Goal: Task Accomplishment & Management: Use online tool/utility

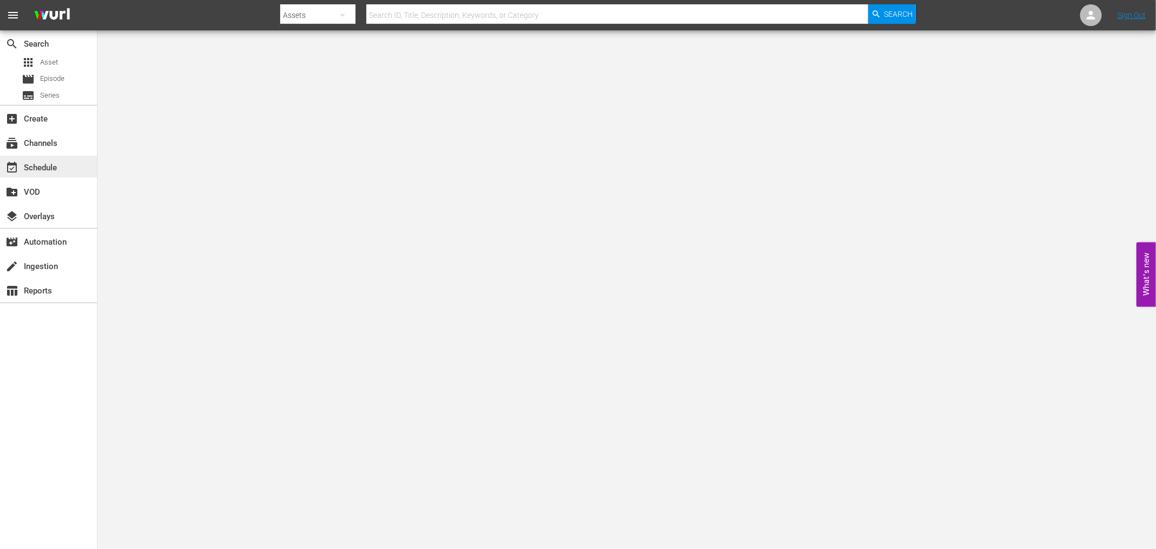
click at [38, 165] on div "event_available Schedule" at bounding box center [30, 166] width 61 height 10
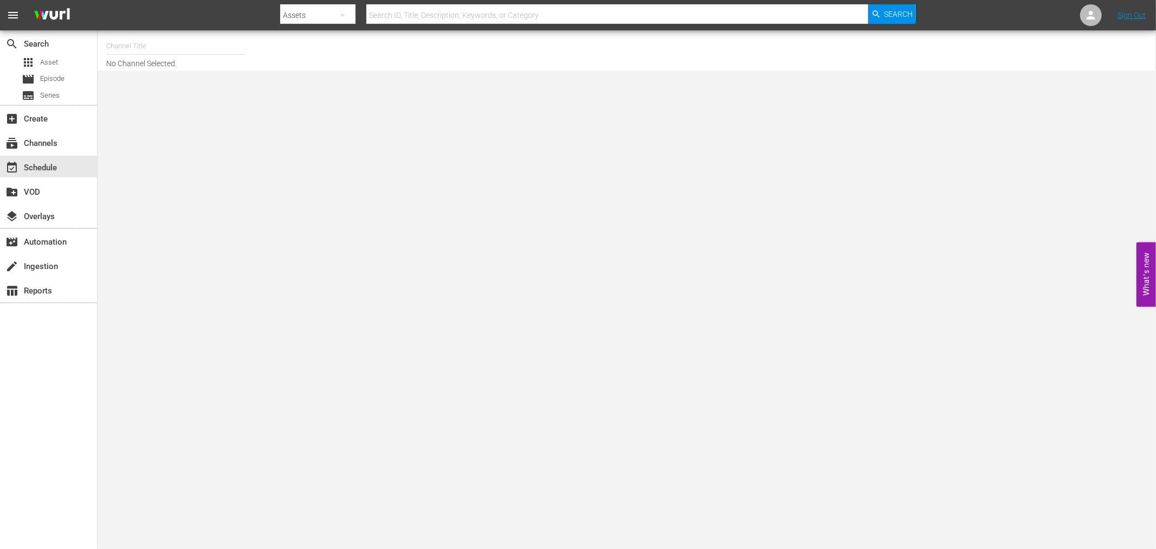
click at [132, 35] on input "text" at bounding box center [175, 46] width 139 height 26
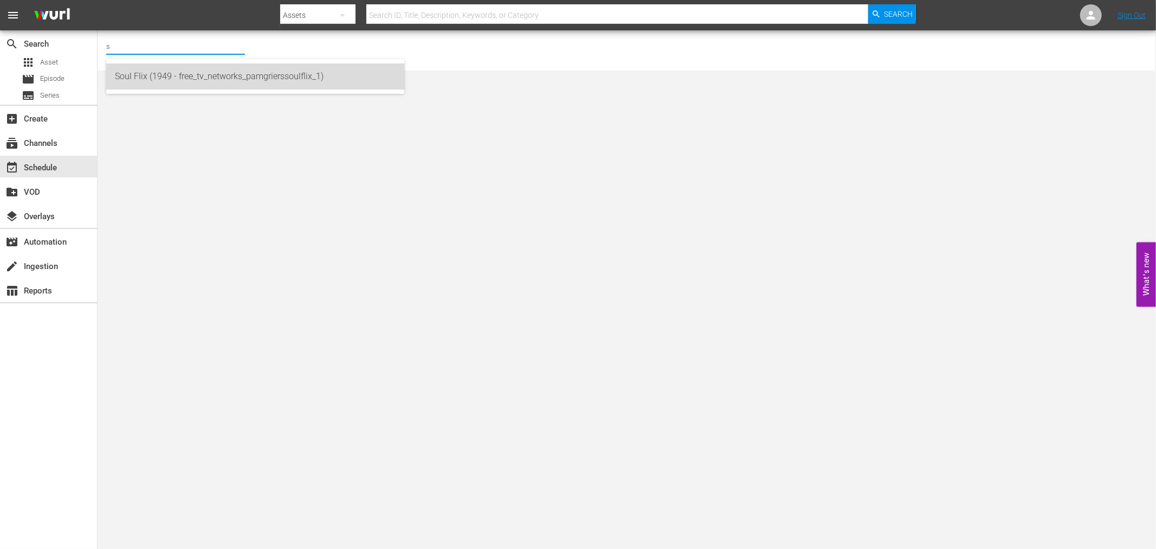
click at [147, 78] on div "Soul Flix (1949 - free_tv_networks_pamgrierssoulflix_1)" at bounding box center [255, 76] width 281 height 26
type input "Soul Flix (1949 - free_tv_networks_pamgrierssoulflix_1)"
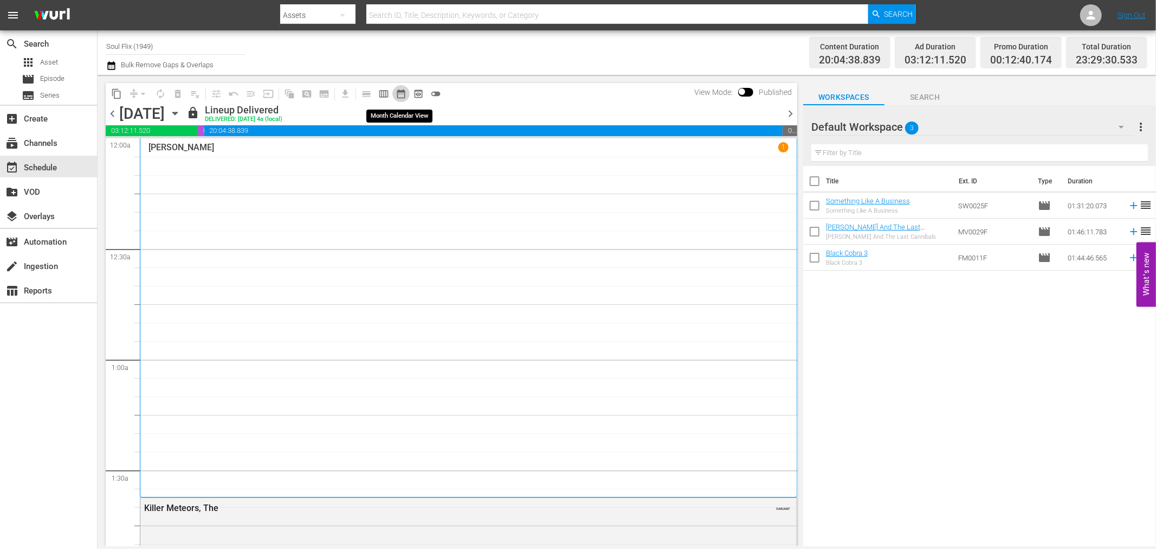
click at [400, 93] on span "date_range_outlined" at bounding box center [401, 93] width 11 height 11
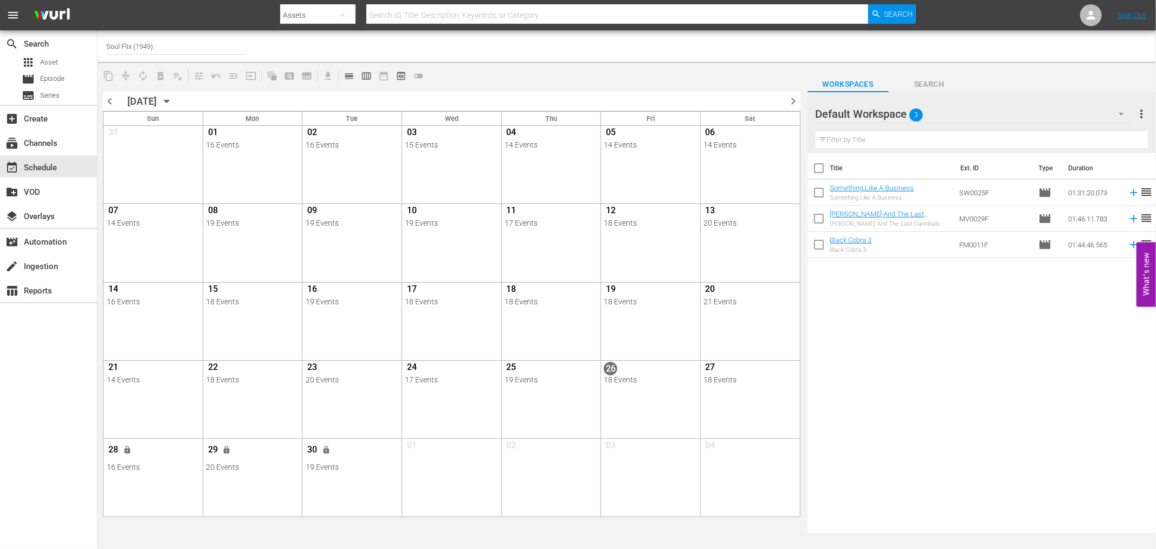
click at [1002, 409] on div "Title Ext. ID Type Duration Something Like A Business Something Like A Business…" at bounding box center [982, 344] width 349 height 382
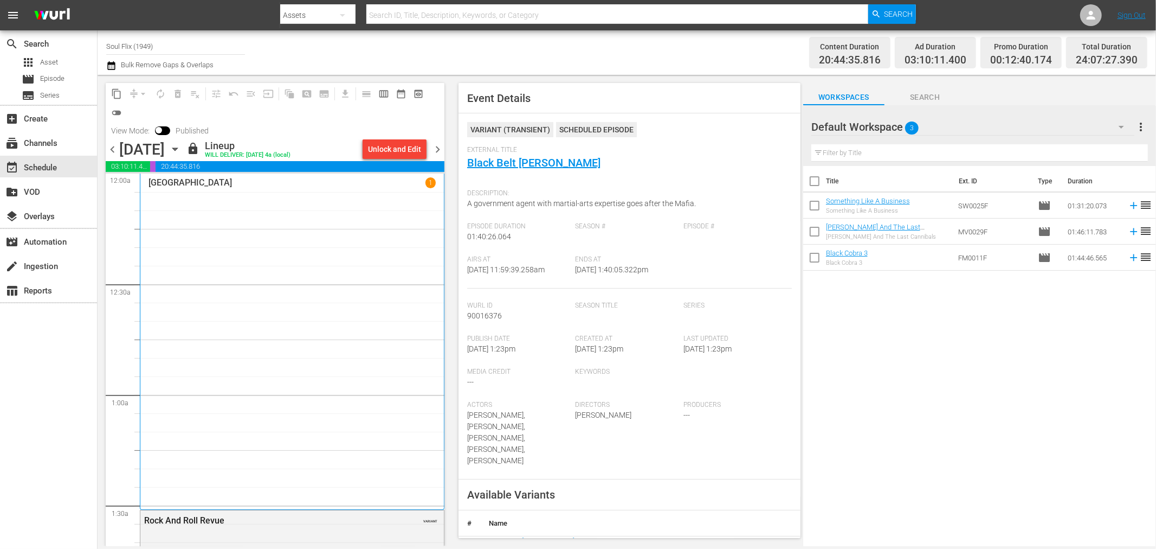
scroll to position [2503, 0]
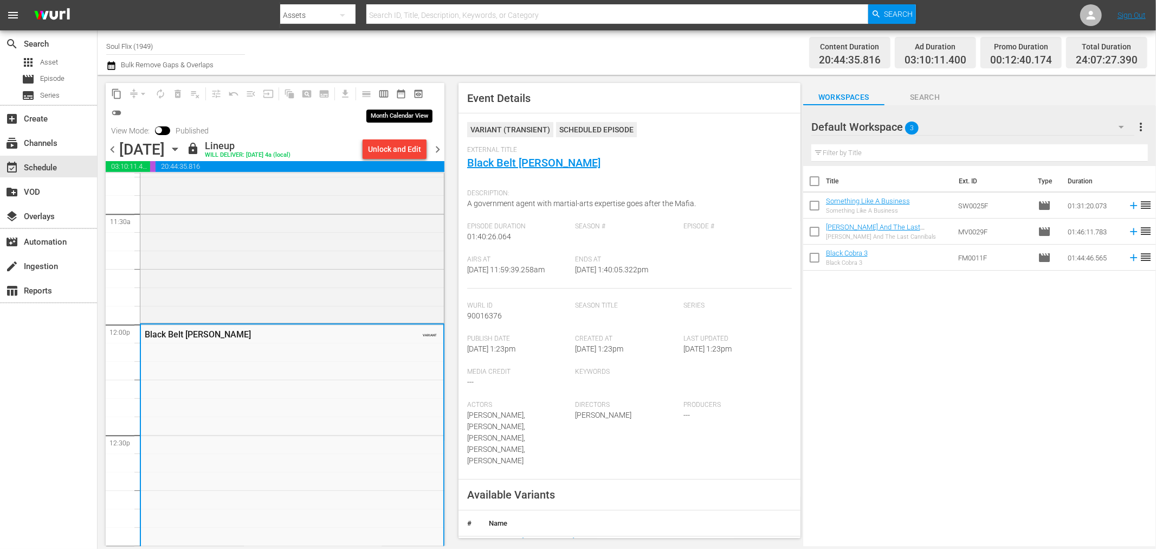
click at [404, 91] on span "date_range_outlined" at bounding box center [401, 93] width 11 height 11
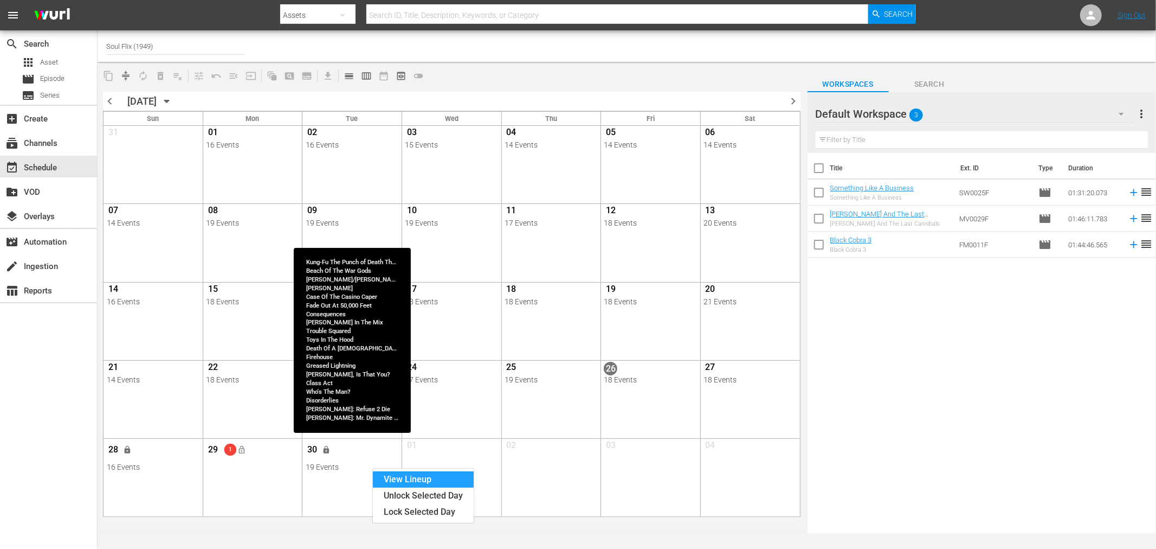
click at [430, 478] on div "View Lineup" at bounding box center [423, 479] width 101 height 16
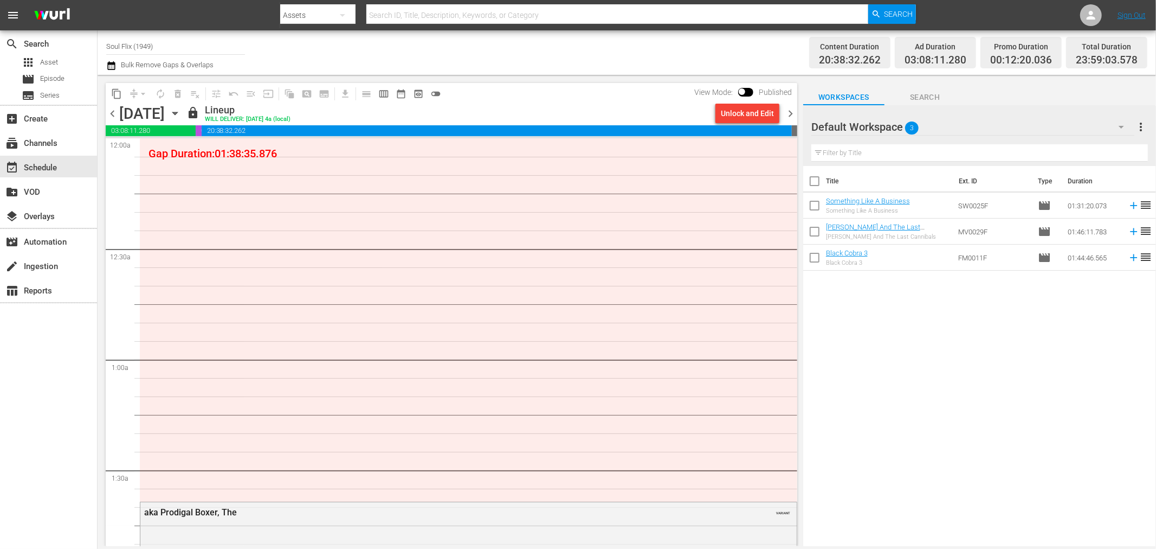
click at [112, 107] on span "chevron_left" at bounding box center [113, 114] width 14 height 14
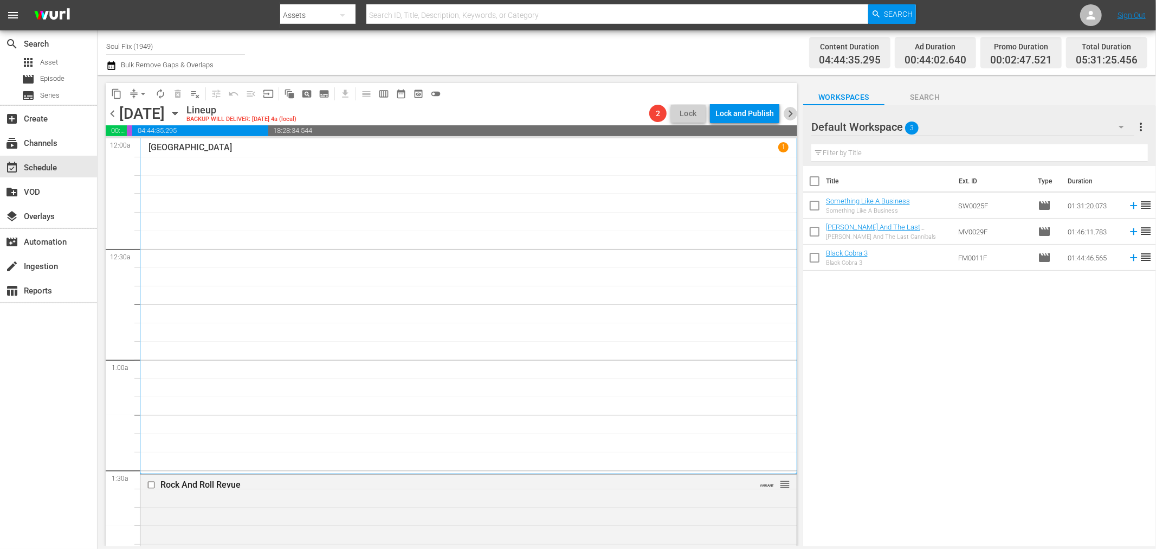
click at [793, 112] on span "chevron_right" at bounding box center [791, 114] width 14 height 14
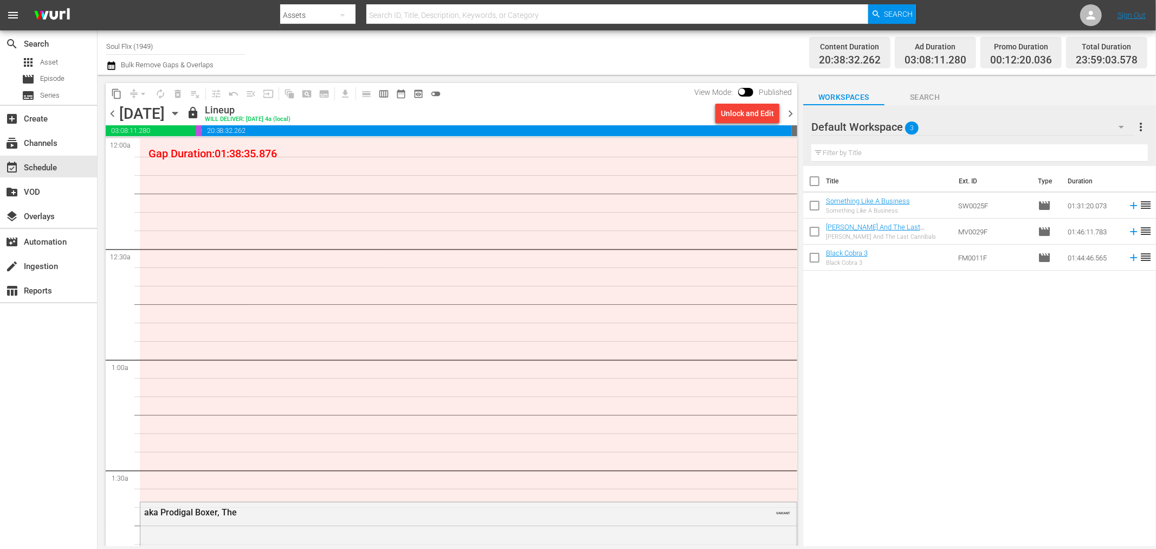
drag, startPoint x: 106, startPoint y: 107, endPoint x: 113, endPoint y: 108, distance: 7.1
click at [113, 108] on span "chevron_left" at bounding box center [113, 114] width 14 height 14
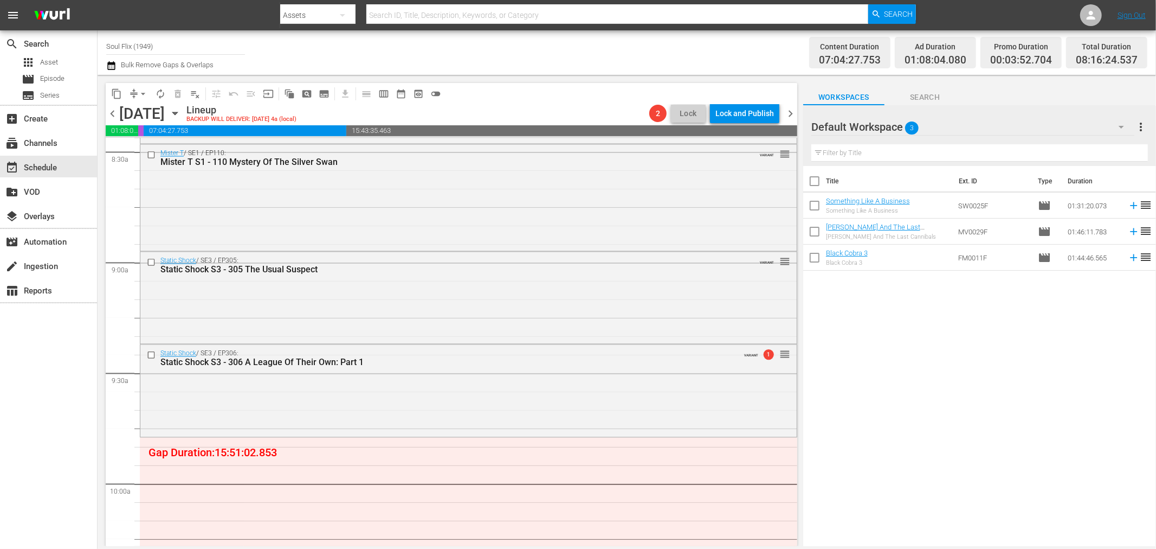
scroll to position [1813, 0]
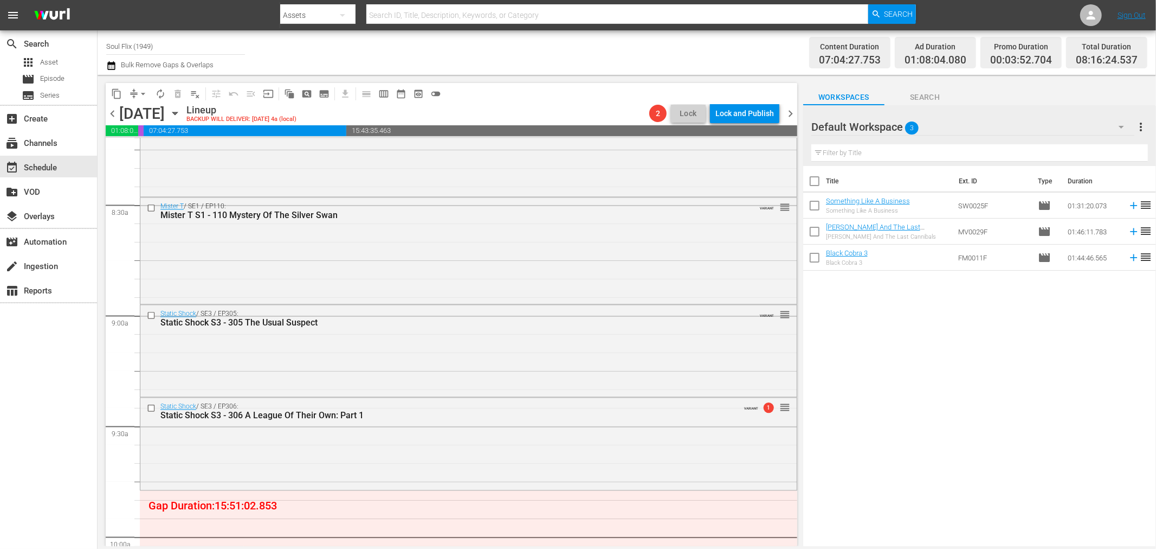
click at [110, 110] on span "chevron_left" at bounding box center [113, 114] width 14 height 14
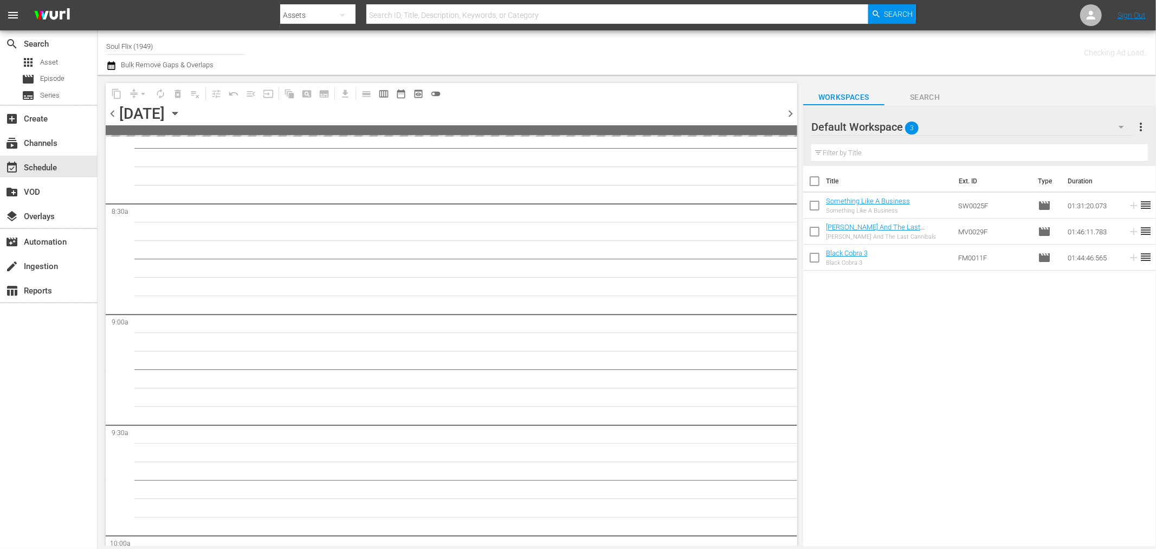
scroll to position [1888, 0]
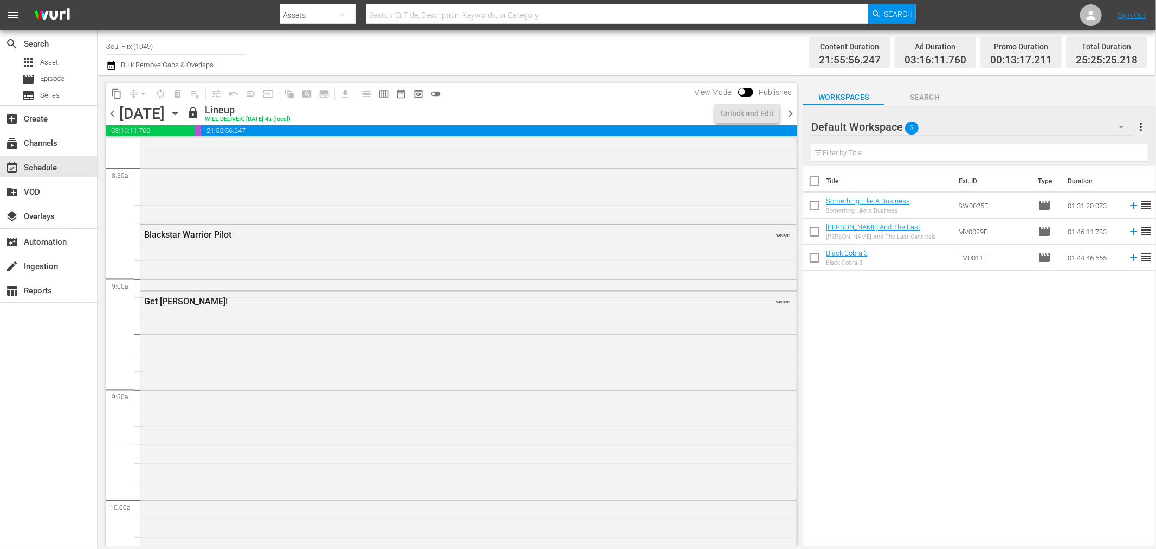
click at [790, 116] on span "chevron_right" at bounding box center [791, 114] width 14 height 14
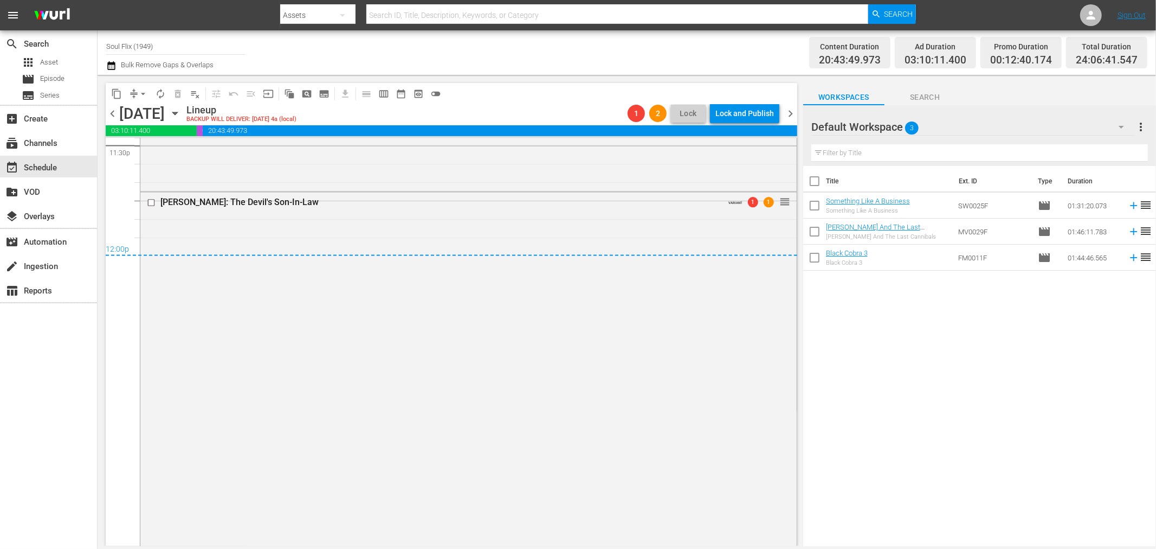
scroll to position [5261, 0]
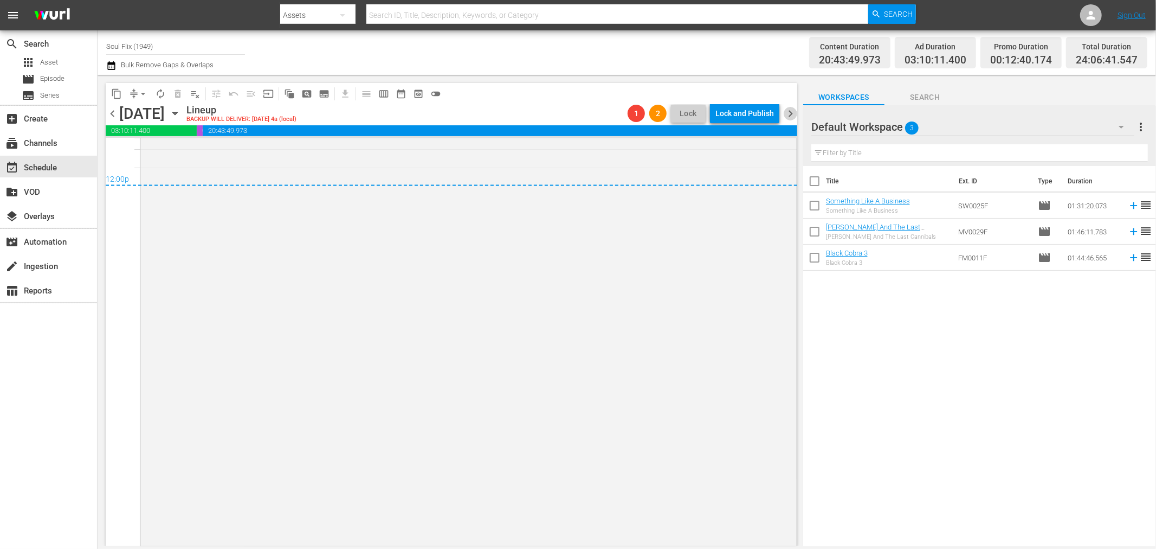
click at [793, 111] on span "chevron_right" at bounding box center [791, 114] width 14 height 14
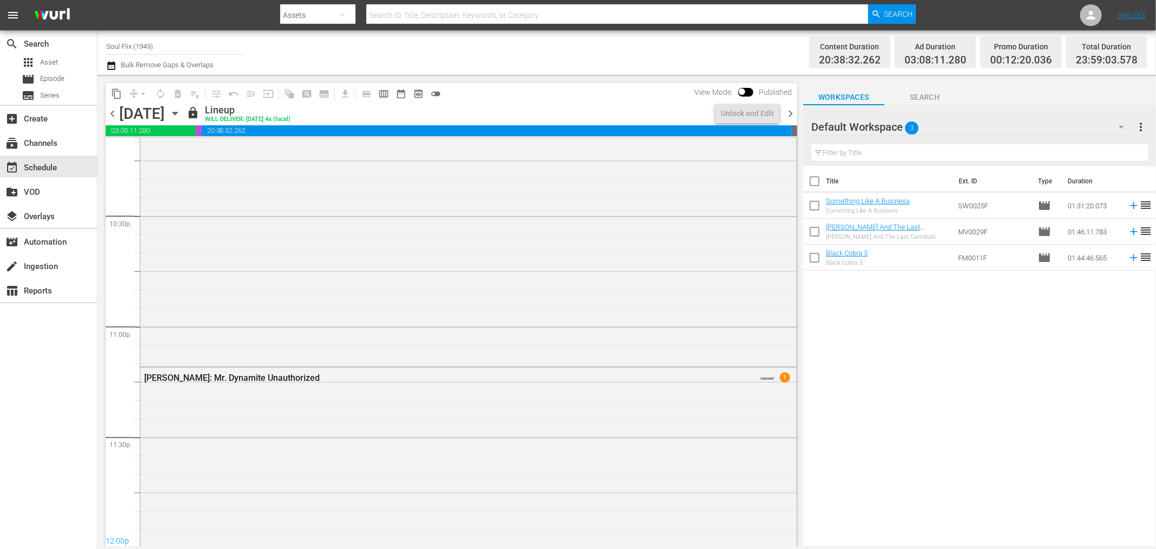
scroll to position [5260, 0]
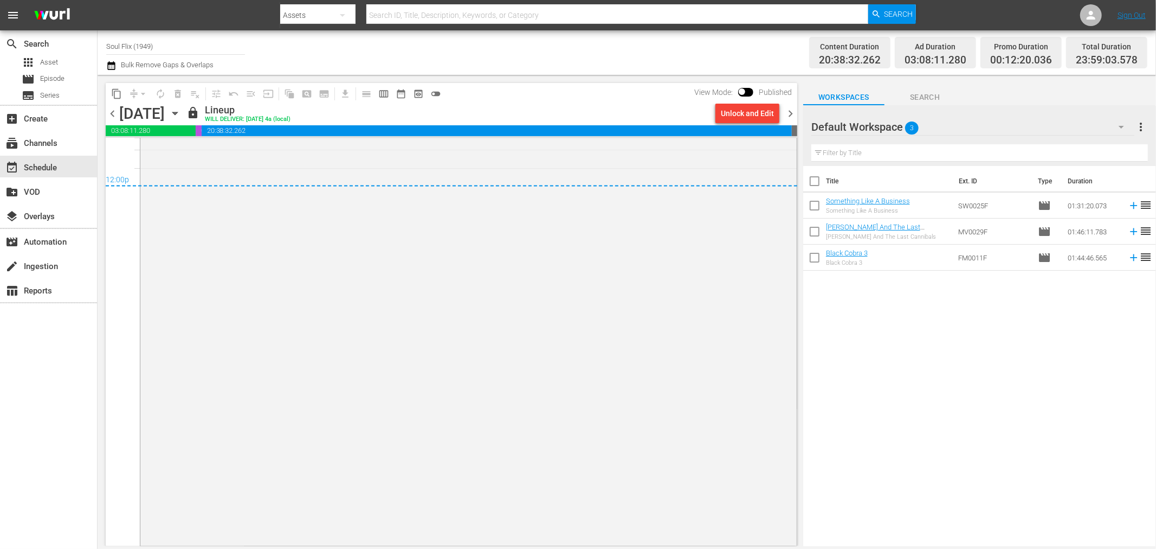
drag, startPoint x: 799, startPoint y: 521, endPoint x: 795, endPoint y: 517, distance: 5.8
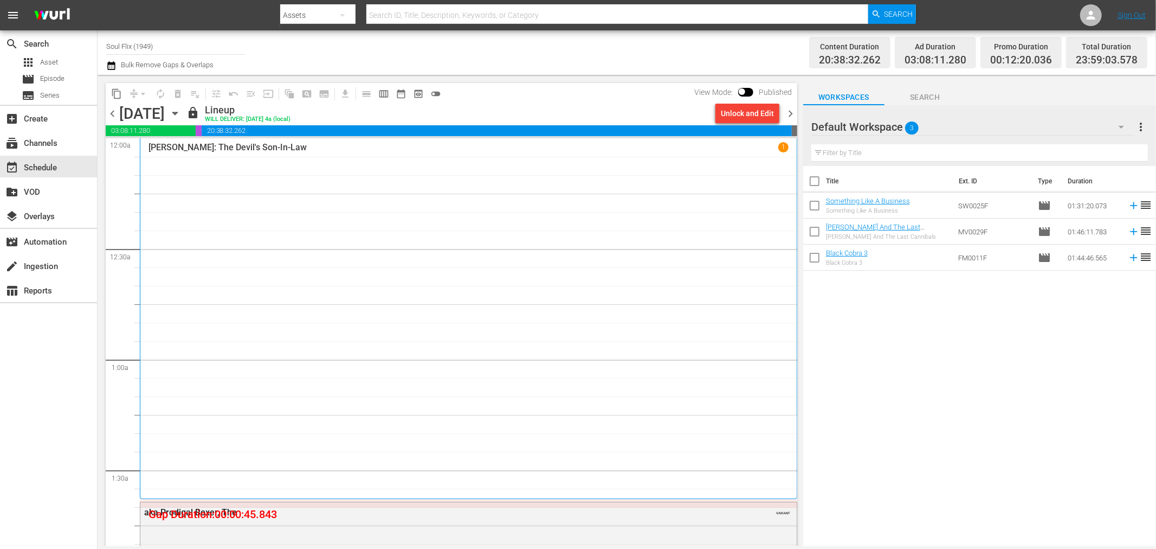
click at [506, 94] on div "content_copy compress arrow_drop_down autorenew_outlined delete_forever_outline…" at bounding box center [452, 93] width 692 height 21
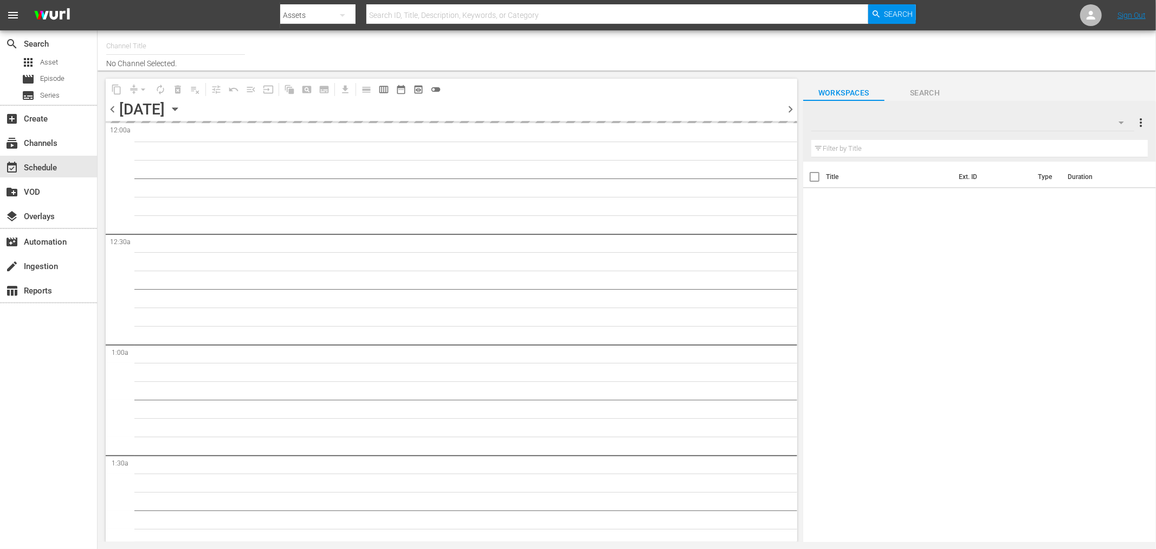
type input "Soul Flix (1949)"
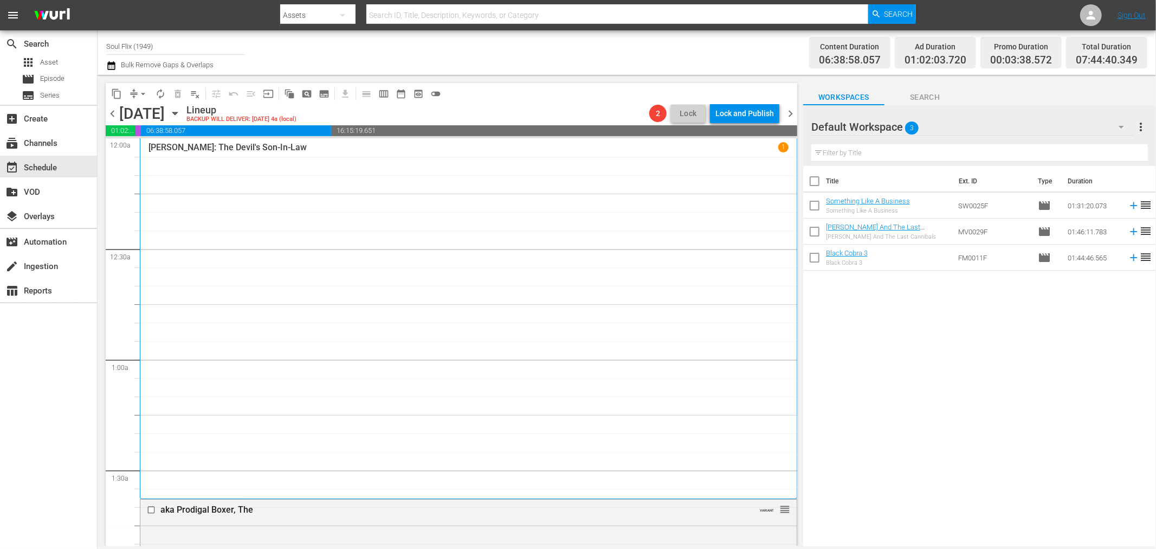
click at [793, 116] on span "chevron_right" at bounding box center [791, 114] width 14 height 14
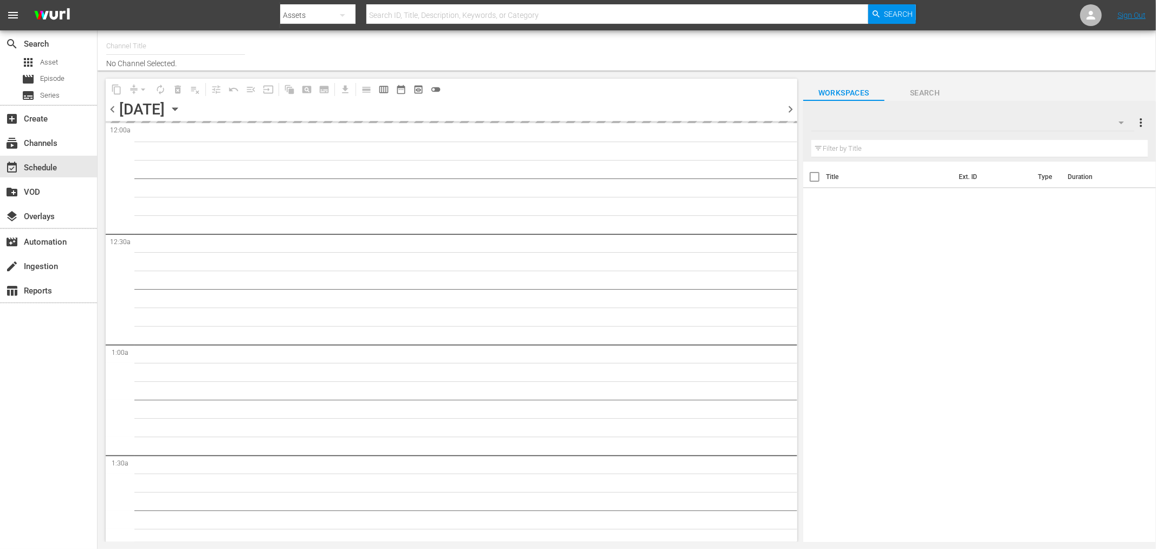
type input "Soul Flix (1949)"
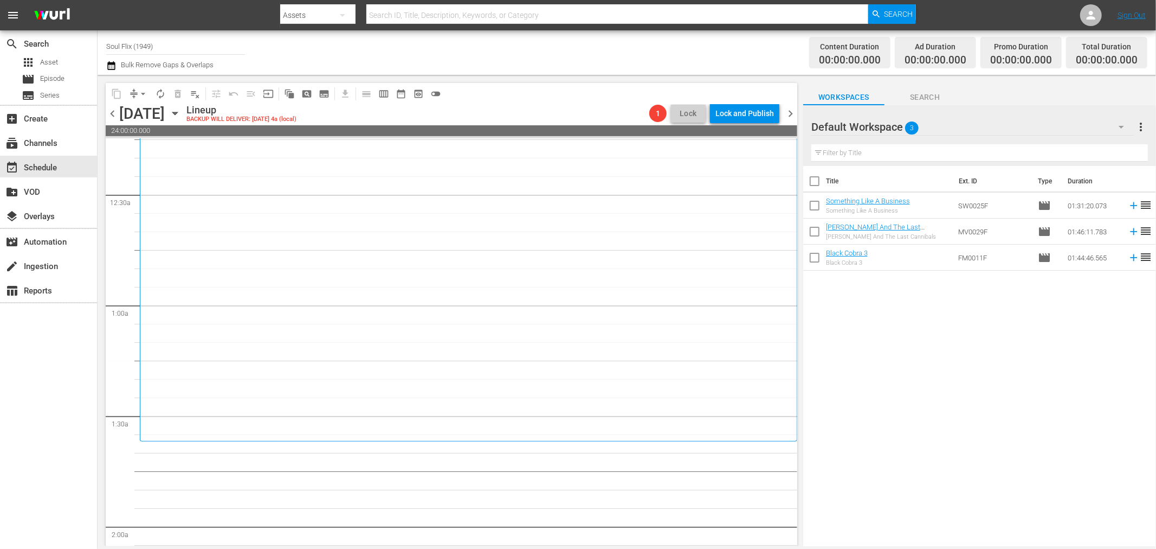
scroll to position [181, 0]
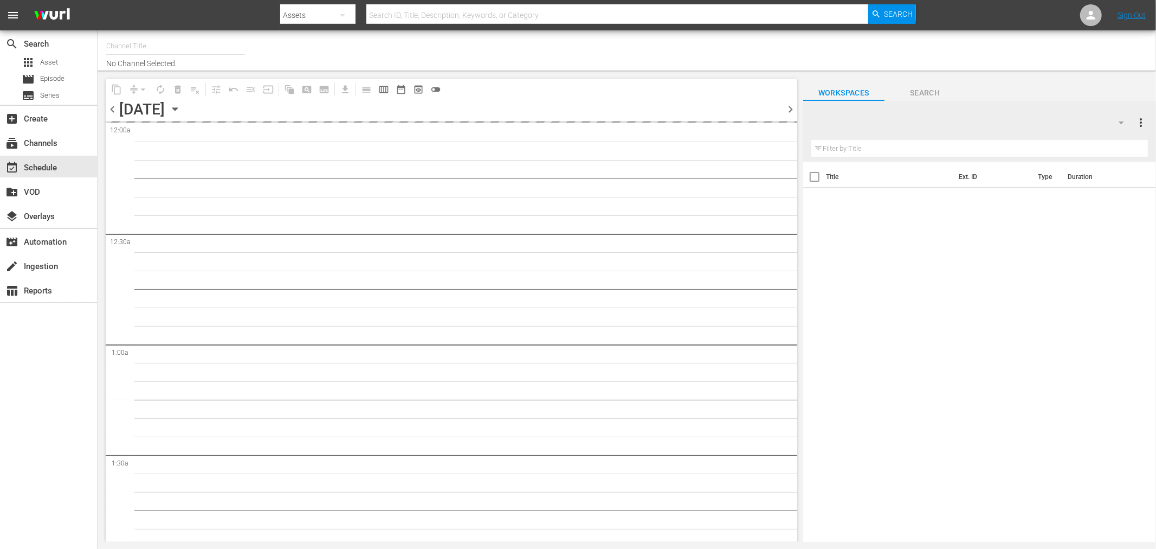
type input "Soul Flix (1949)"
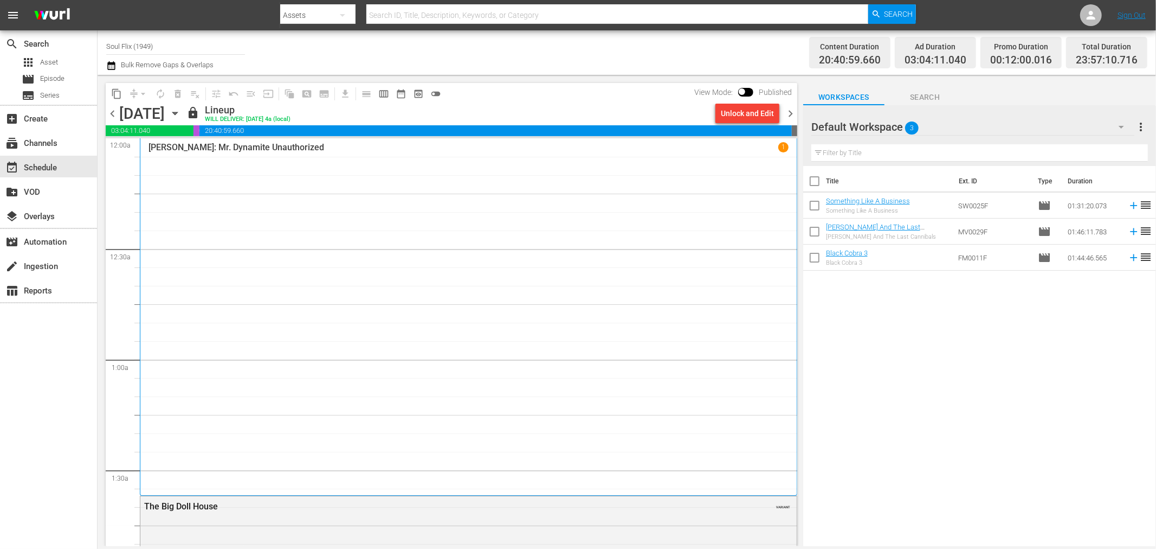
click at [794, 114] on span "chevron_right" at bounding box center [791, 114] width 14 height 14
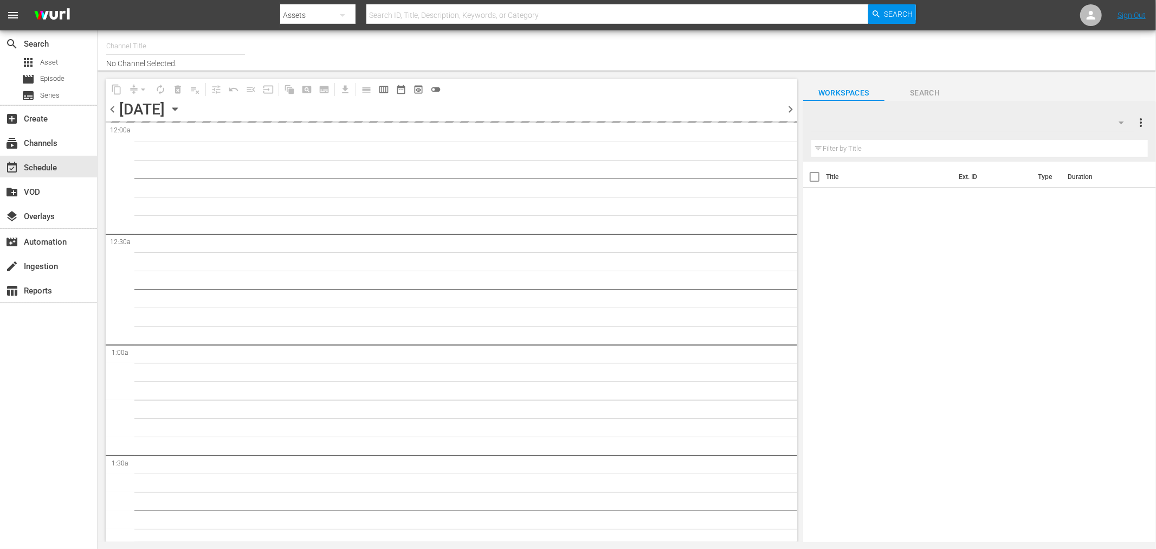
type input "Soul Flix (1949)"
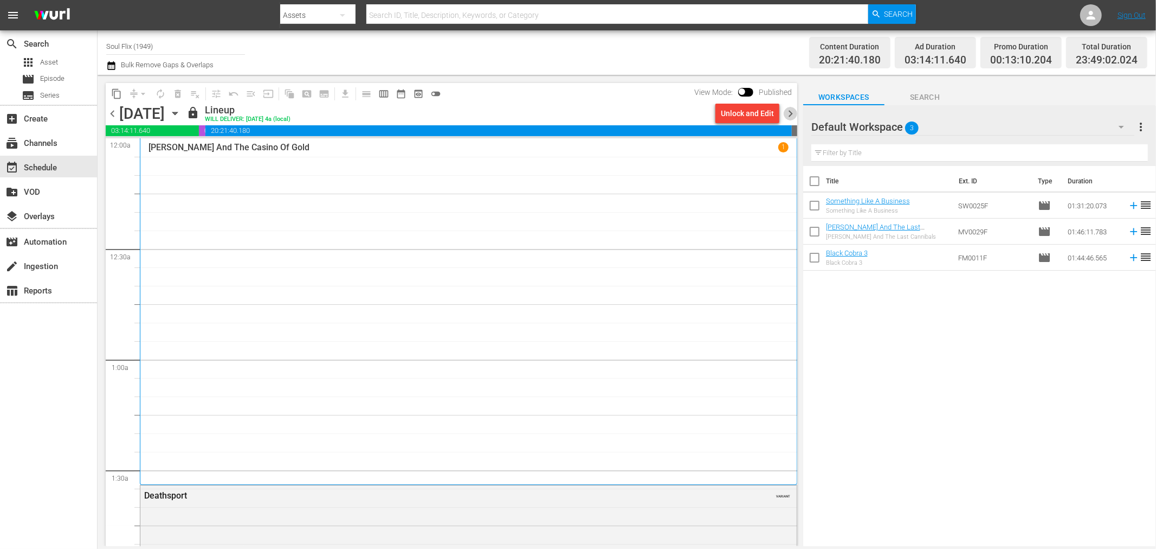
click at [794, 115] on span "chevron_right" at bounding box center [791, 114] width 14 height 14
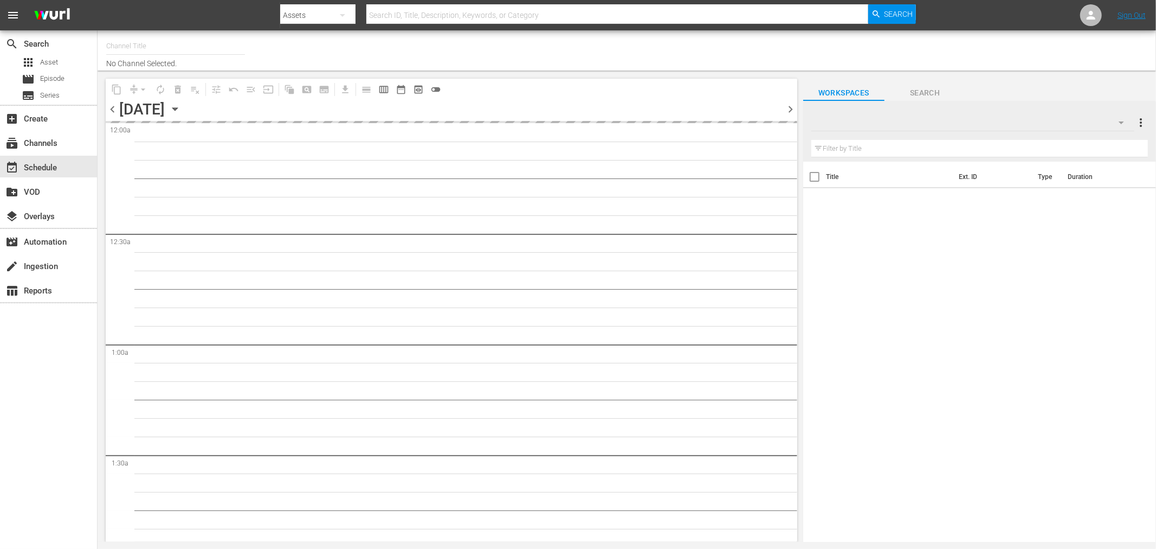
type input "Soul Flix (1949)"
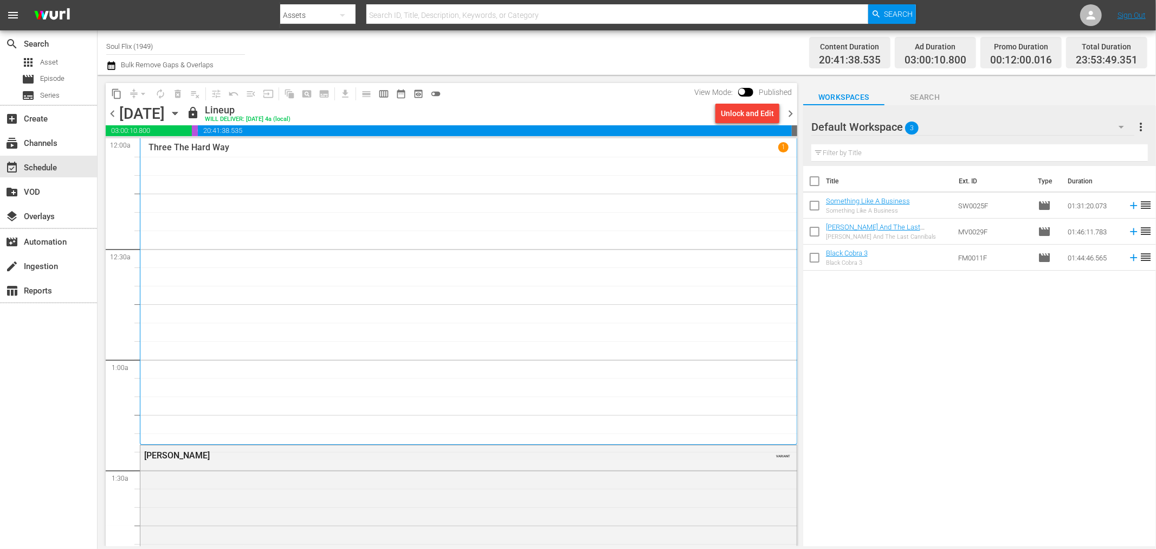
click at [792, 109] on span "chevron_right" at bounding box center [791, 114] width 14 height 14
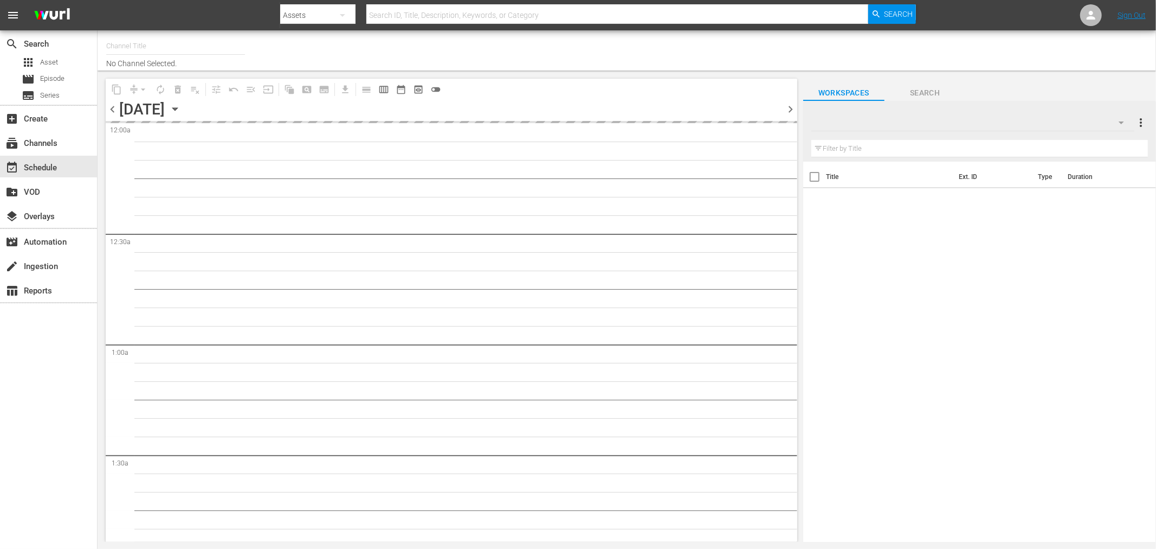
type input "Soul Flix (1949)"
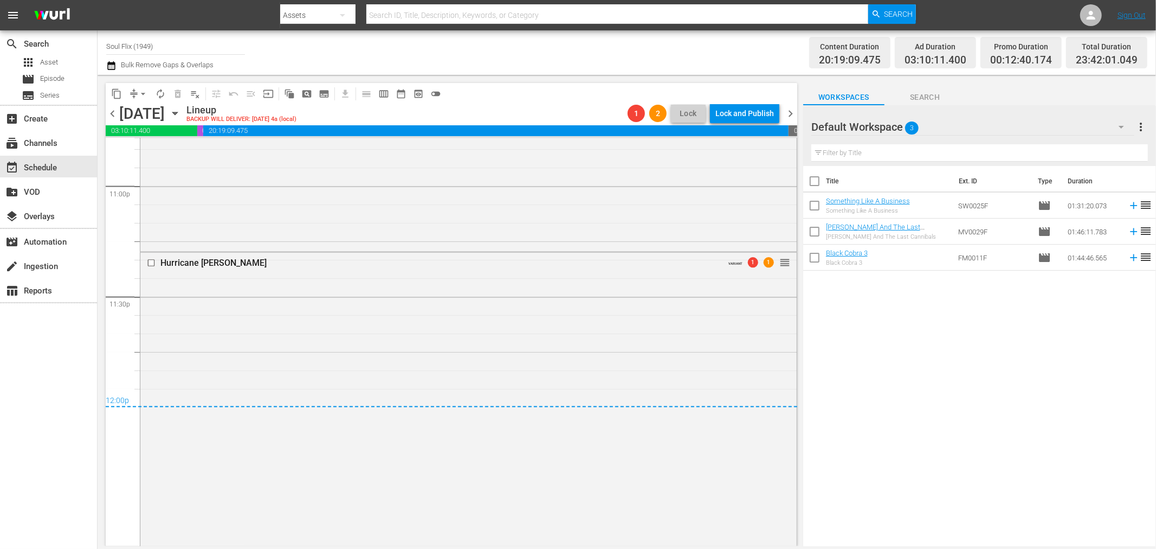
scroll to position [5031, 0]
click at [789, 111] on span "chevron_right" at bounding box center [791, 114] width 14 height 14
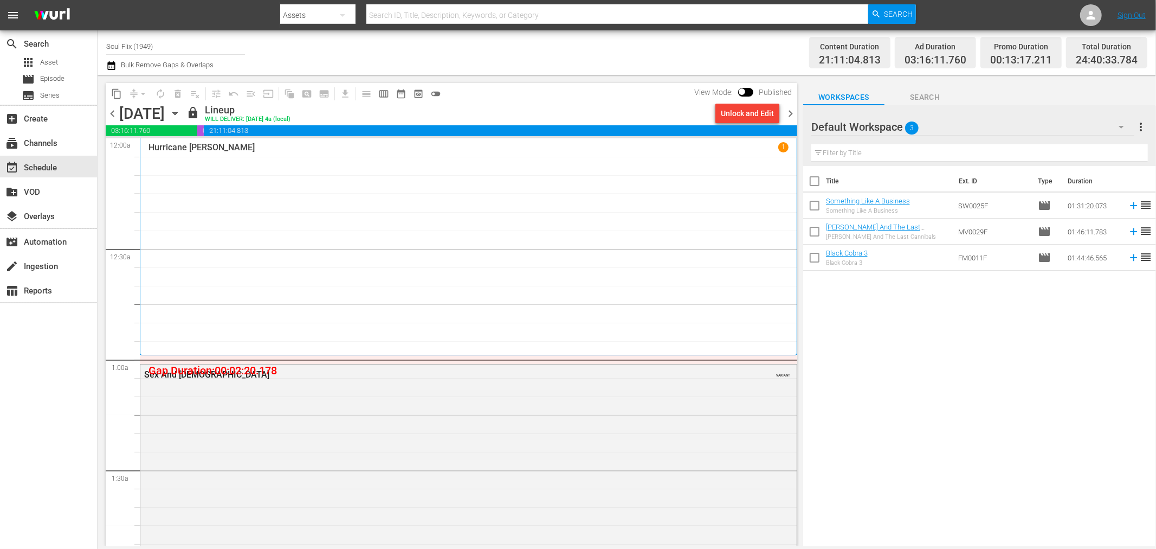
click at [114, 111] on span "chevron_left" at bounding box center [113, 114] width 14 height 14
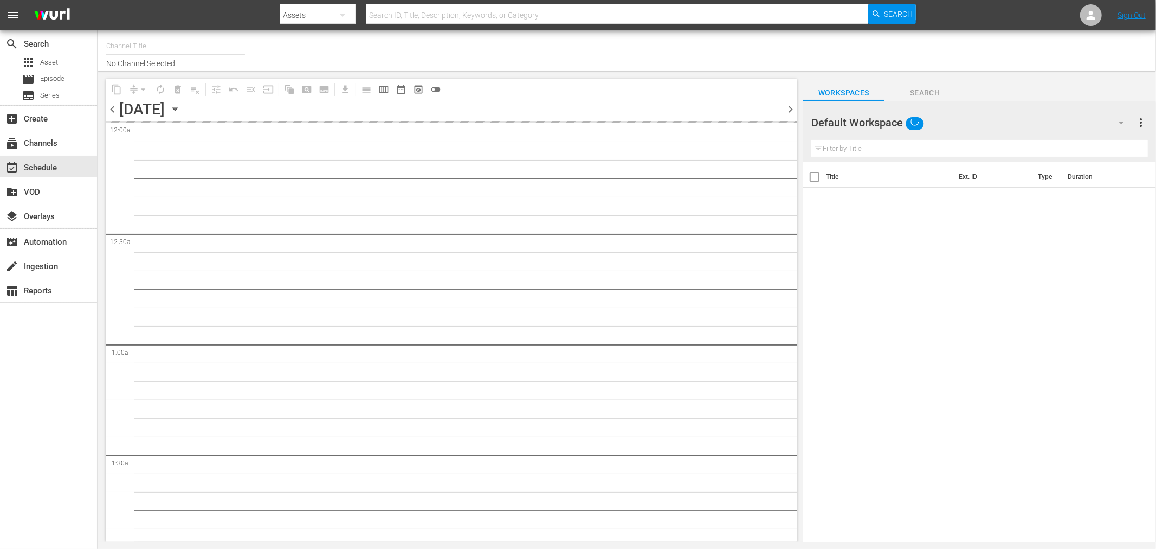
type input "Soul Flix (1949)"
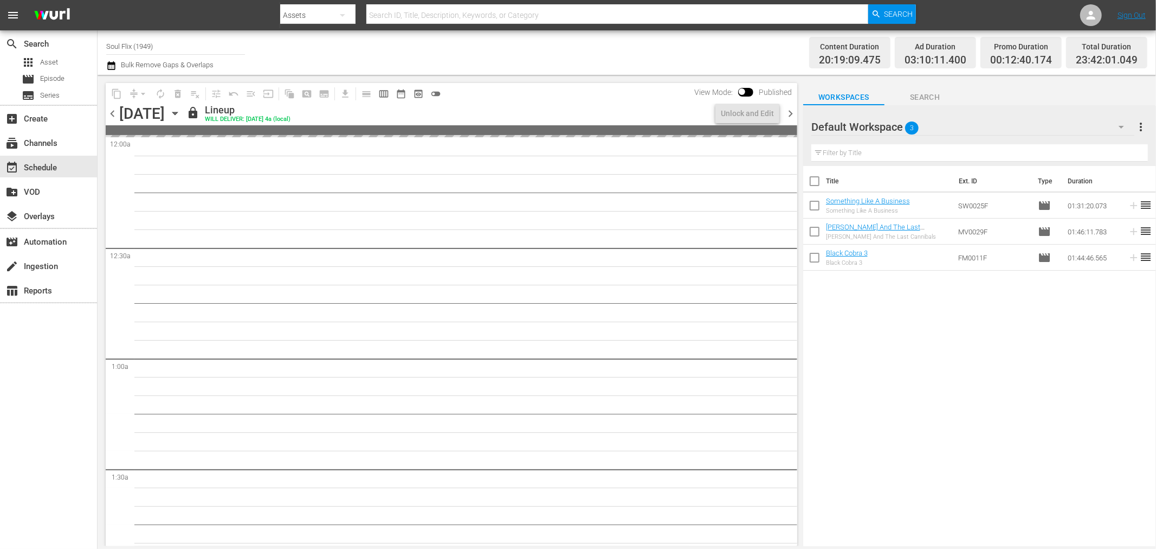
click at [793, 110] on span "chevron_right" at bounding box center [791, 114] width 14 height 14
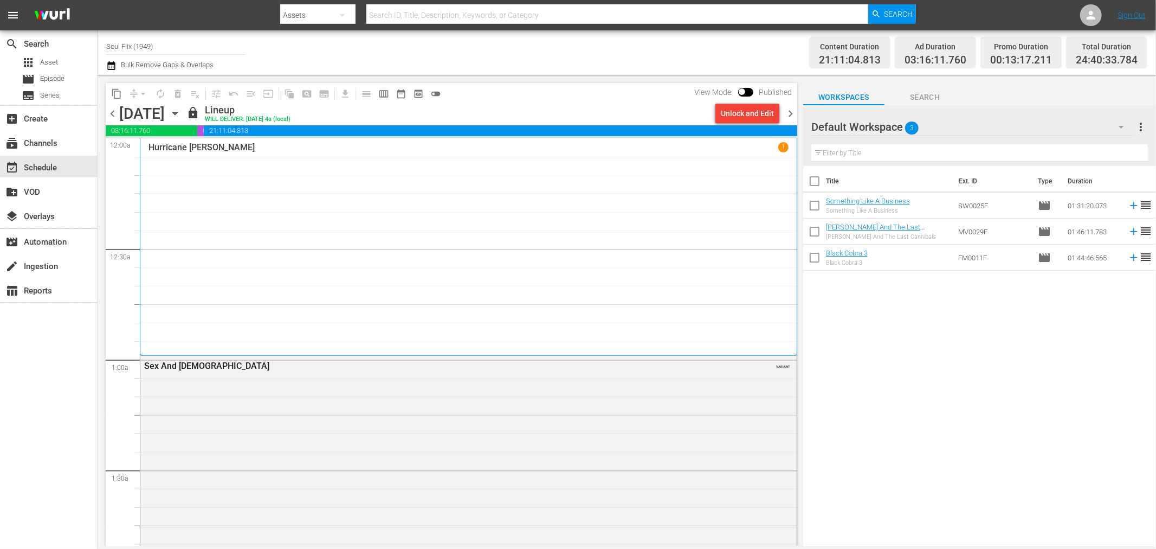
click at [788, 110] on span "chevron_right" at bounding box center [791, 114] width 14 height 14
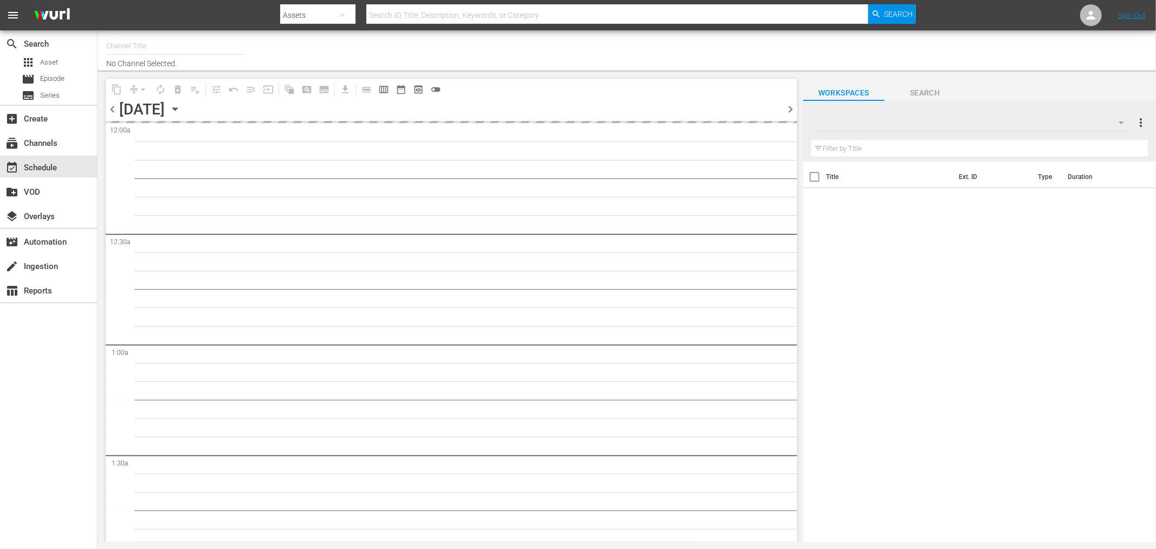
type input "Soul Flix (1949)"
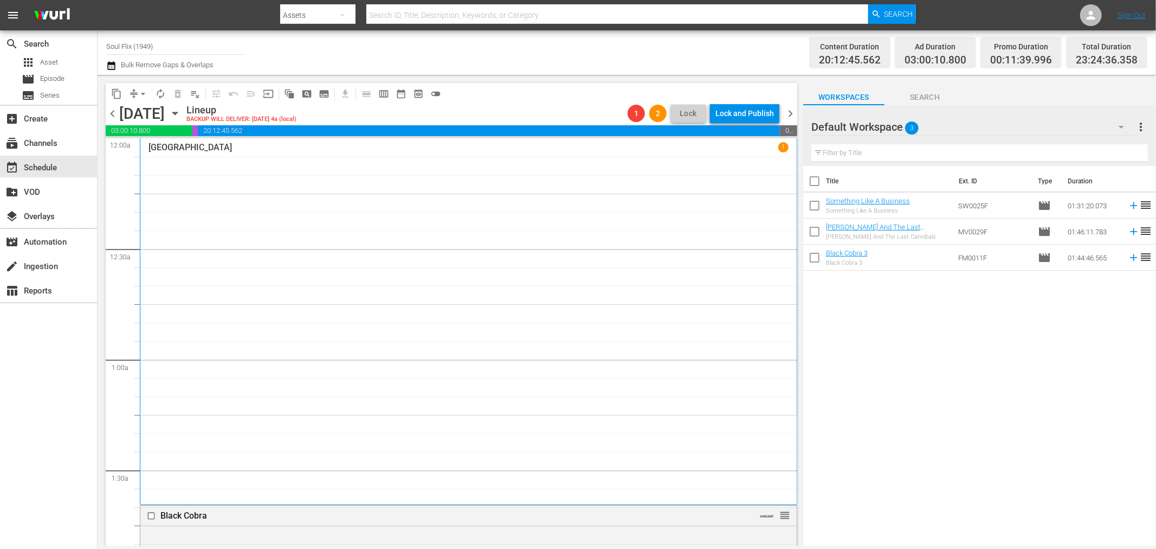
click at [790, 112] on span "chevron_right" at bounding box center [791, 114] width 14 height 14
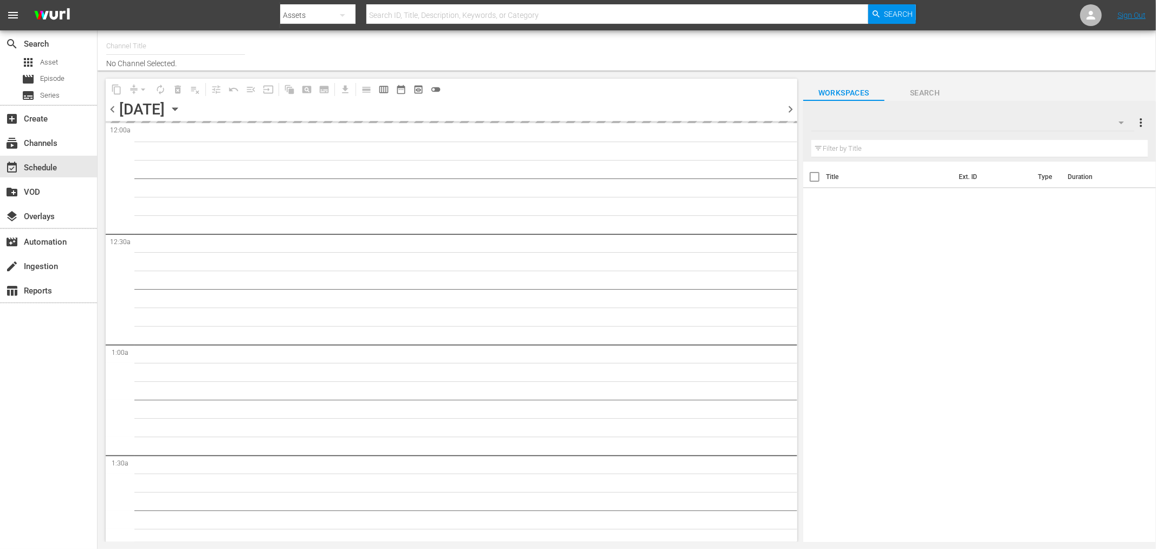
type input "Soul Flix (1949)"
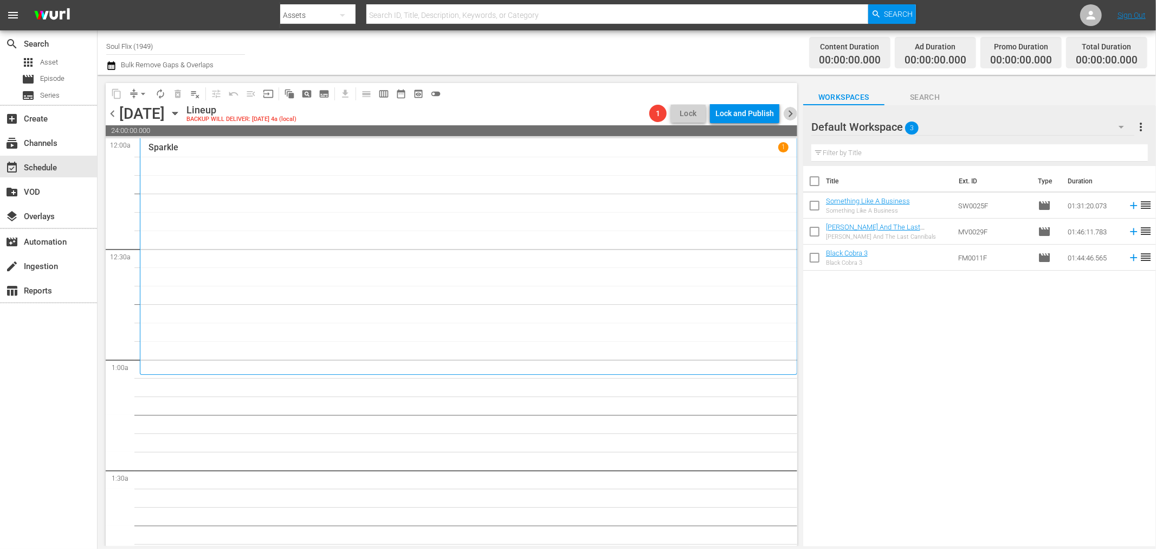
click at [790, 110] on span "chevron_right" at bounding box center [791, 114] width 14 height 14
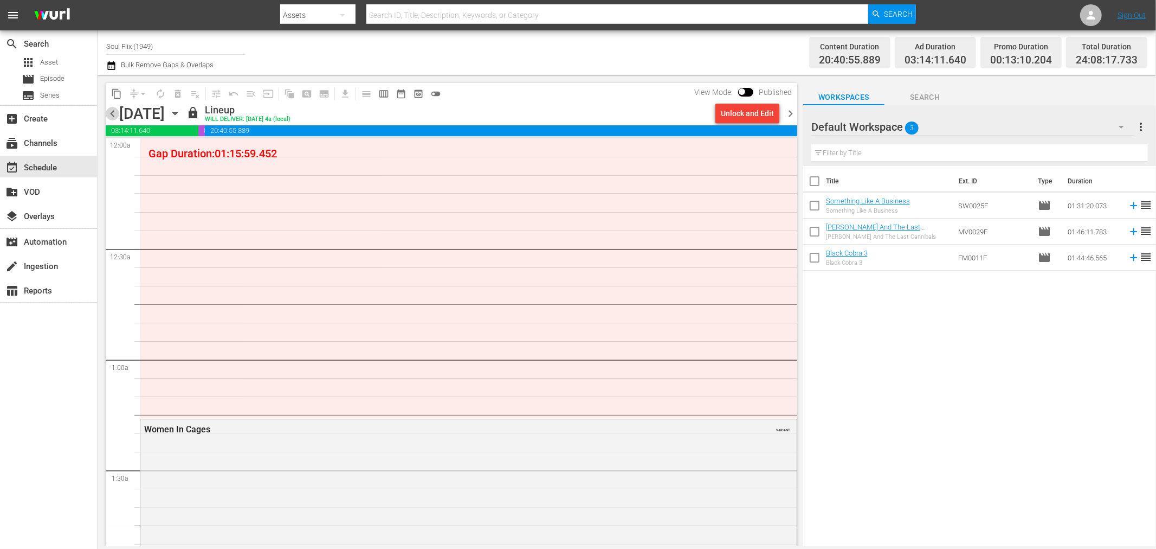
click at [110, 111] on span "chevron_left" at bounding box center [113, 114] width 14 height 14
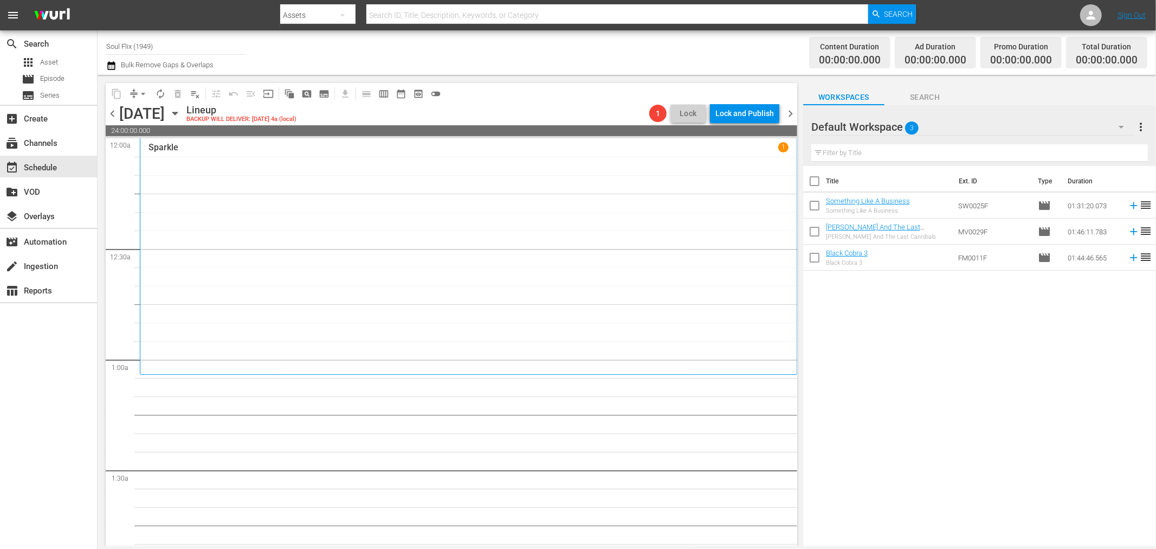
click at [795, 112] on span "chevron_right" at bounding box center [791, 114] width 14 height 14
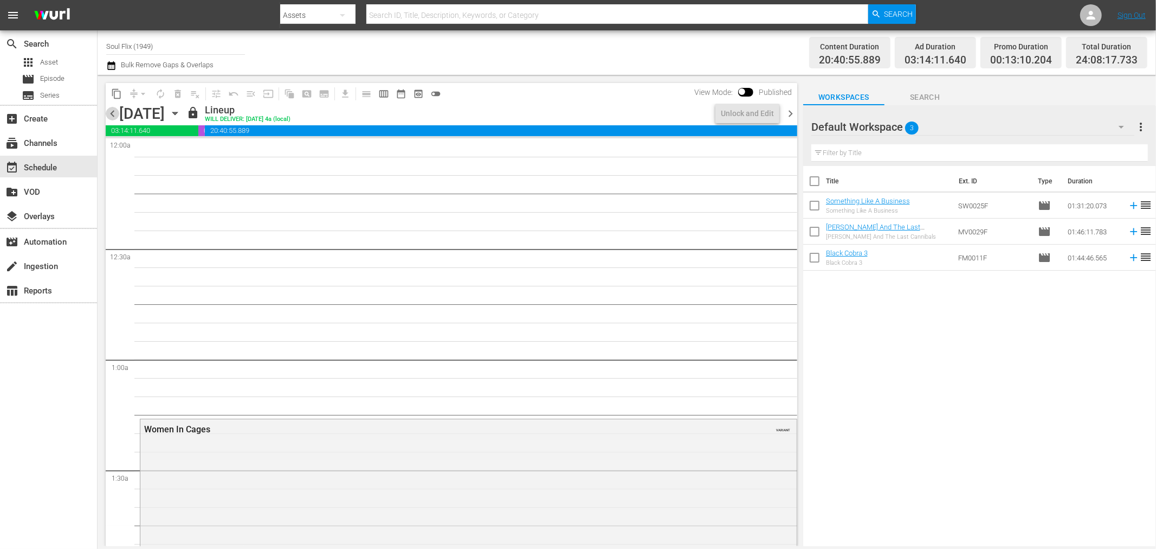
click at [115, 111] on span "chevron_left" at bounding box center [113, 114] width 14 height 14
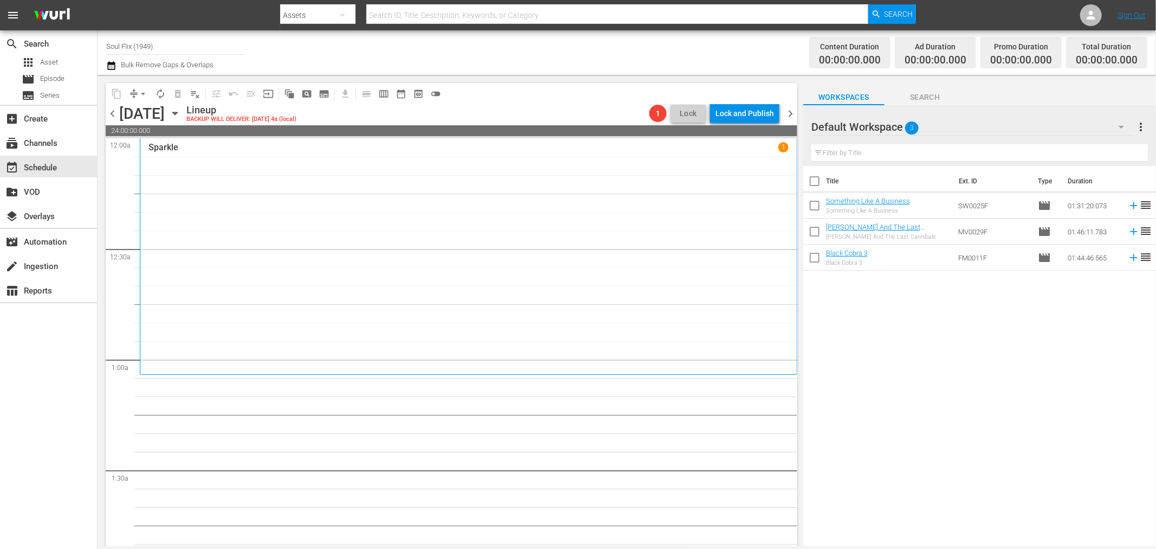
drag, startPoint x: 116, startPoint y: 113, endPoint x: 143, endPoint y: 113, distance: 27.1
click at [116, 113] on span "chevron_left" at bounding box center [113, 114] width 14 height 14
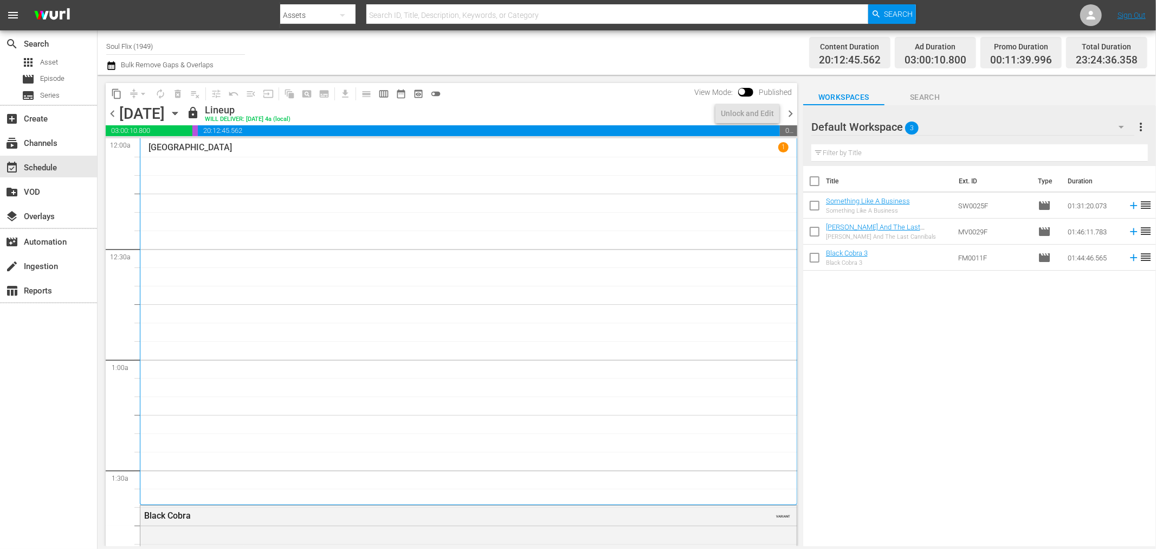
click at [794, 114] on span "chevron_right" at bounding box center [791, 114] width 14 height 14
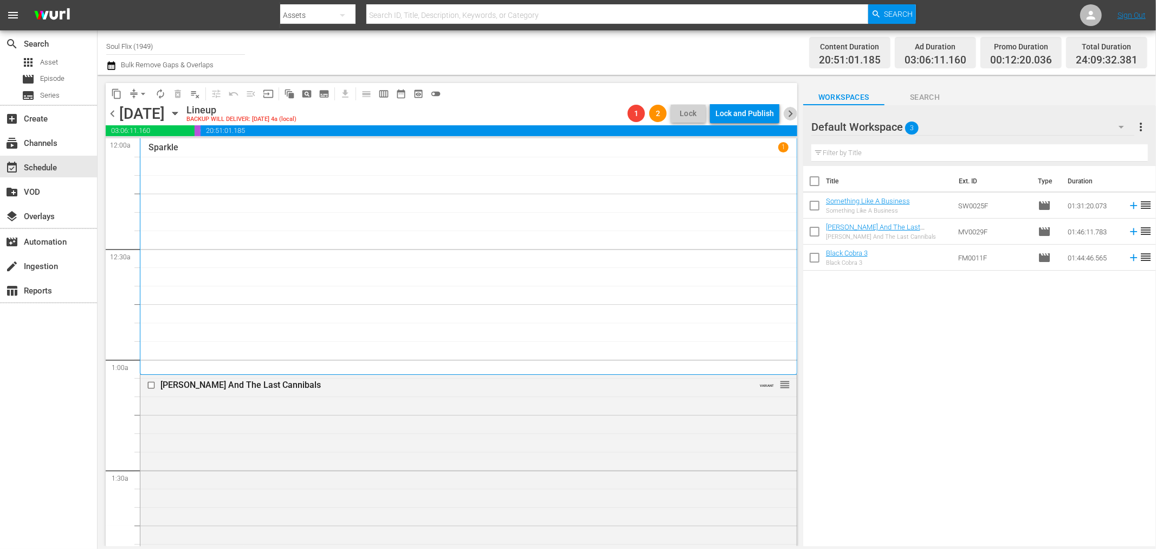
click at [794, 114] on span "chevron_right" at bounding box center [791, 114] width 14 height 14
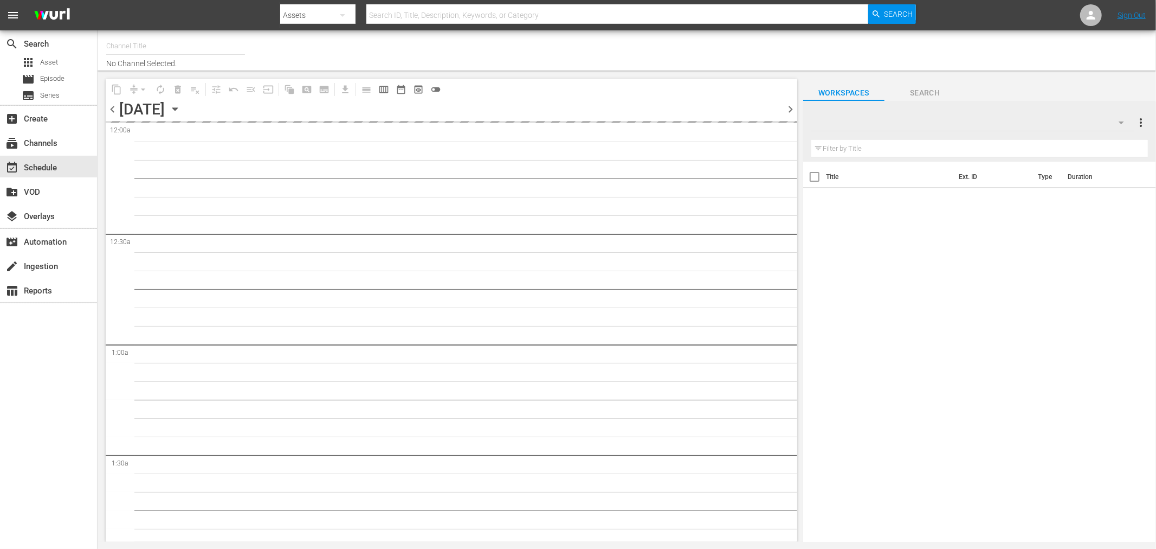
type input "Soul Flix (1949)"
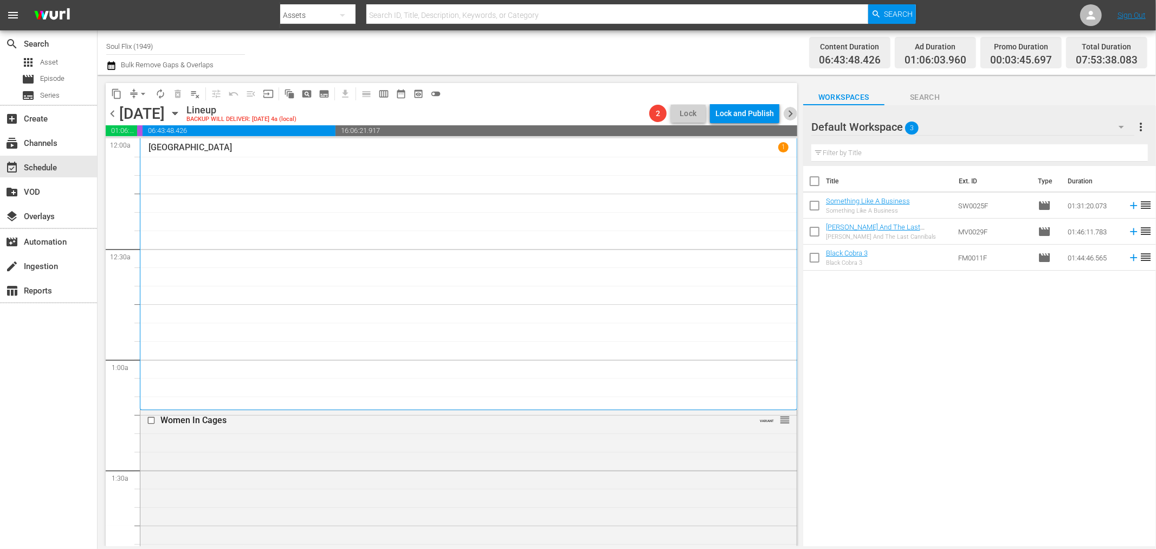
click at [794, 111] on span "chevron_right" at bounding box center [791, 114] width 14 height 14
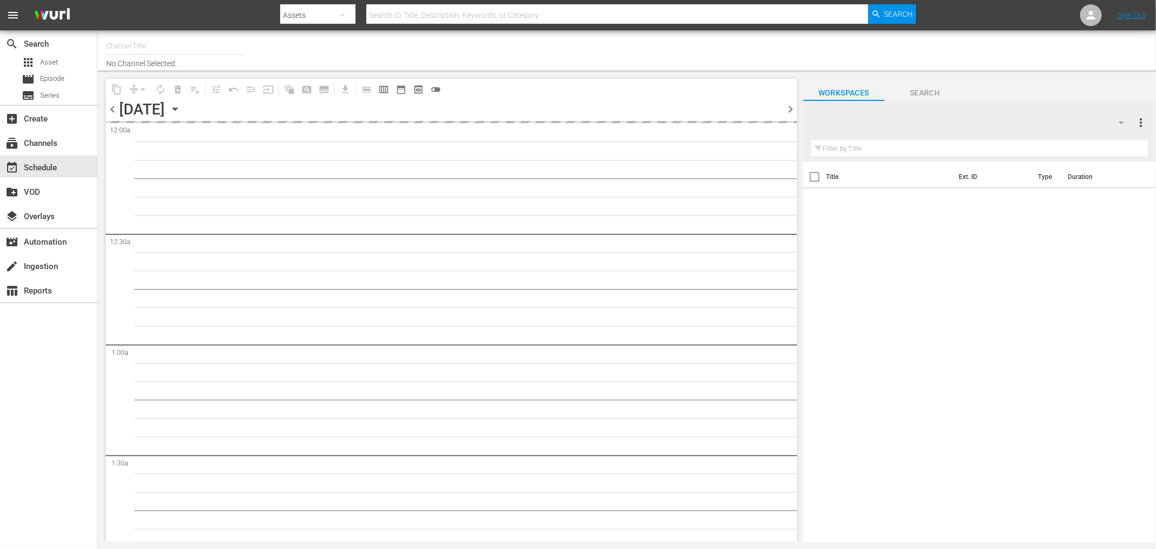
type input "Soul Flix (1949)"
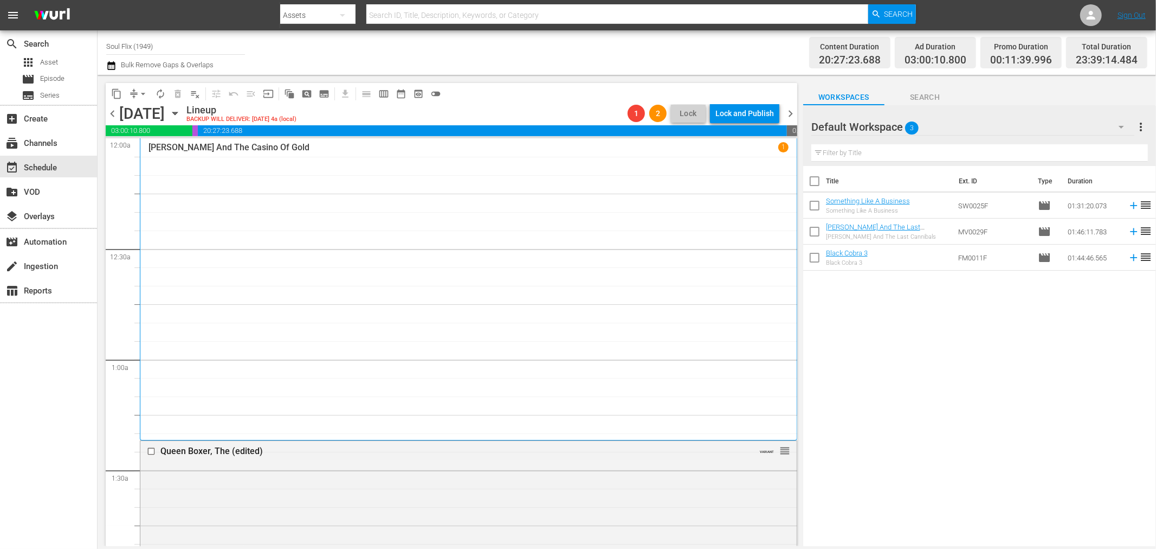
click at [789, 113] on span "chevron_right" at bounding box center [791, 114] width 14 height 14
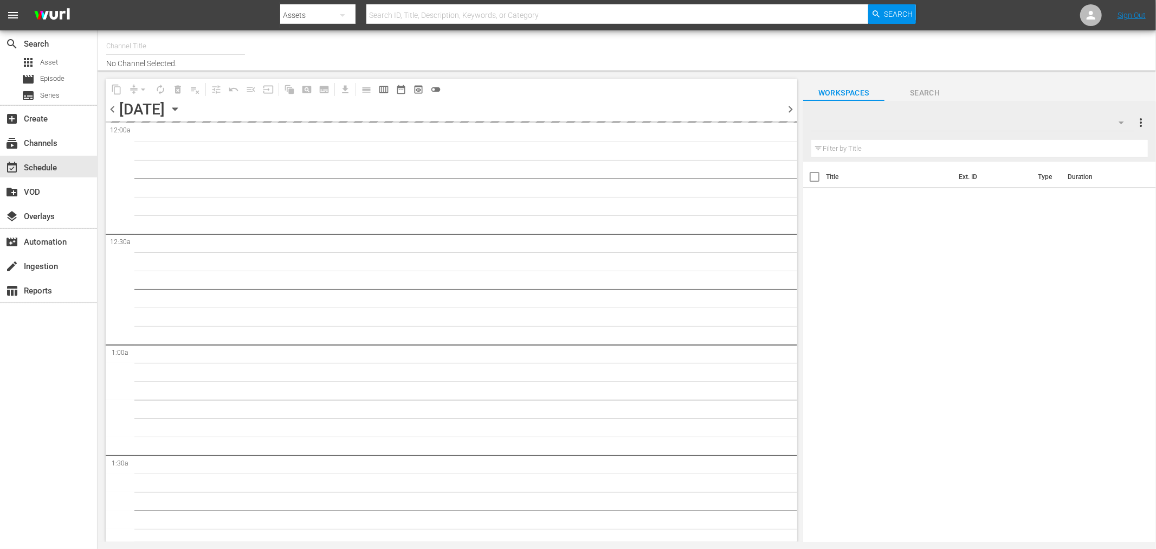
type input "Soul Flix (1949)"
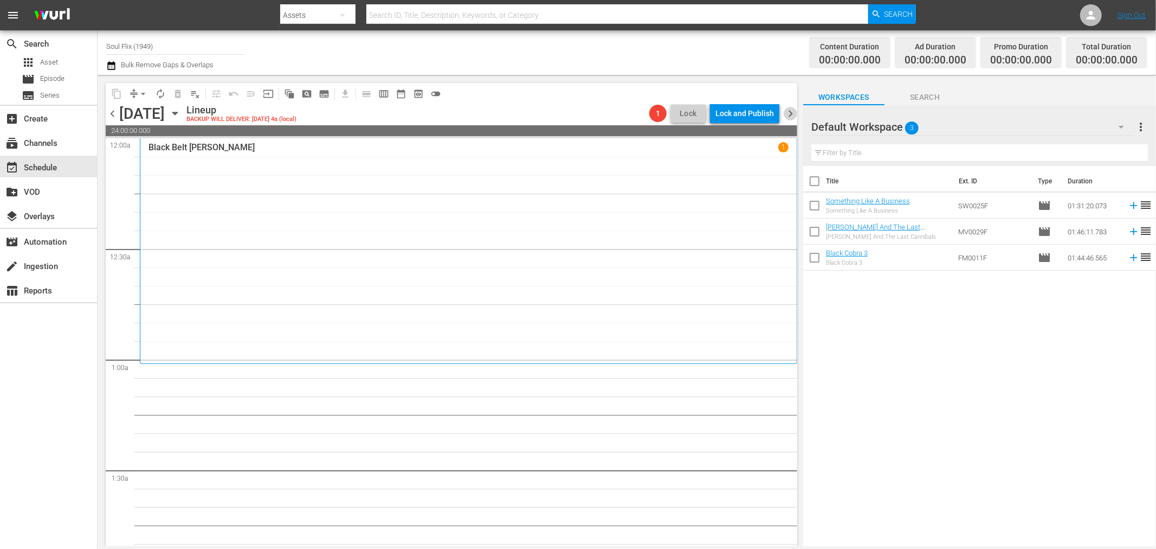
click at [790, 111] on span "chevron_right" at bounding box center [791, 114] width 14 height 14
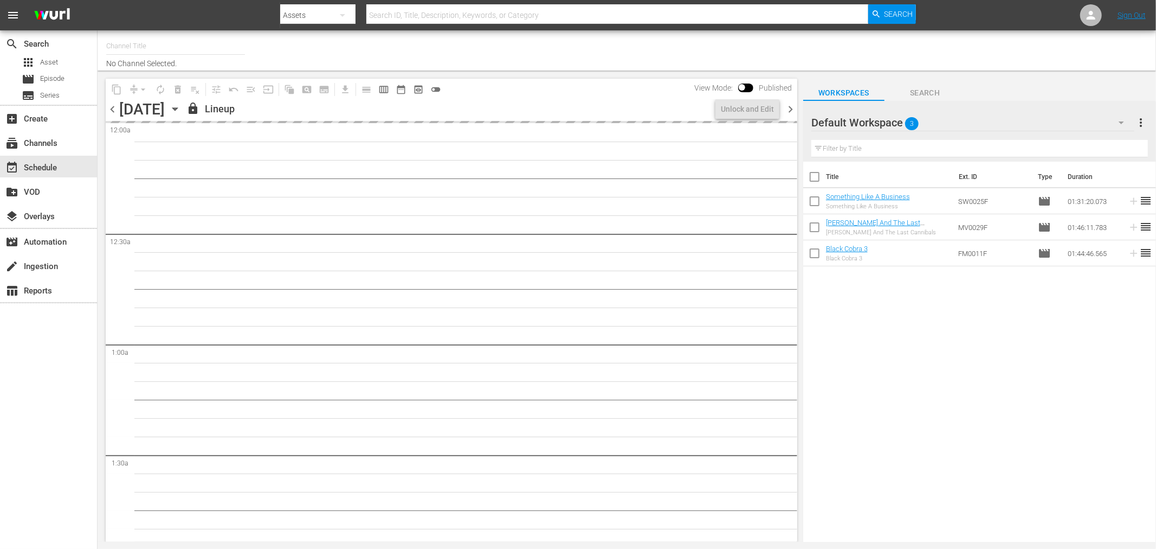
type input "Soul Flix (1949)"
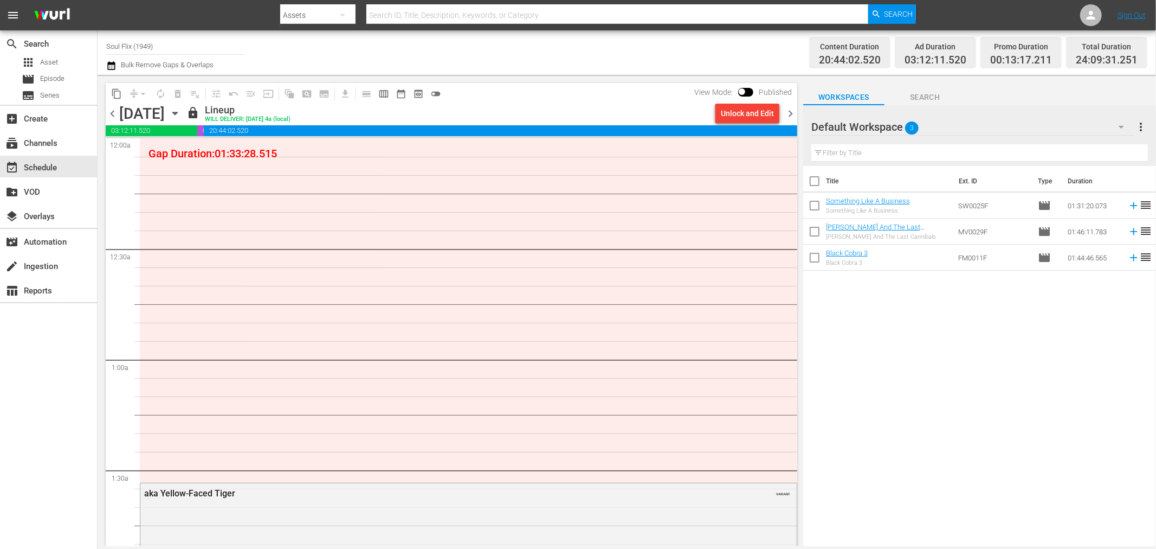
click at [111, 119] on span "chevron_left" at bounding box center [113, 114] width 14 height 14
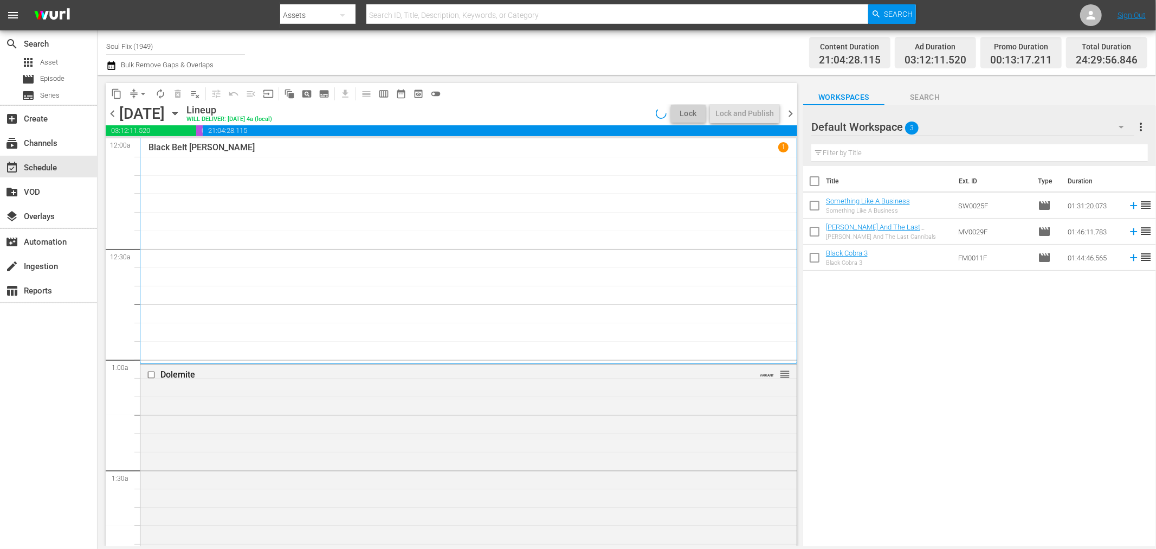
click at [789, 115] on span "chevron_right" at bounding box center [791, 114] width 14 height 14
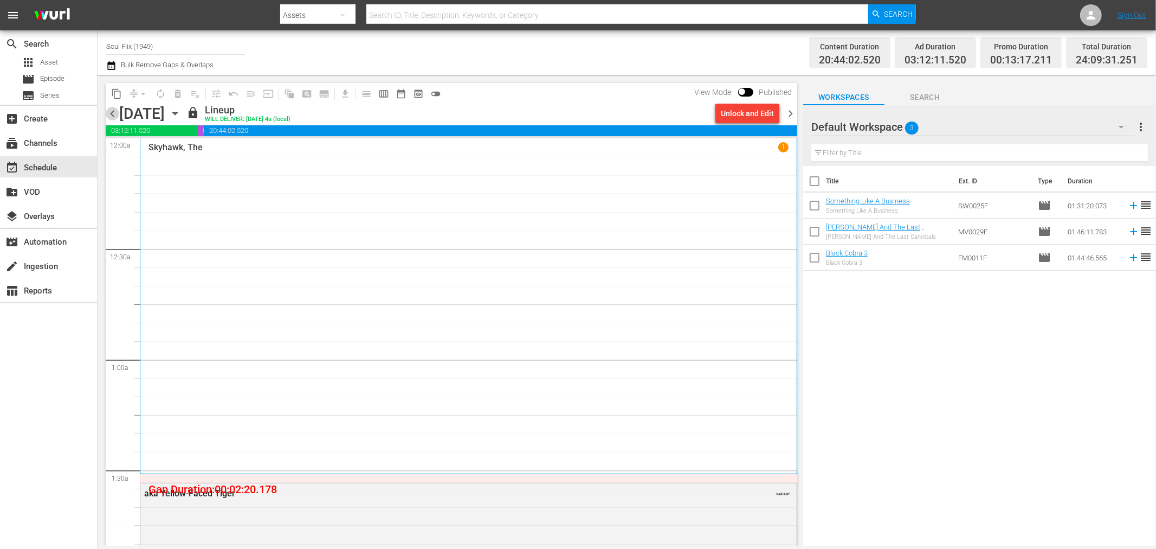
click span "chevron_left"
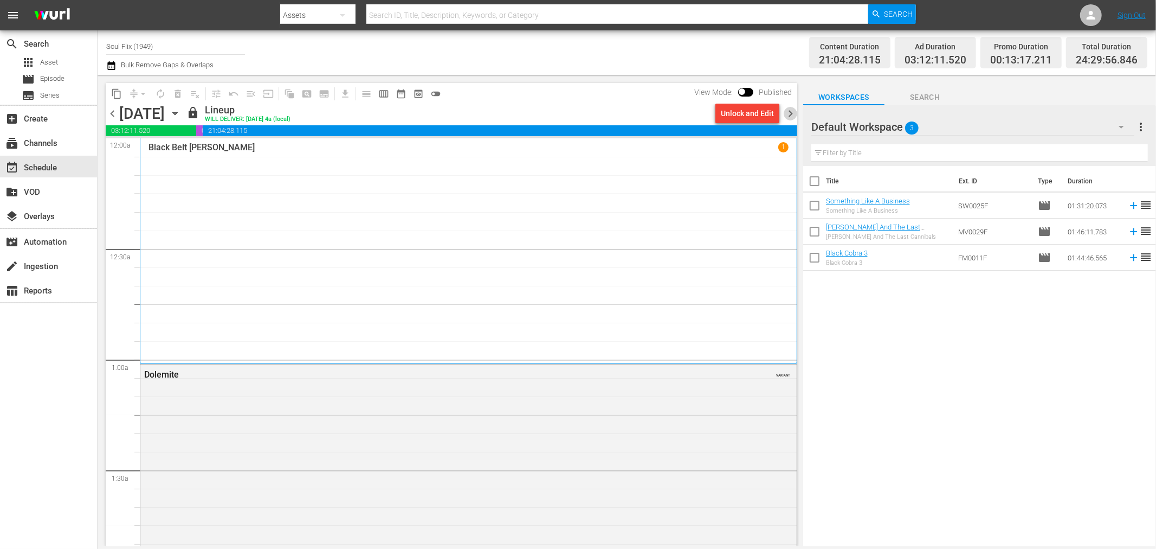
click span "chevron_right"
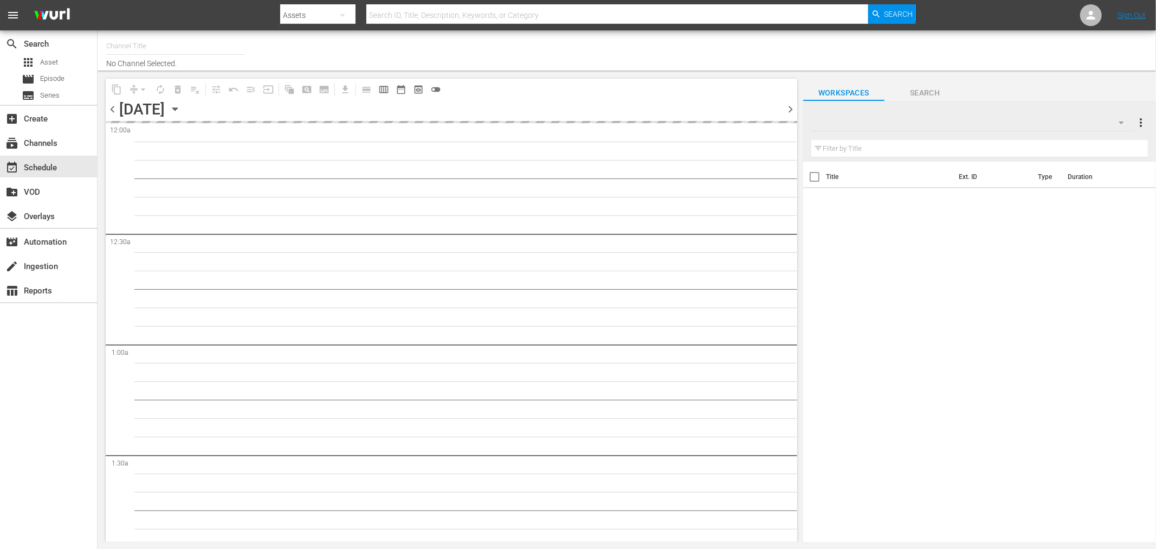
type input "Soul Flix (1949)"
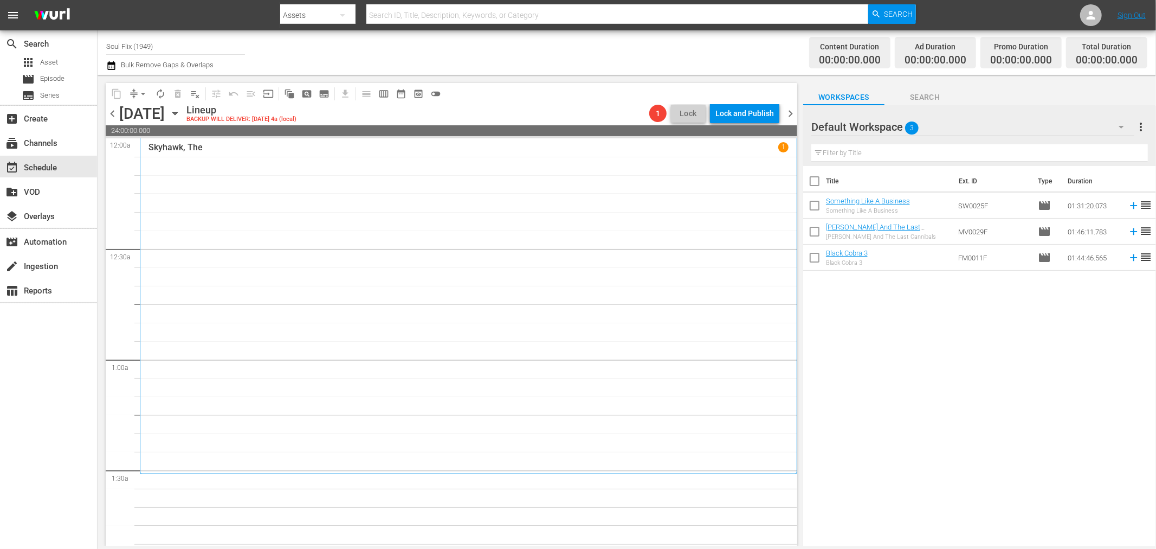
click at [794, 109] on span "chevron_right" at bounding box center [791, 114] width 14 height 14
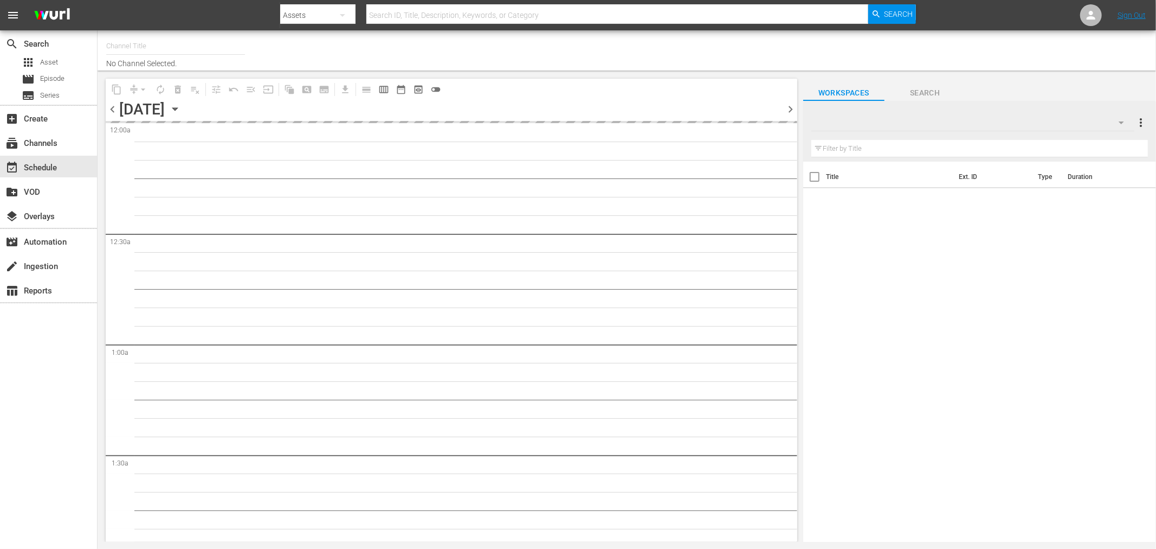
type input "Soul Flix (1949)"
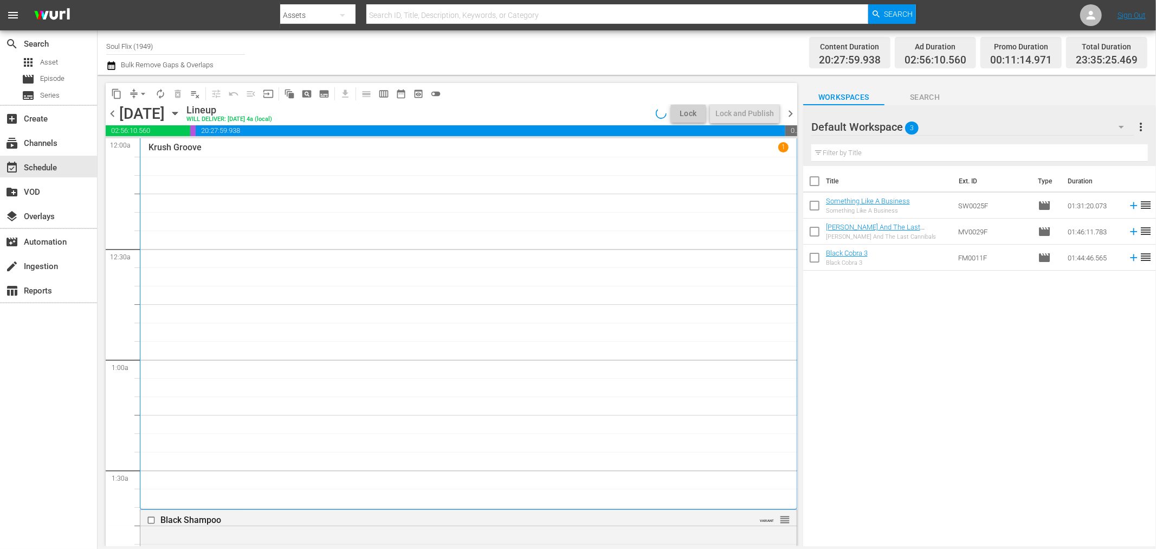
click at [793, 110] on span "chevron_right" at bounding box center [791, 114] width 14 height 14
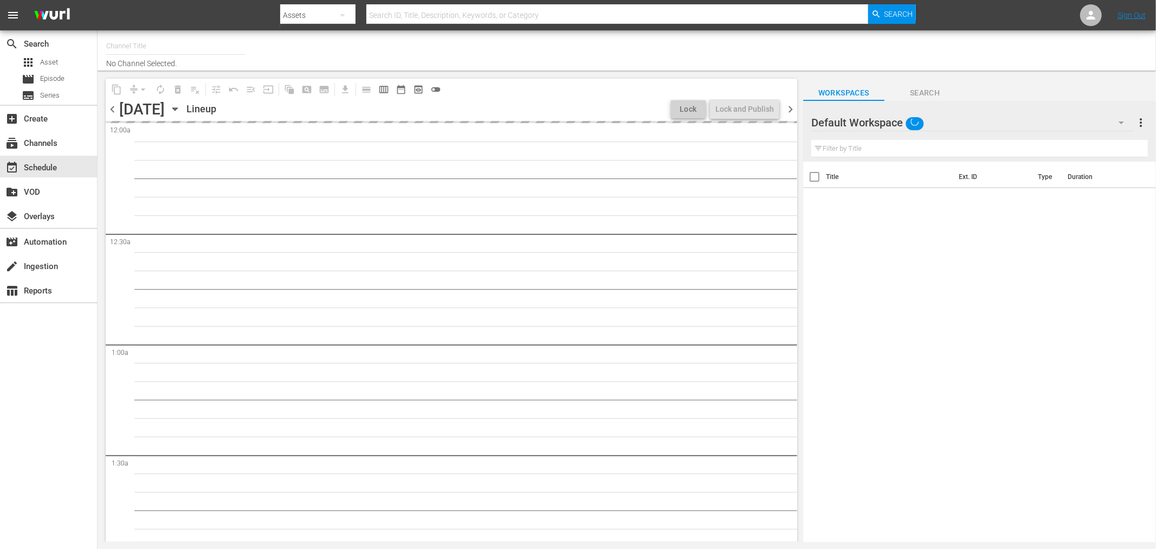
type input "Soul Flix (1949)"
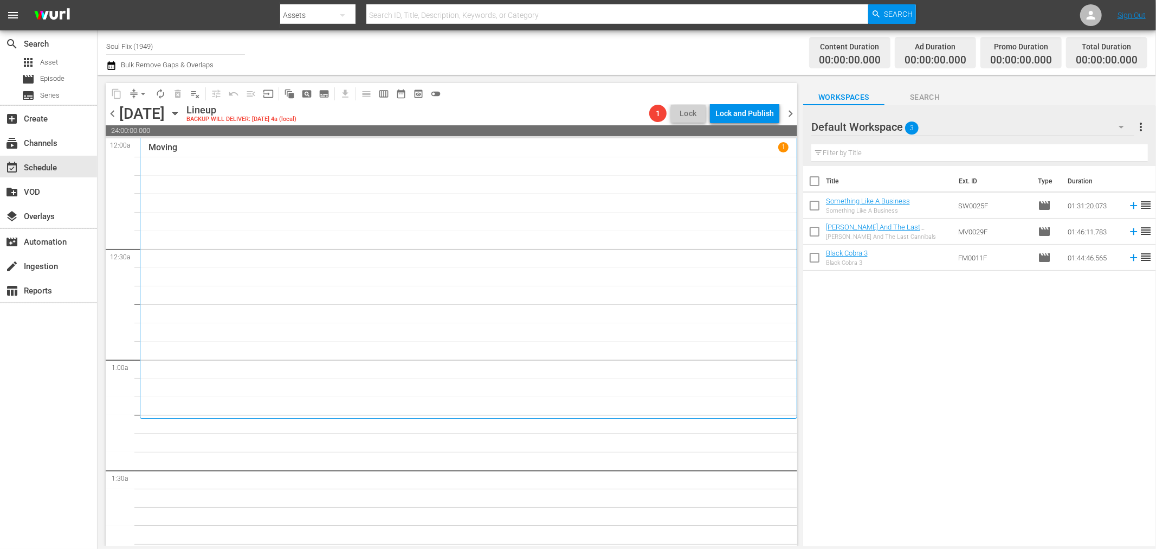
click at [791, 109] on span "chevron_right" at bounding box center [791, 114] width 14 height 14
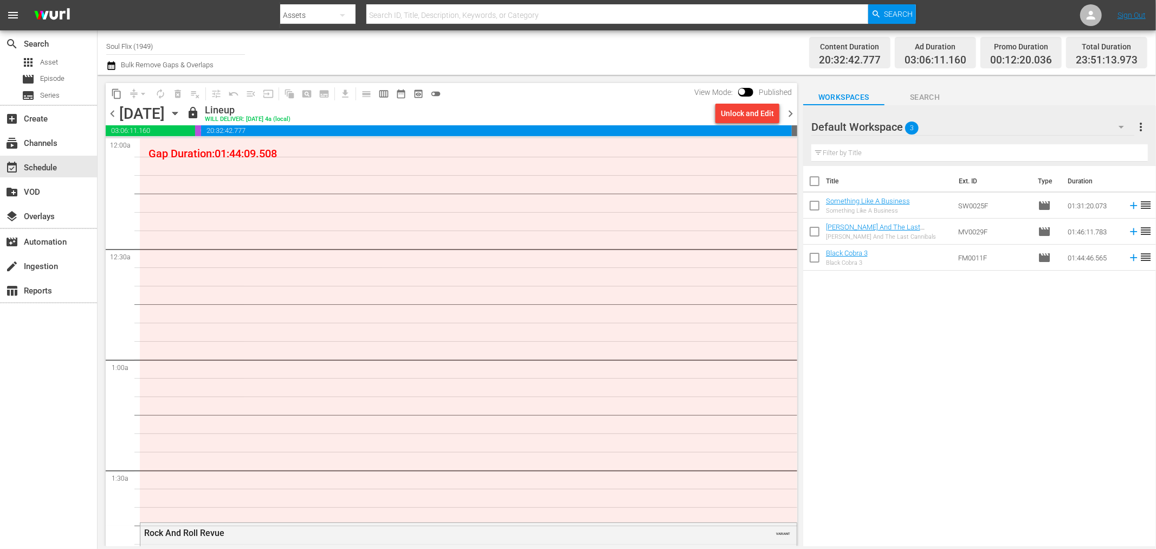
click at [113, 115] on span "chevron_left" at bounding box center [113, 114] width 14 height 14
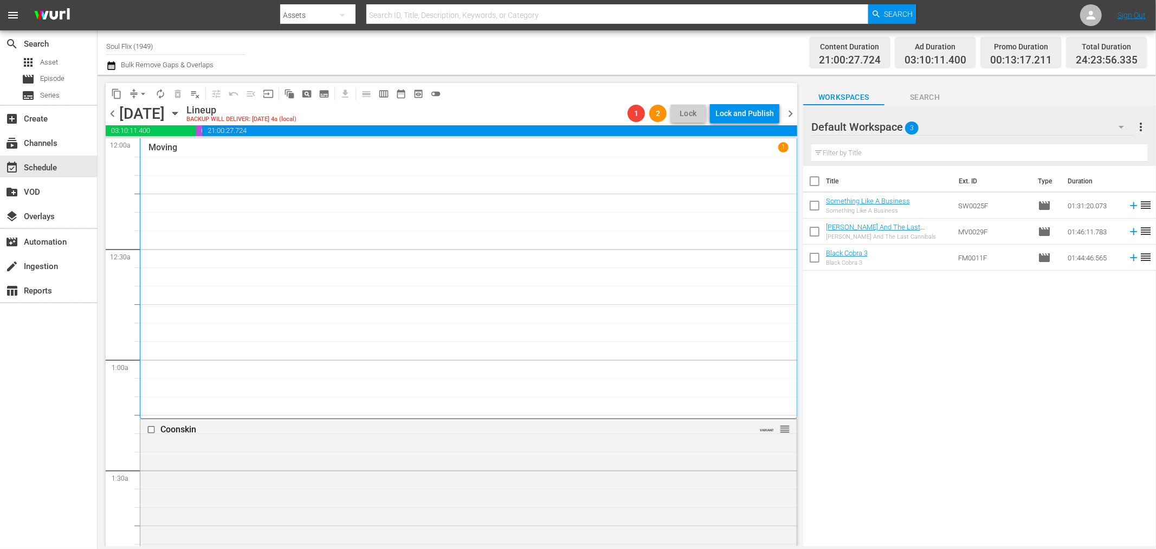
click at [795, 112] on span "chevron_right" at bounding box center [791, 114] width 14 height 14
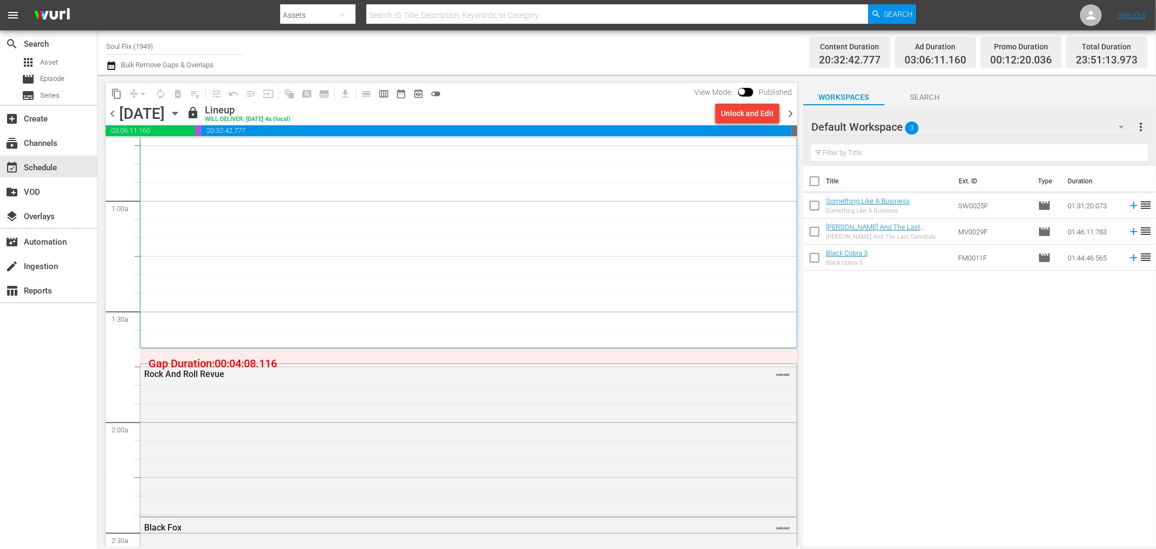
scroll to position [181, 0]
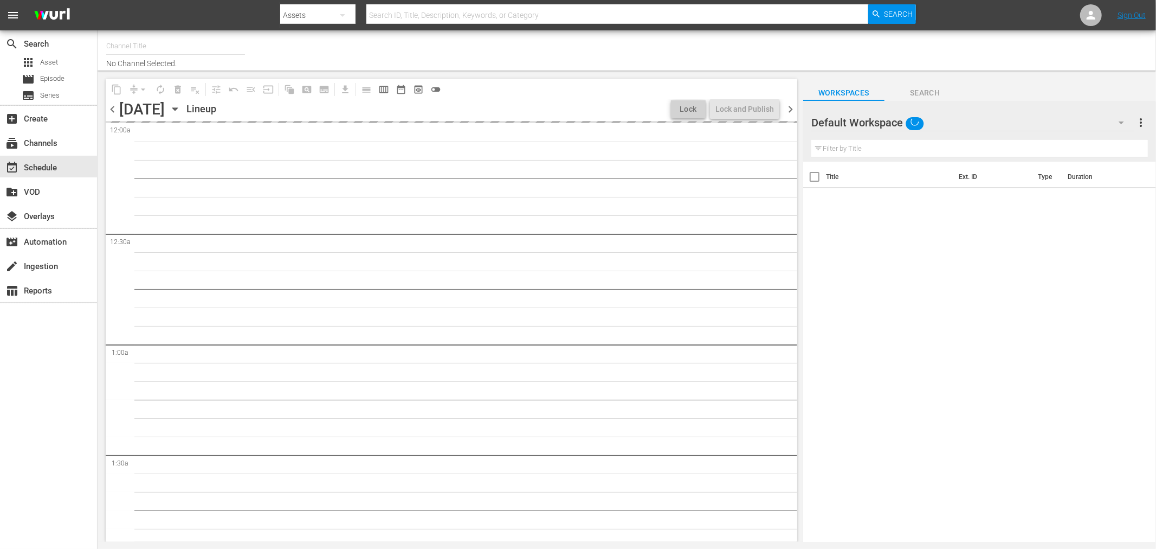
type input "Soul Flix (1949)"
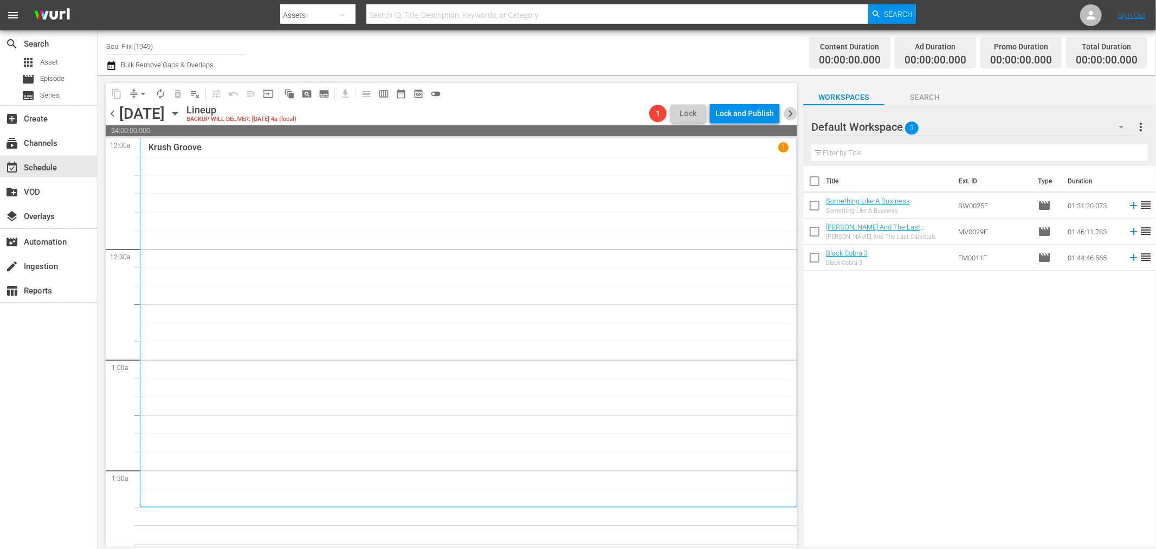
click at [786, 113] on span "chevron_right" at bounding box center [791, 114] width 14 height 14
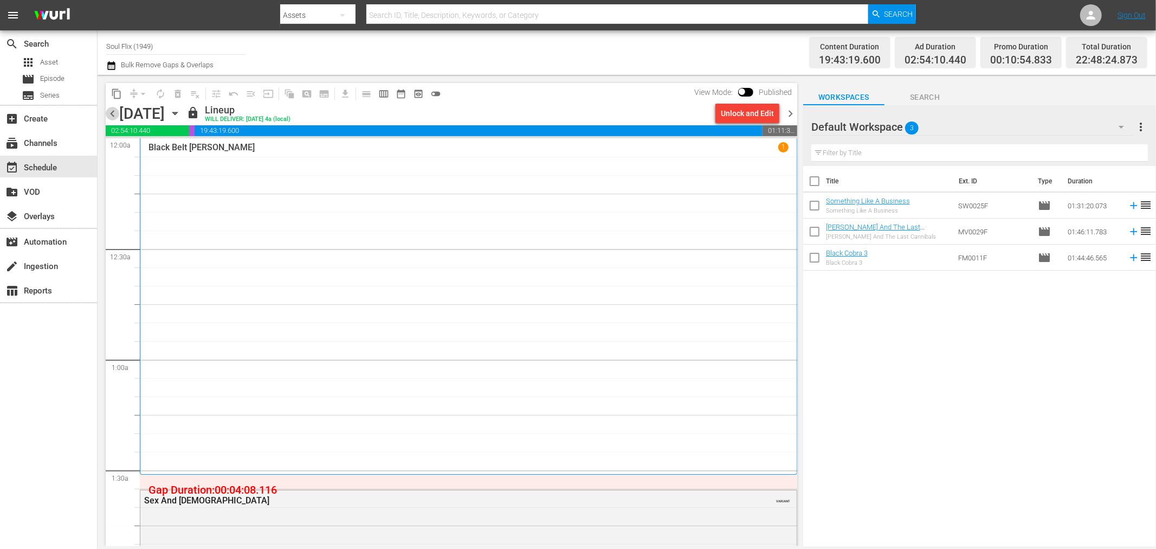
click at [116, 118] on span "chevron_left" at bounding box center [113, 114] width 14 height 14
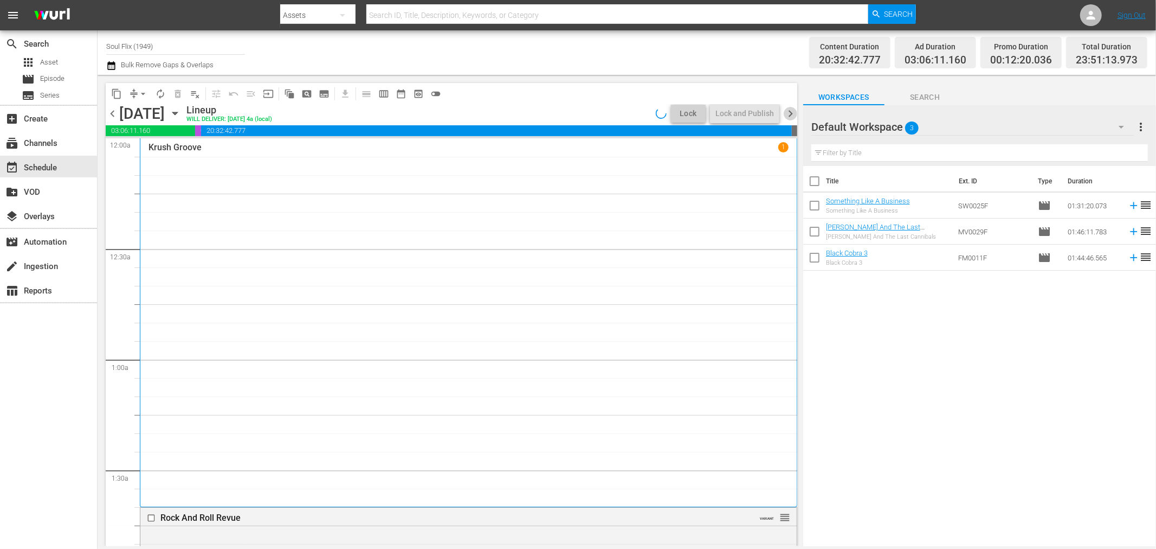
click at [789, 112] on span "chevron_right" at bounding box center [791, 114] width 14 height 14
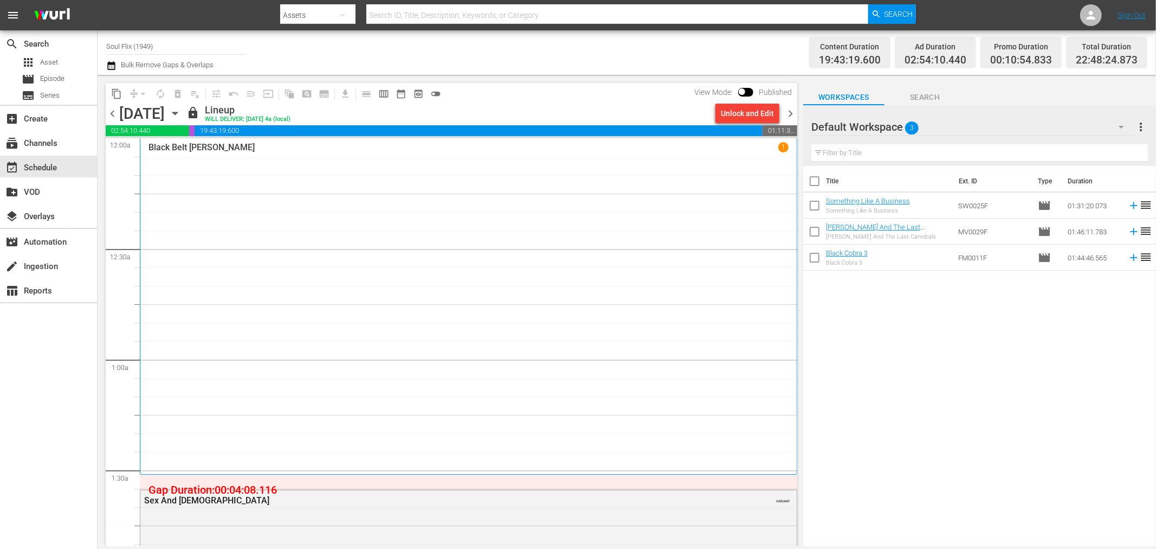
drag, startPoint x: 793, startPoint y: 116, endPoint x: 784, endPoint y: 117, distance: 8.7
click at [793, 116] on span "chevron_right" at bounding box center [791, 114] width 14 height 14
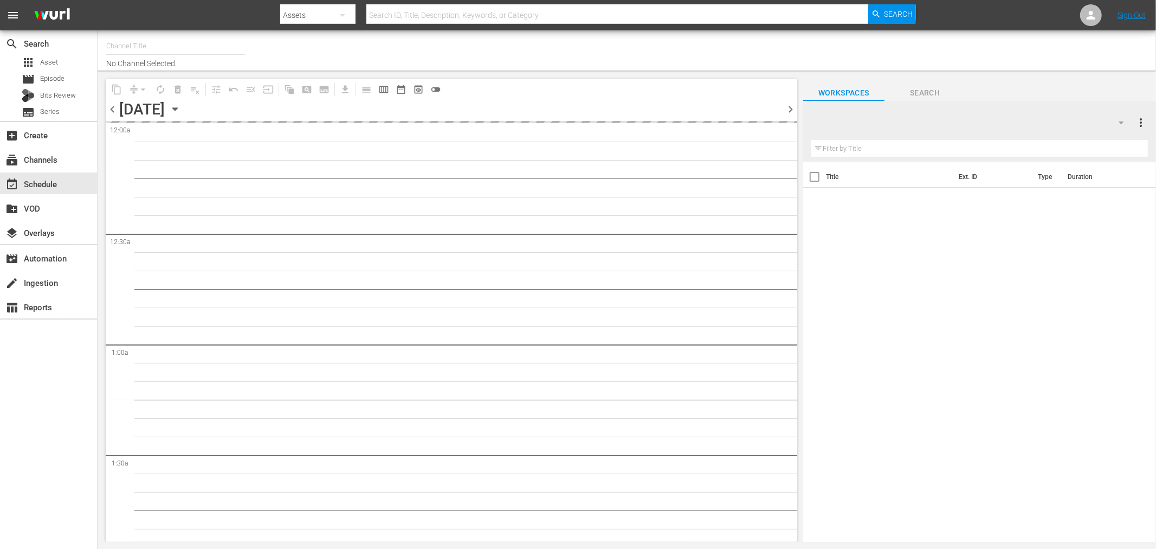
type input "Soul Flix (1949)"
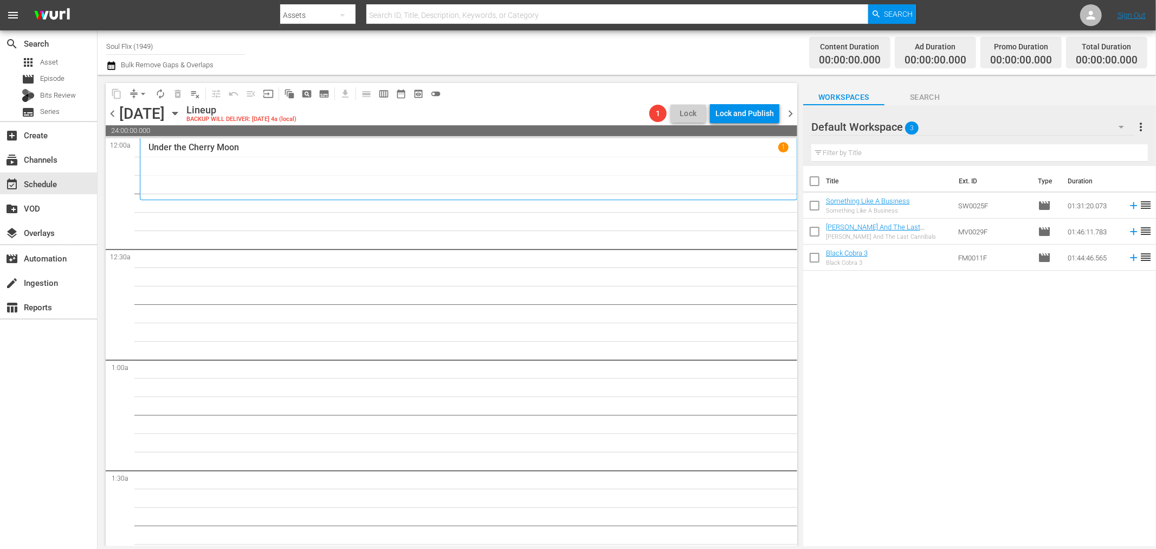
click at [112, 115] on span "chevron_left" at bounding box center [113, 114] width 14 height 14
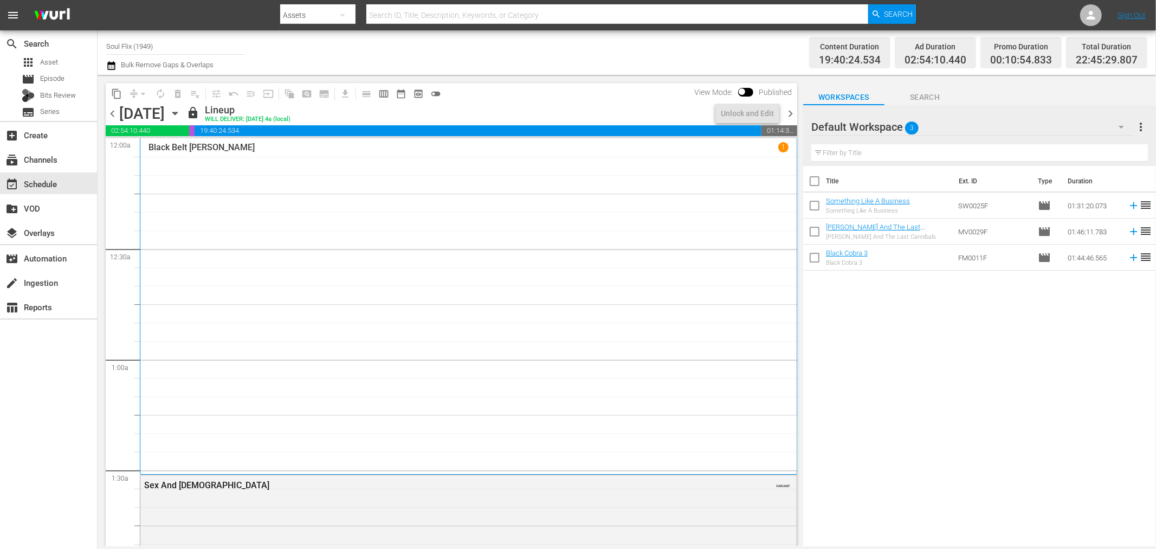
click at [790, 114] on span "chevron_right" at bounding box center [791, 114] width 14 height 14
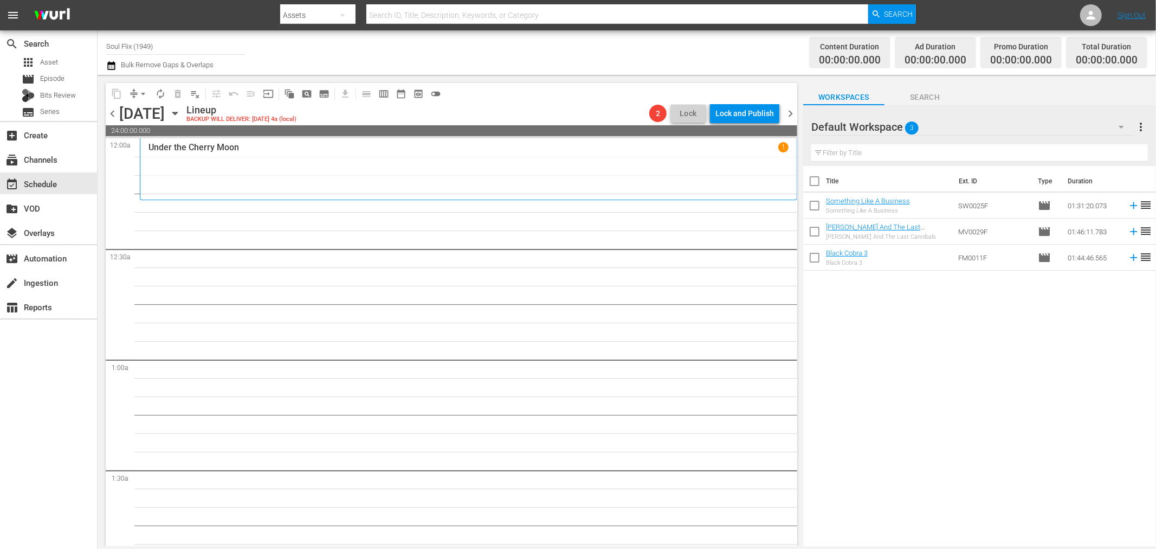
click at [790, 114] on span "chevron_right" at bounding box center [791, 114] width 14 height 14
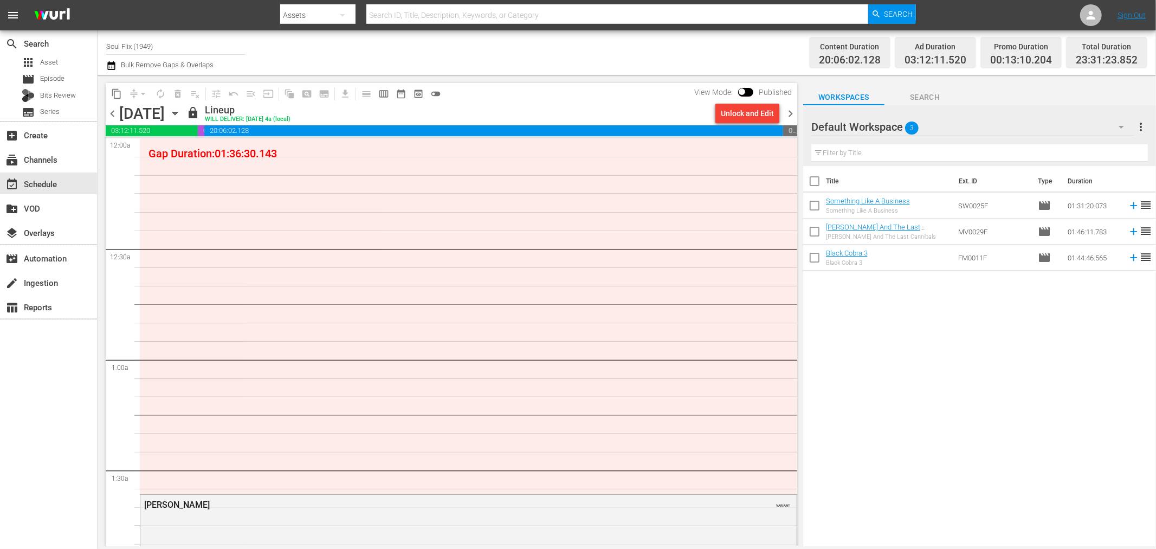
click at [115, 116] on span "chevron_left" at bounding box center [113, 114] width 14 height 14
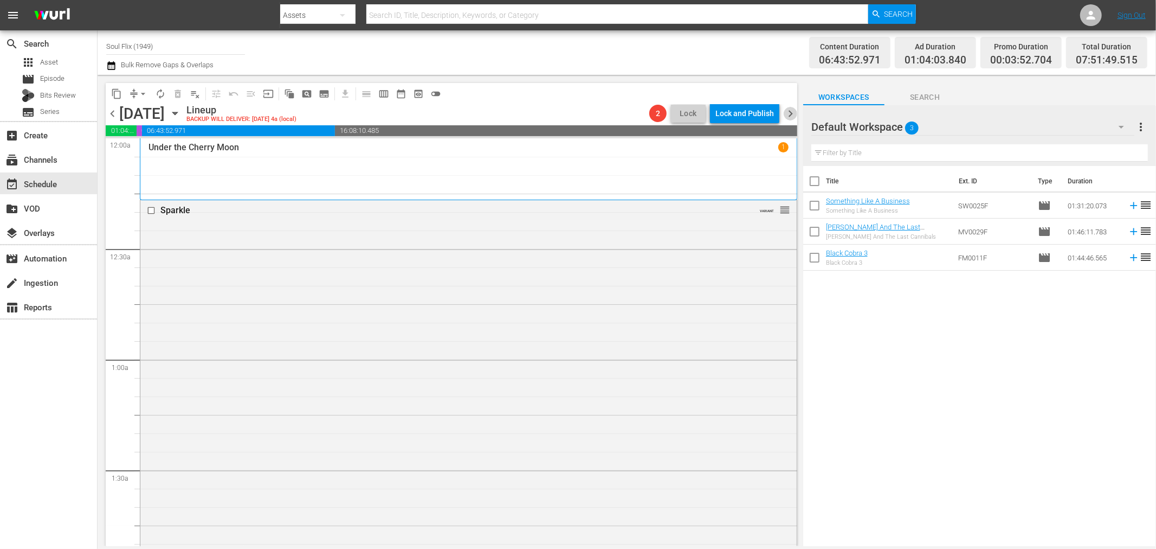
click at [793, 110] on span "chevron_right" at bounding box center [791, 114] width 14 height 14
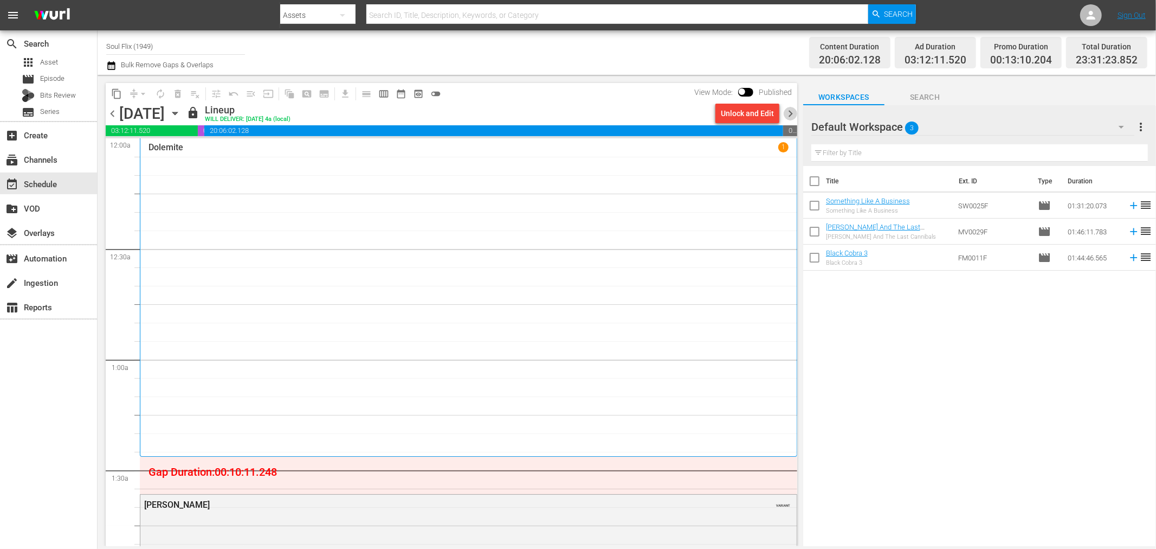
click at [787, 107] on span "chevron_right" at bounding box center [791, 114] width 14 height 14
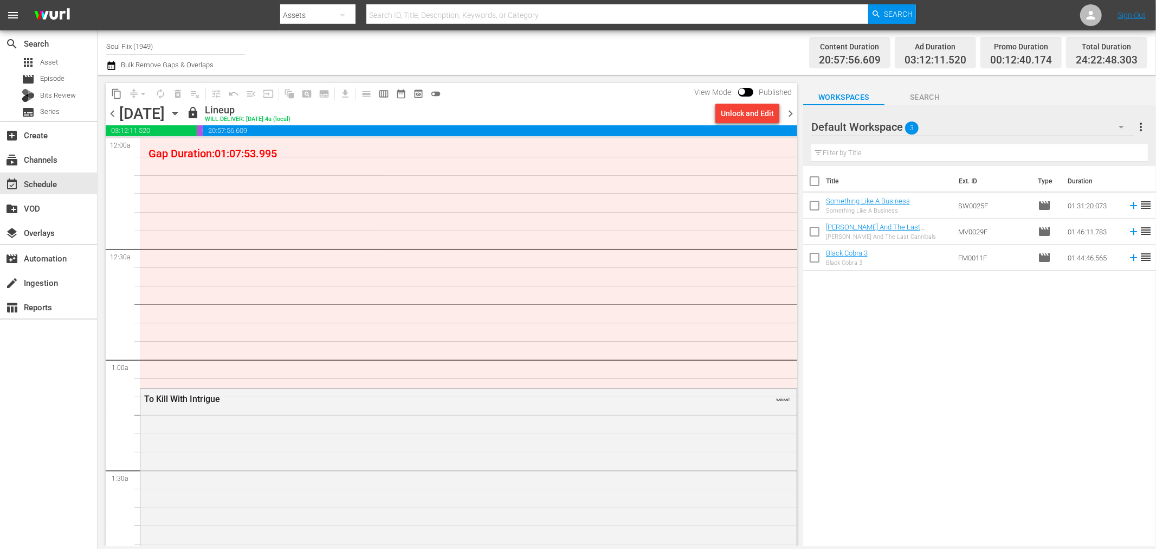
click at [116, 114] on span "chevron_left" at bounding box center [113, 114] width 14 height 14
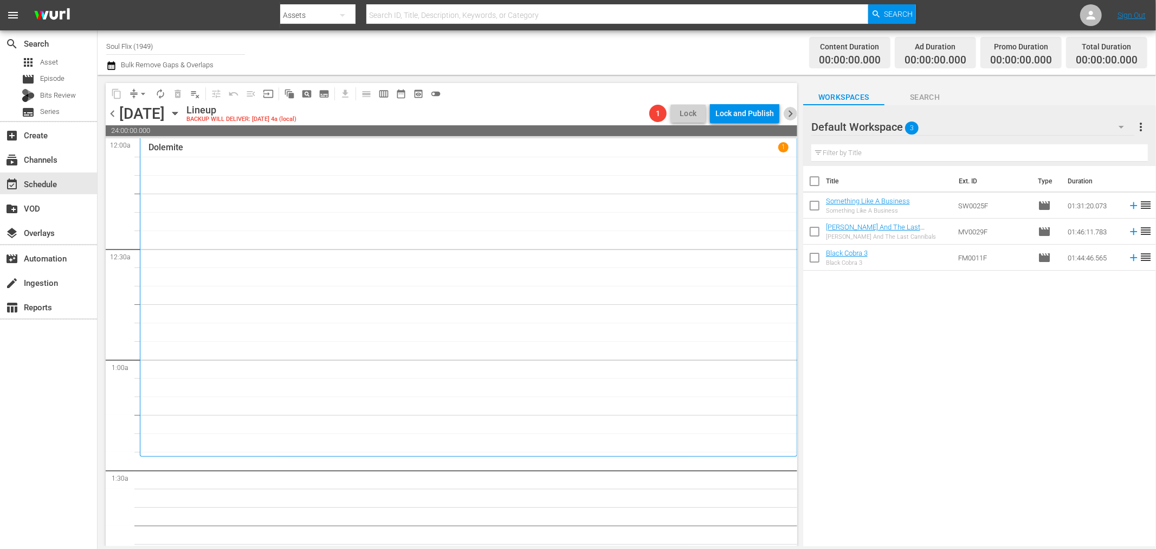
click at [788, 112] on span "chevron_right" at bounding box center [791, 114] width 14 height 14
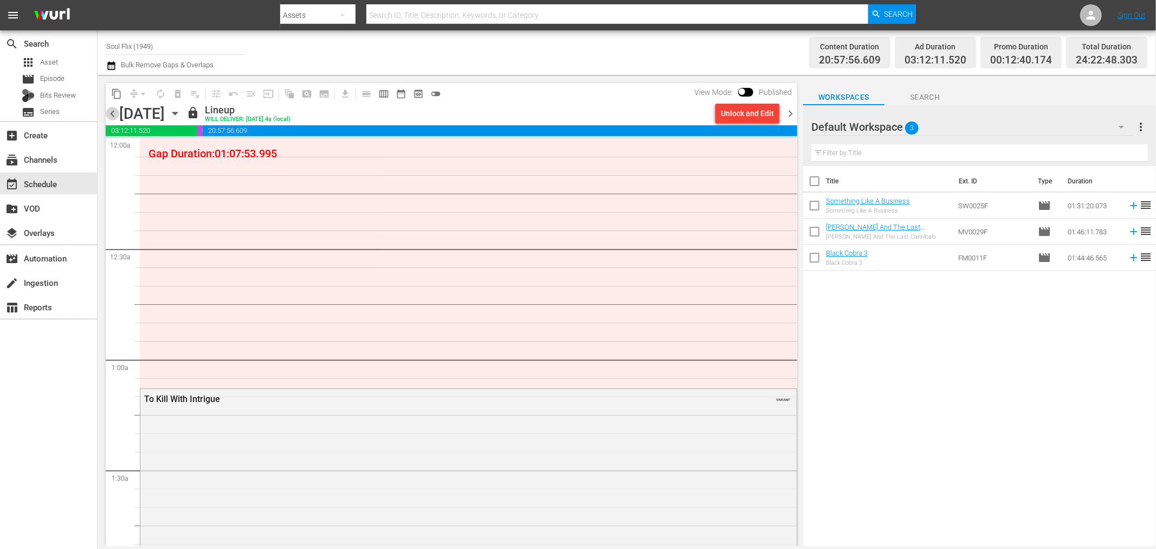
click at [116, 114] on span "chevron_left" at bounding box center [113, 114] width 14 height 14
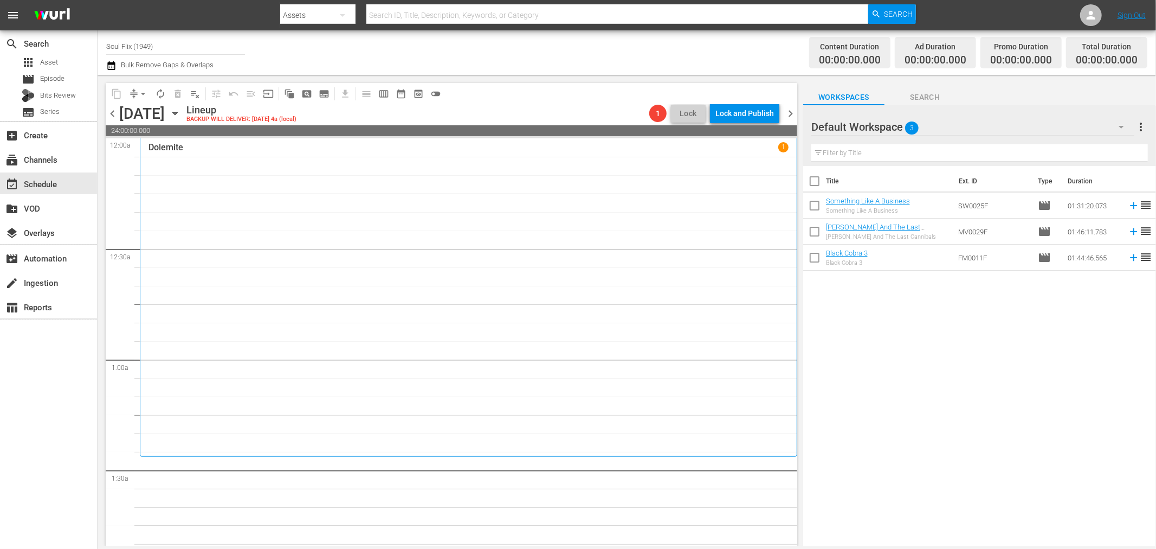
click at [782, 110] on div "1 Lock Lock and Publish" at bounding box center [714, 113] width 139 height 18
click at [786, 111] on span "chevron_right" at bounding box center [791, 114] width 14 height 14
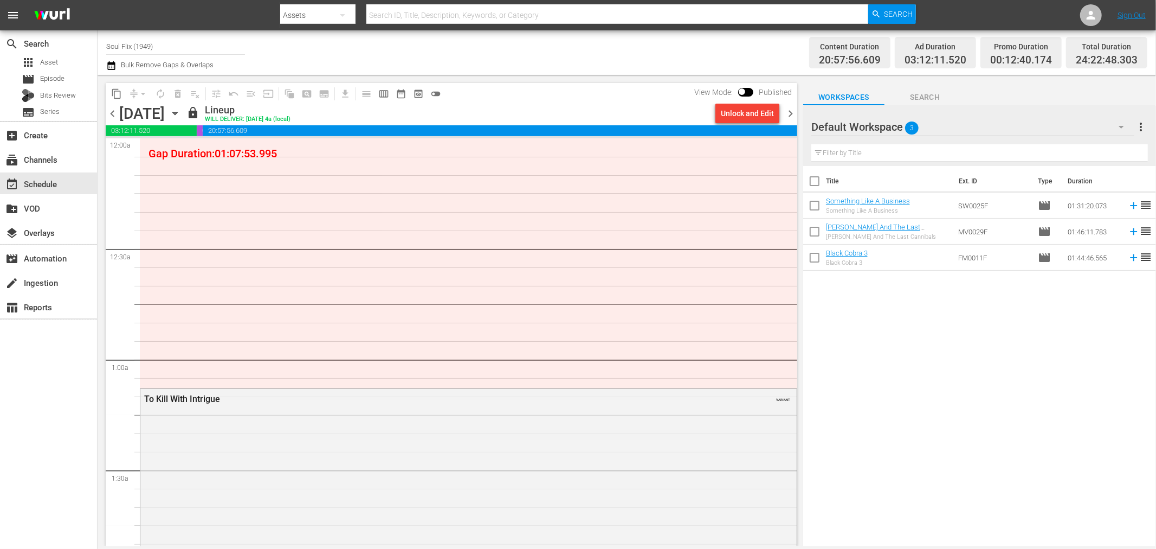
click at [112, 105] on div "chevron_left Saturday, October 18th October 18th lock Lineup WILL DELIVER: 10/1…" at bounding box center [452, 114] width 692 height 21
click at [112, 111] on span "chevron_left" at bounding box center [113, 114] width 14 height 14
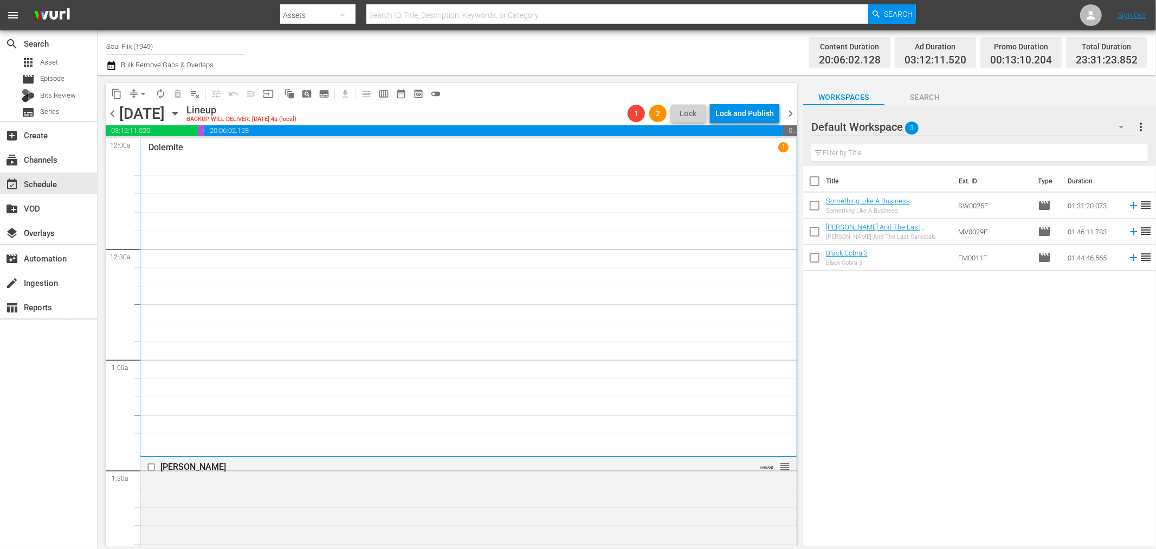
click at [791, 115] on span "chevron_right" at bounding box center [791, 114] width 14 height 14
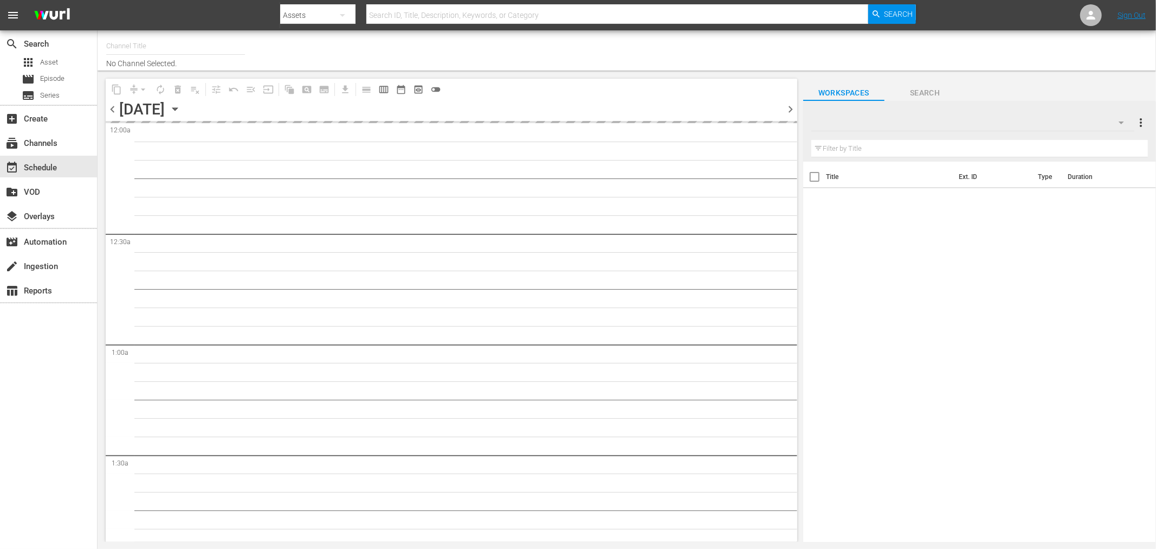
type input "Soul Flix (1949)"
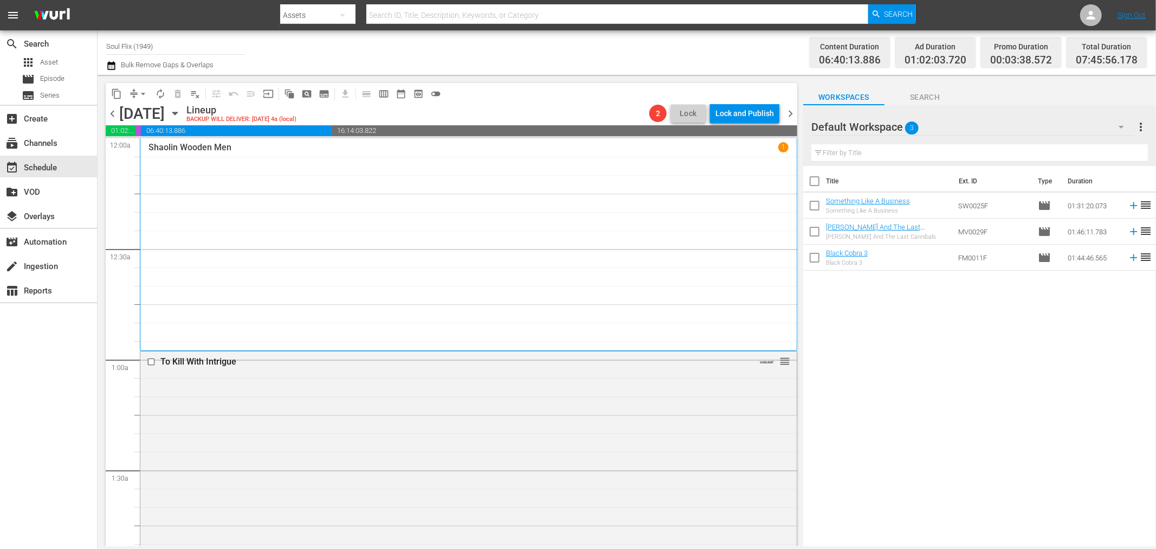
click at [794, 113] on span "chevron_right" at bounding box center [791, 114] width 14 height 14
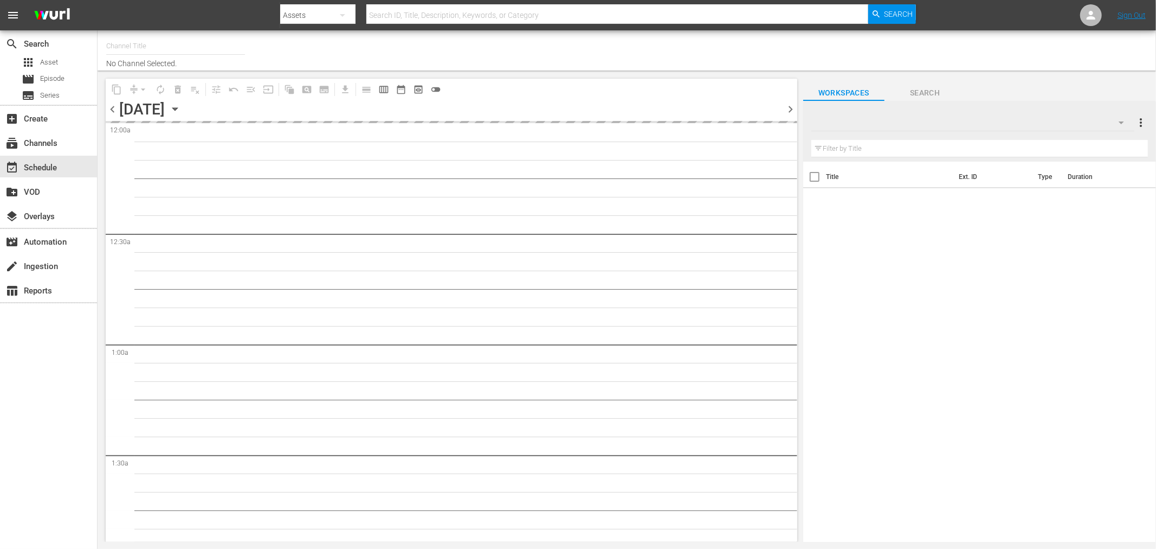
type input "Soul Flix (1949)"
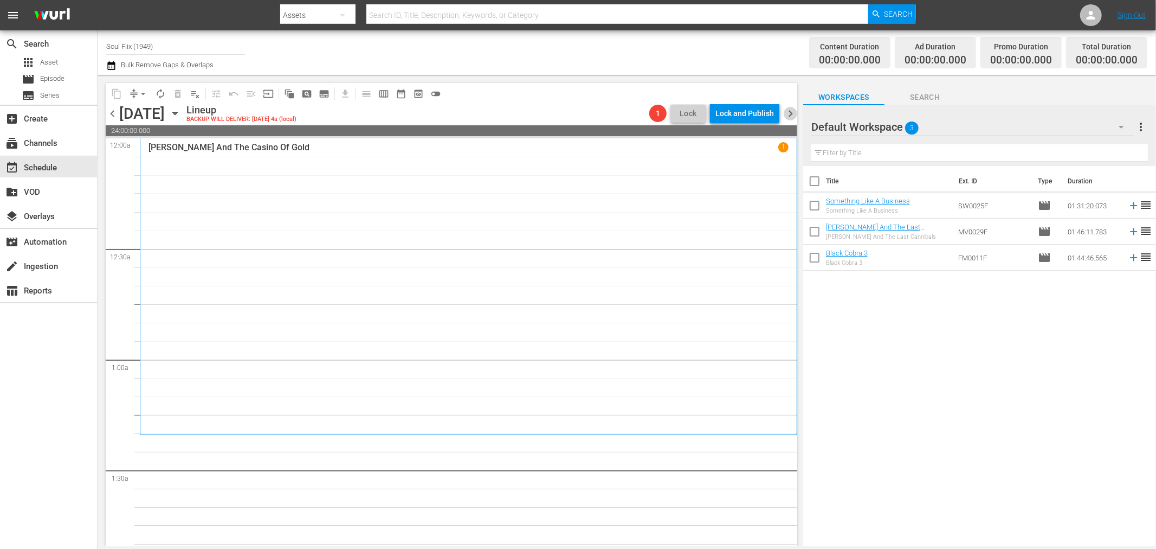
click at [795, 114] on span "chevron_right" at bounding box center [791, 114] width 14 height 14
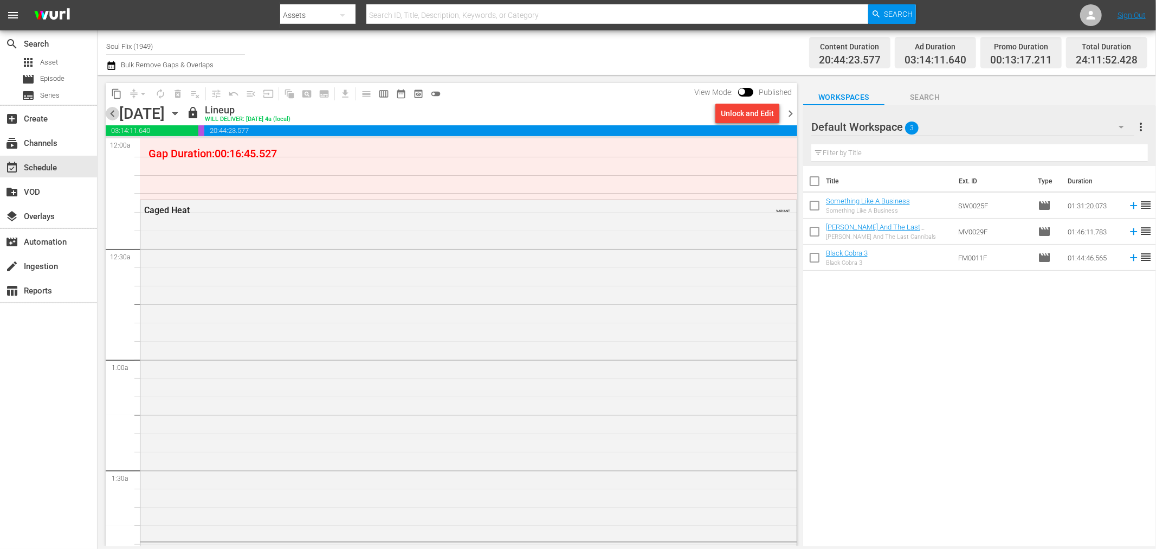
click at [110, 113] on span "chevron_left" at bounding box center [113, 114] width 14 height 14
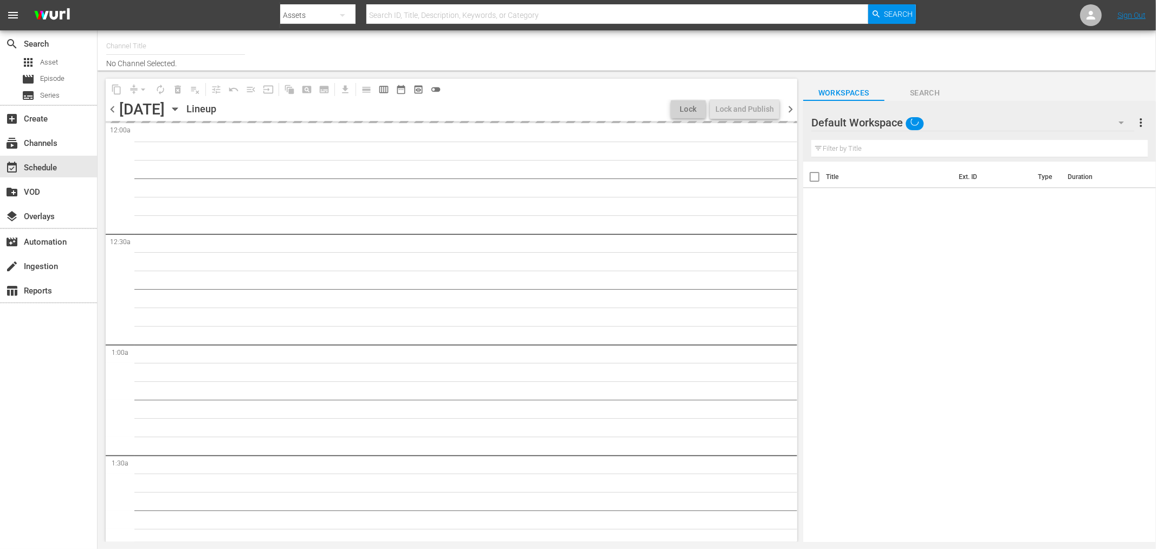
type input "Soul Flix (1949)"
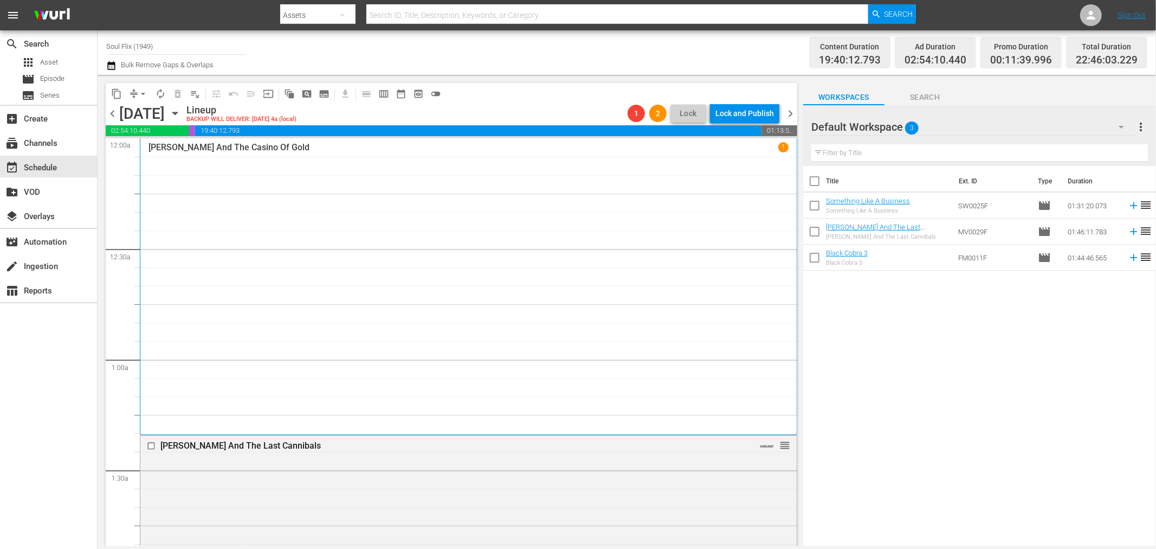
click at [790, 118] on span "chevron_right" at bounding box center [791, 114] width 14 height 14
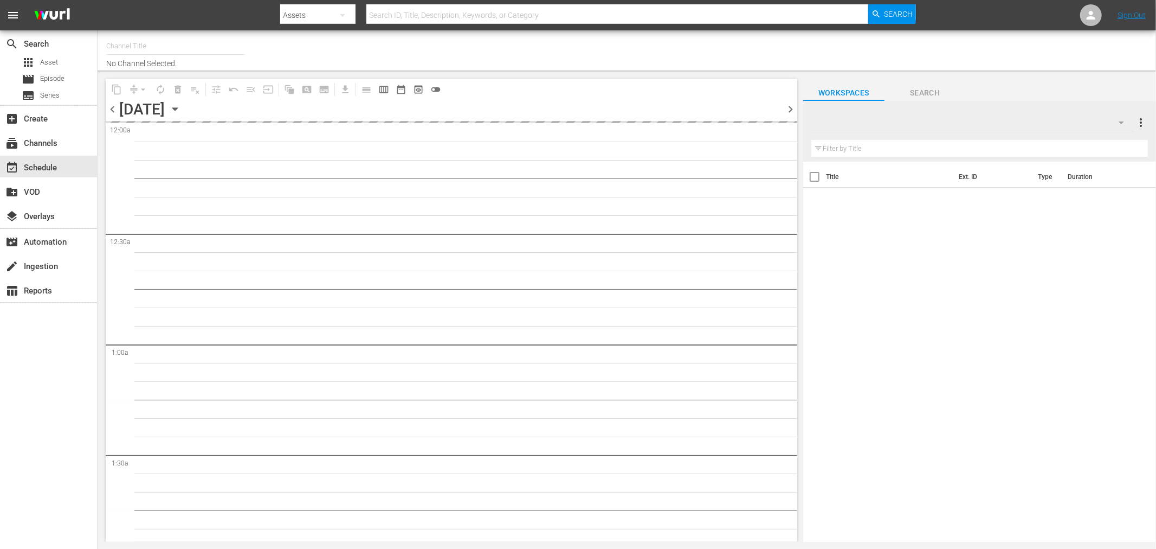
type input "Soul Flix (1949)"
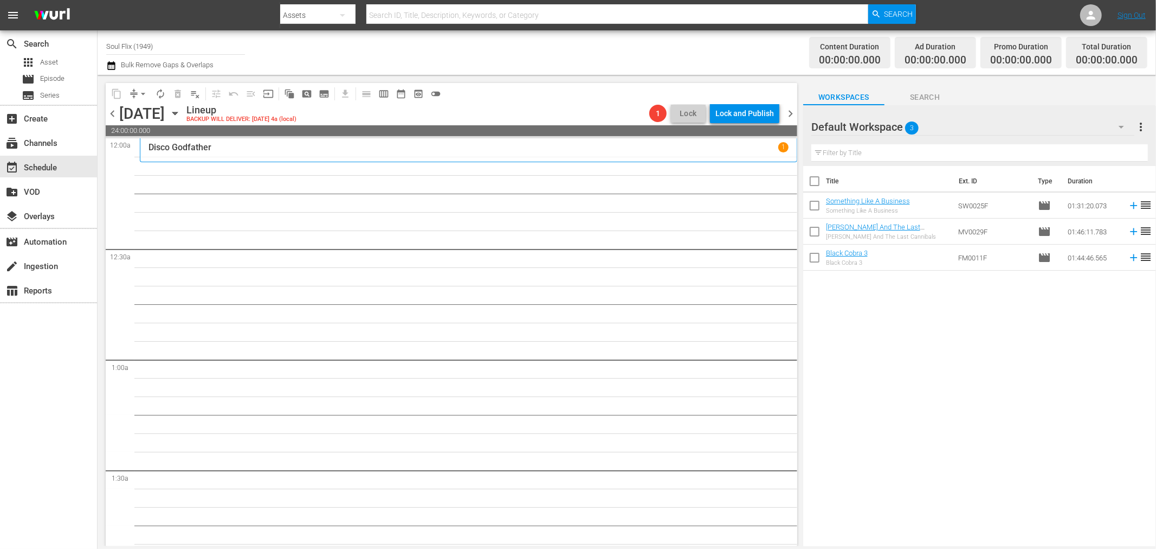
click at [797, 113] on div "content_copy compress arrow_drop_down autorenew_outlined delete_forever_outline…" at bounding box center [449, 310] width 703 height 471
click at [791, 113] on span "chevron_right" at bounding box center [791, 114] width 14 height 14
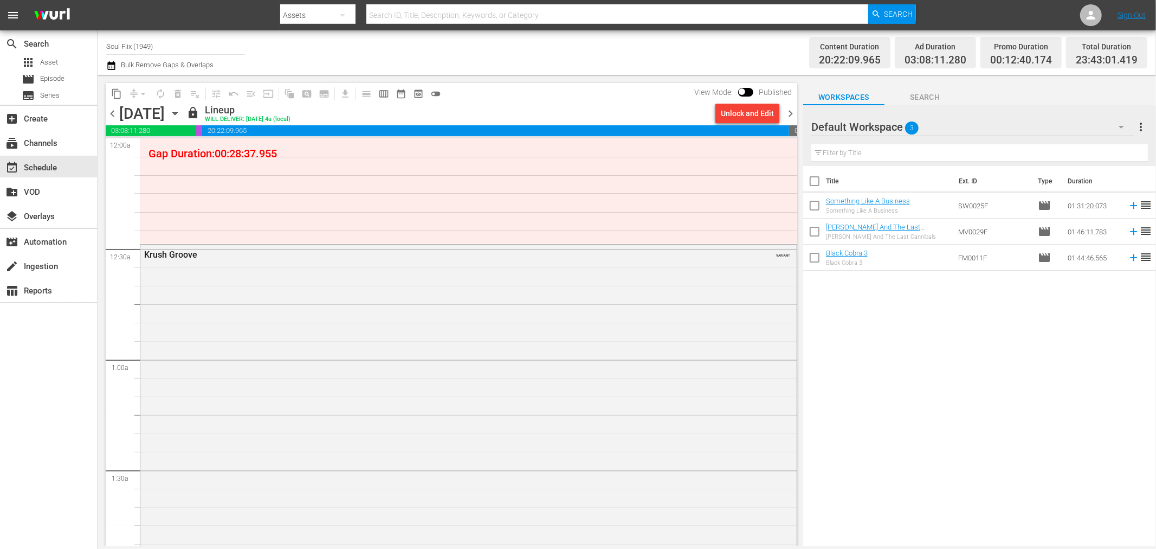
click at [112, 118] on span "chevron_left" at bounding box center [113, 114] width 14 height 14
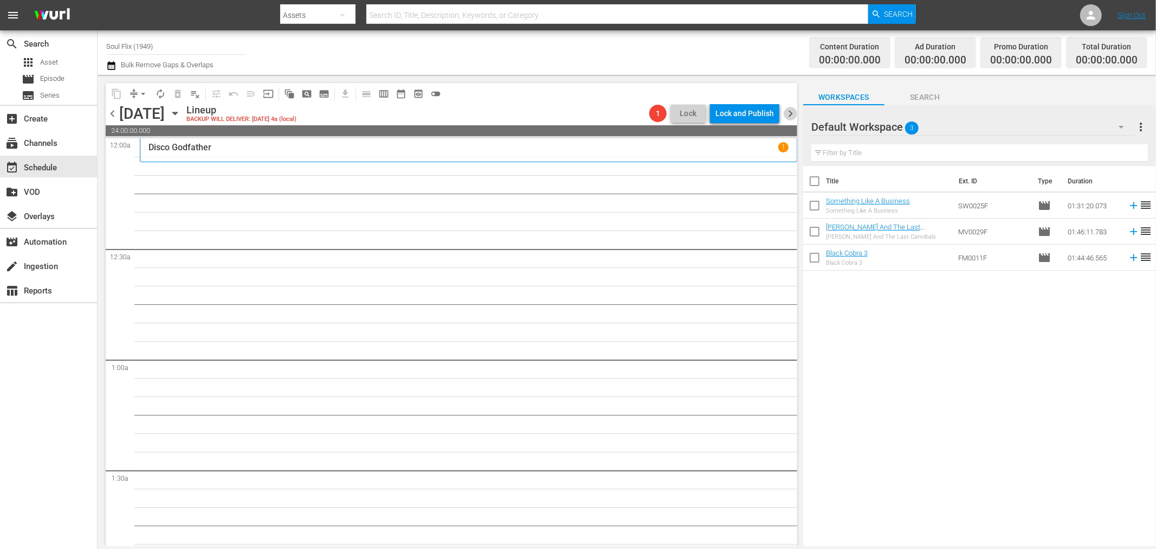
click at [788, 111] on span "chevron_right" at bounding box center [791, 114] width 14 height 14
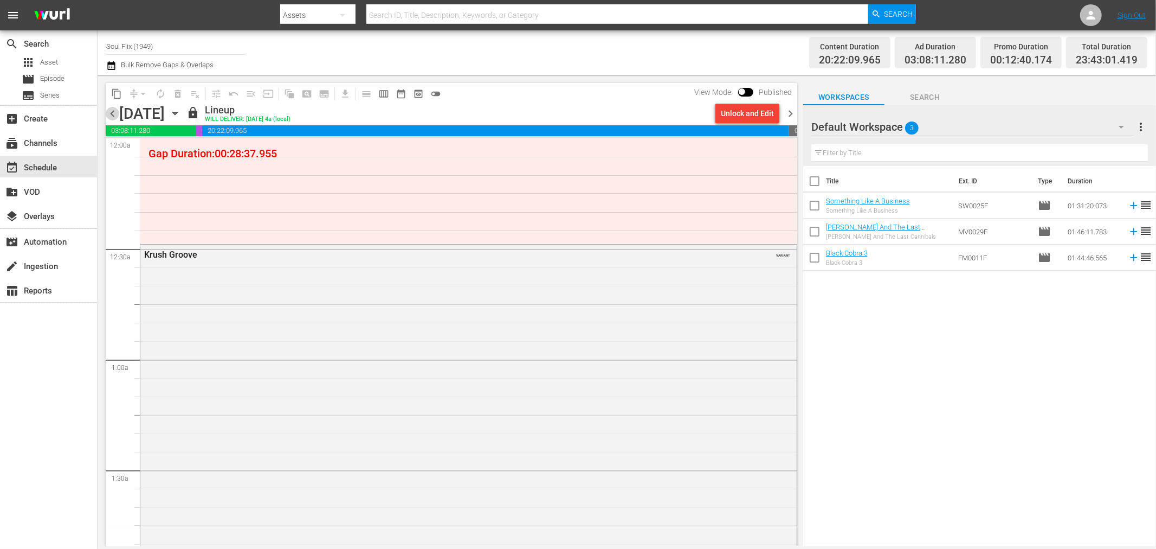
click at [112, 111] on span "chevron_left" at bounding box center [113, 114] width 14 height 14
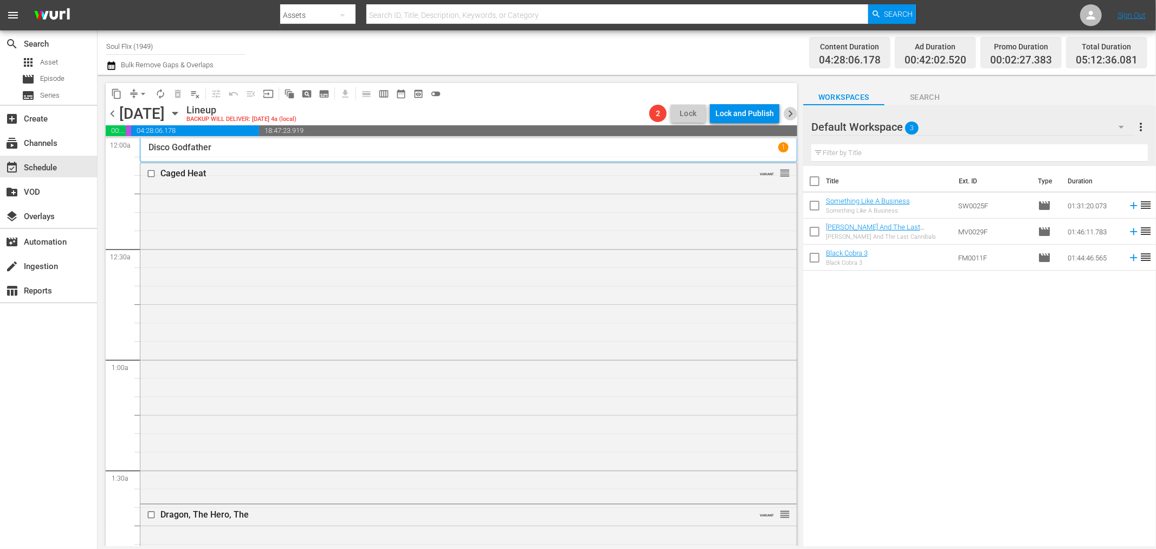
click at [794, 114] on span "chevron_right" at bounding box center [791, 114] width 14 height 14
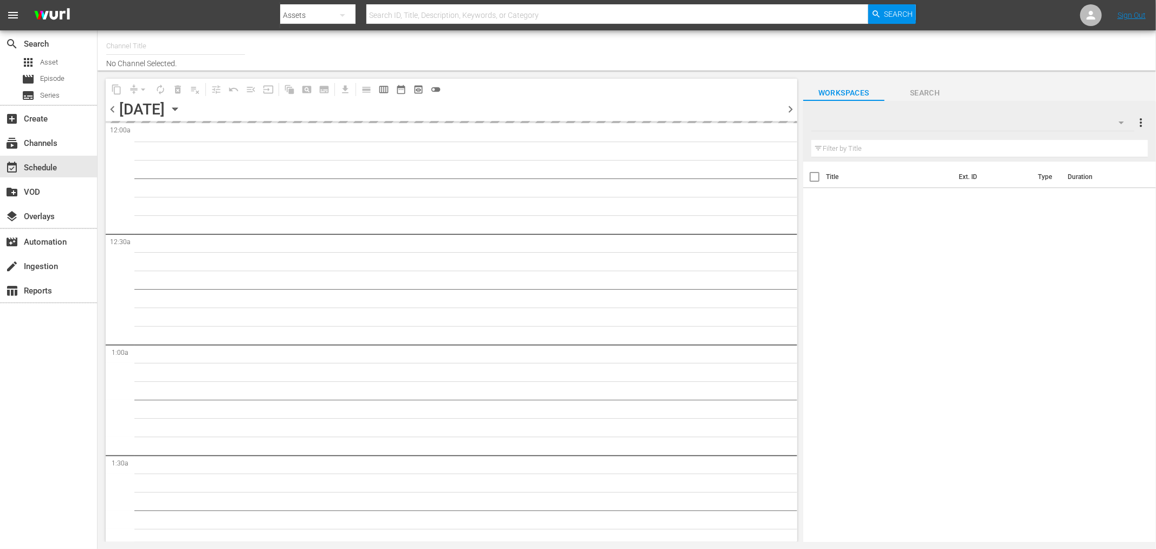
type input "Soul Flix (1949)"
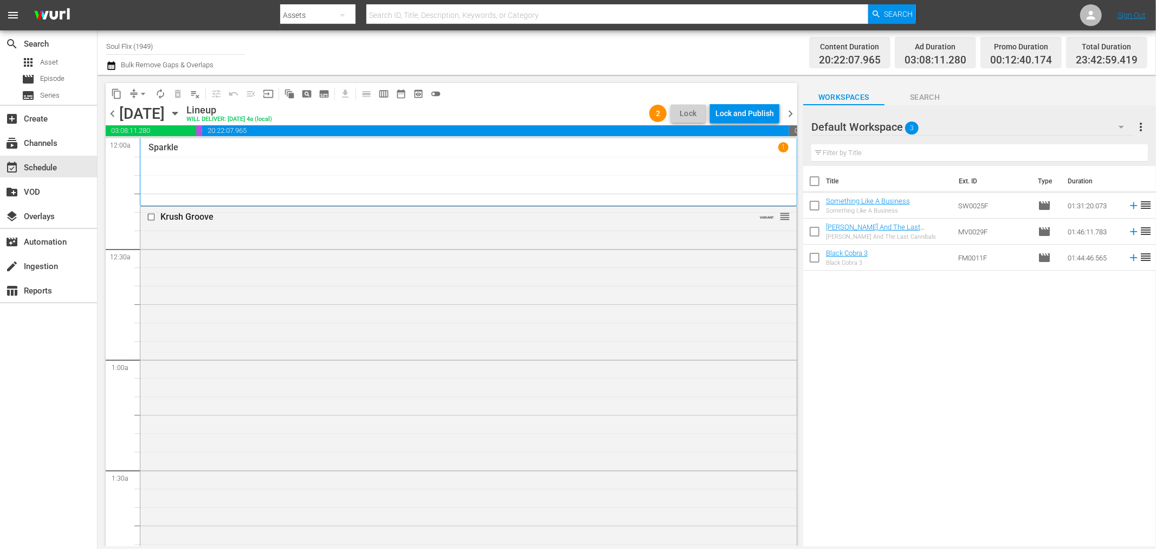
click at [791, 115] on span "chevron_right" at bounding box center [791, 114] width 14 height 14
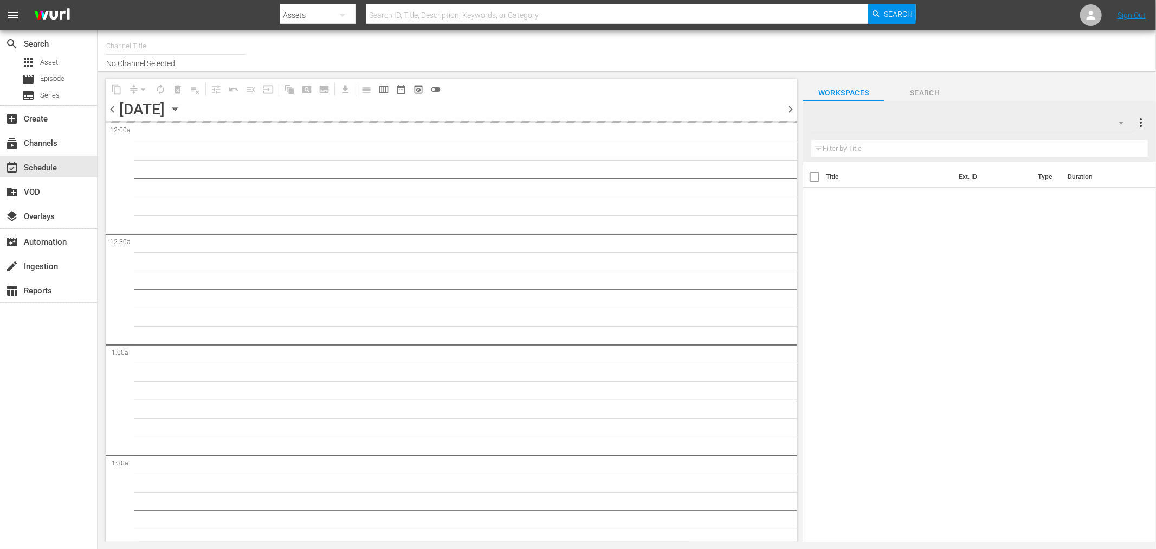
type input "Soul Flix (1949)"
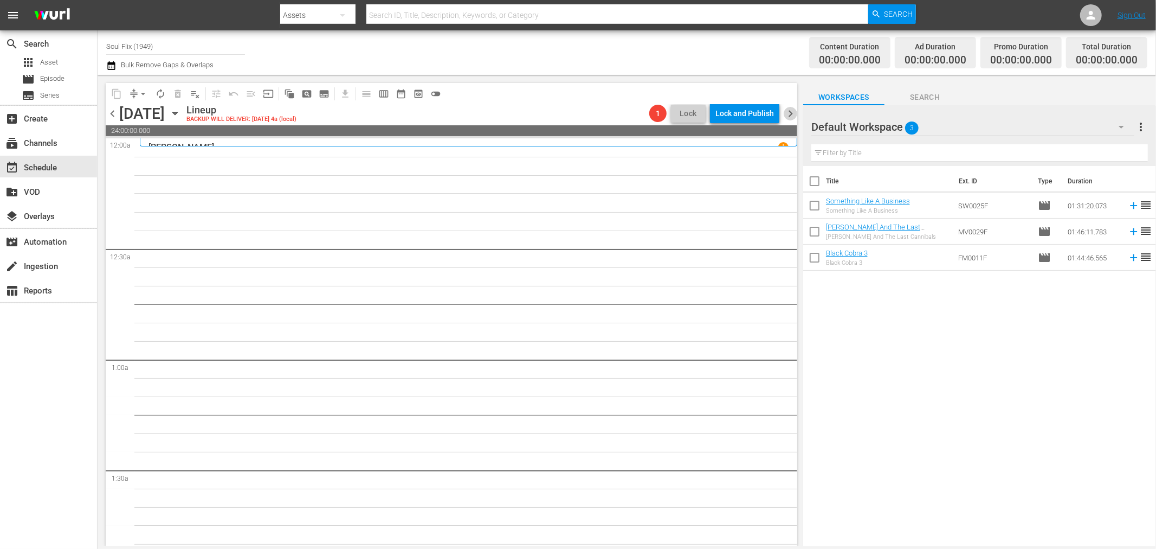
click at [789, 112] on span "chevron_right" at bounding box center [791, 114] width 14 height 14
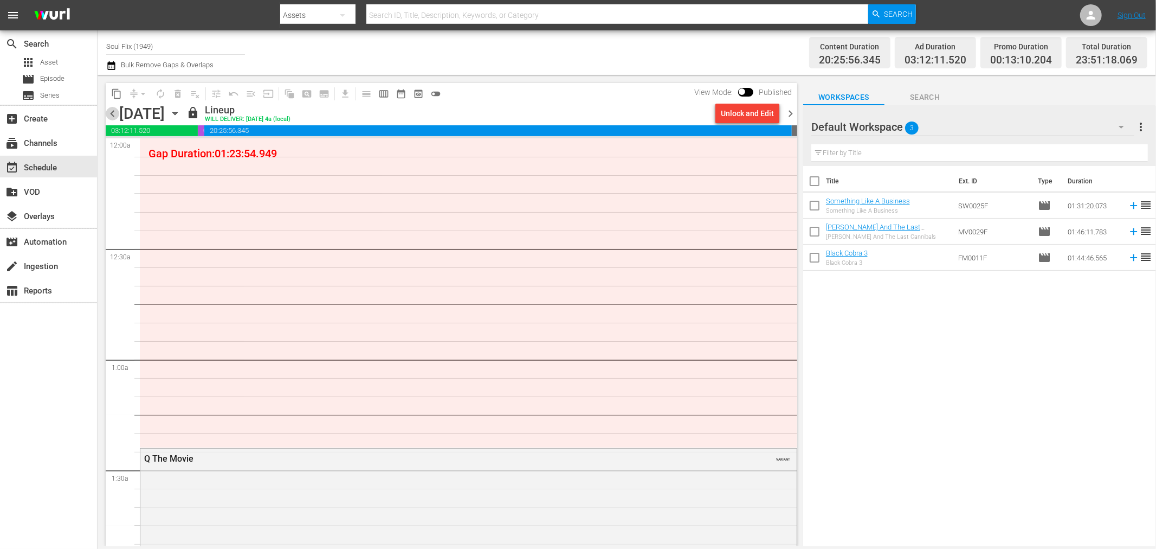
click at [117, 117] on span "chevron_left" at bounding box center [113, 114] width 14 height 14
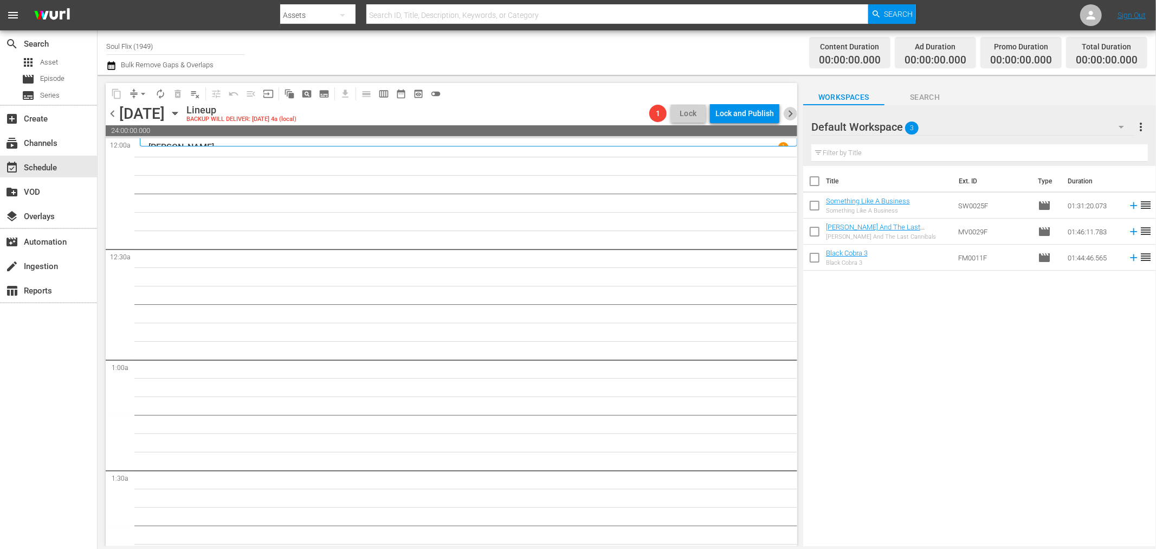
click at [795, 112] on span "chevron_right" at bounding box center [791, 114] width 14 height 14
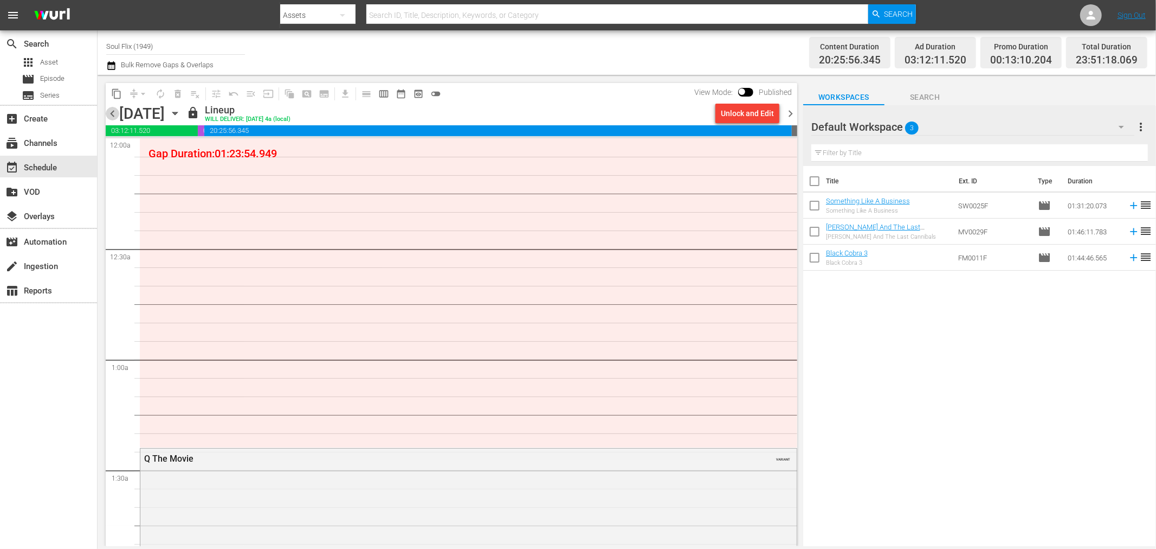
click at [112, 108] on span "chevron_left" at bounding box center [113, 114] width 14 height 14
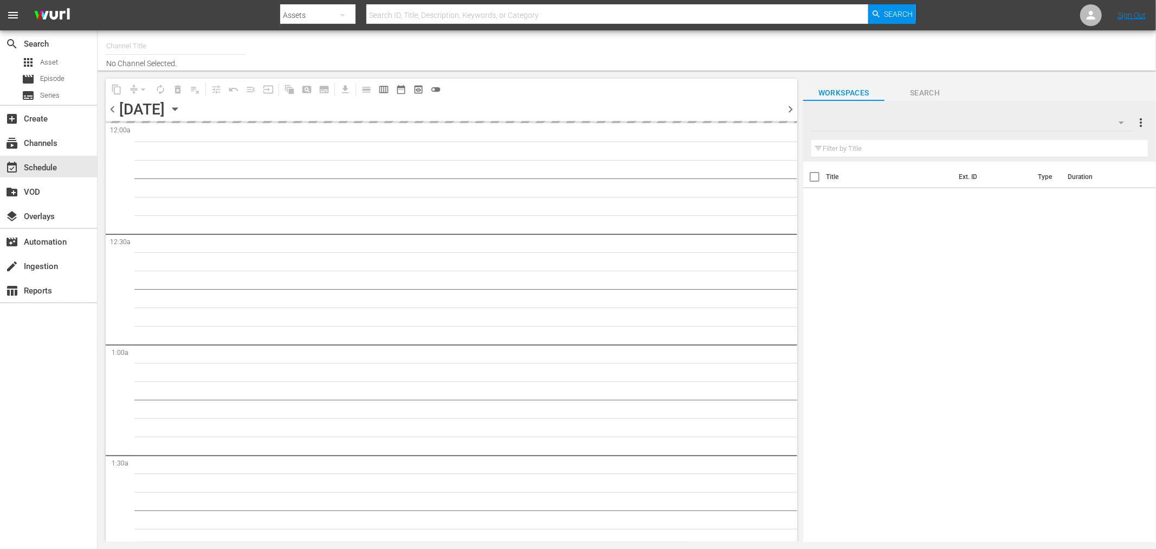
type input "Soul Flix (1949)"
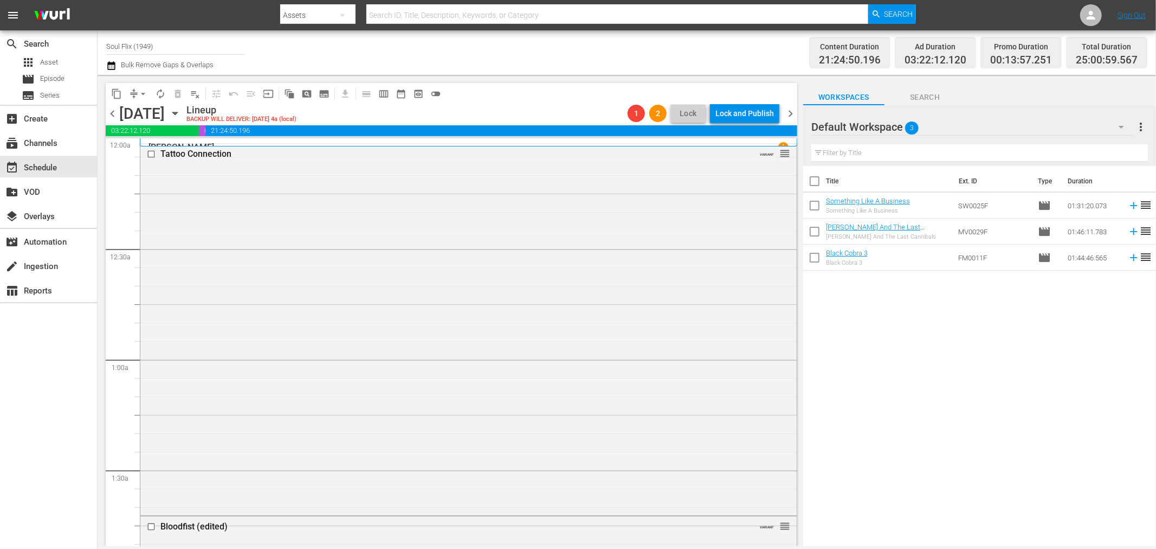
click at [789, 115] on span "chevron_right" at bounding box center [791, 114] width 14 height 14
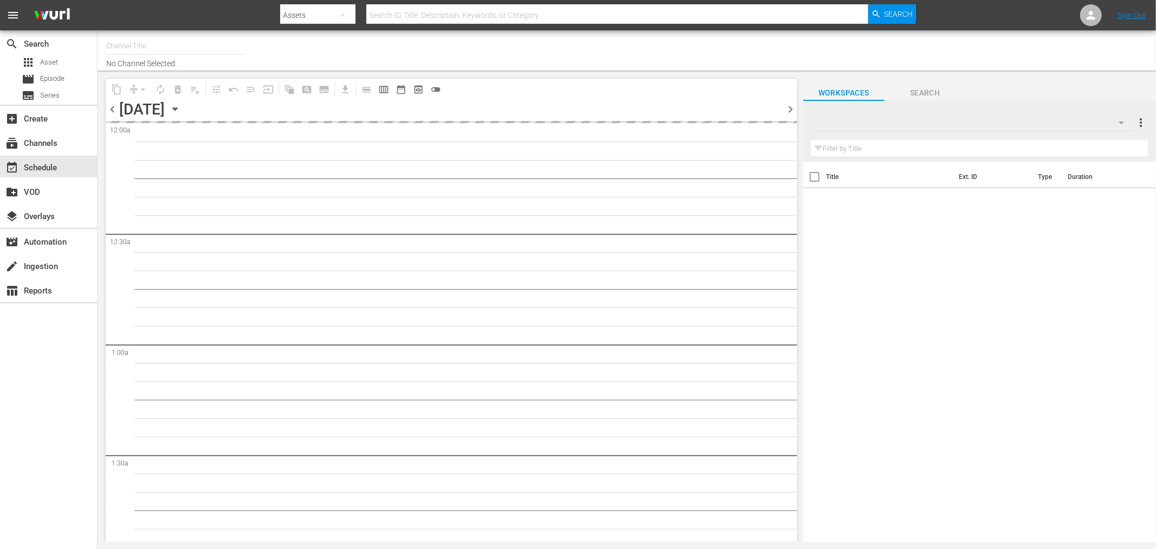
type input "Soul Flix (1949)"
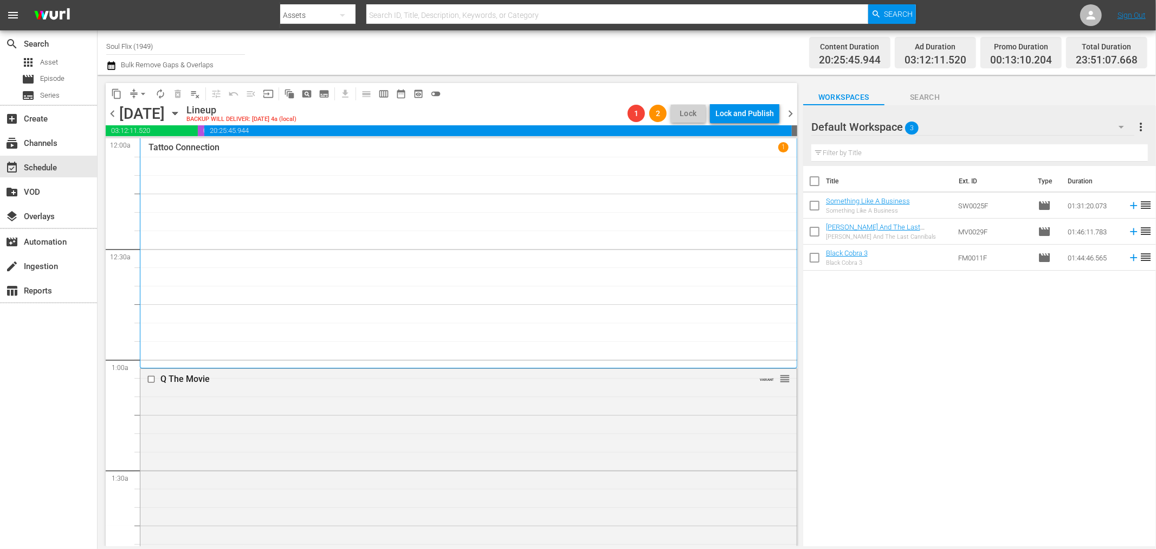
click at [795, 114] on span "chevron_right" at bounding box center [791, 114] width 14 height 14
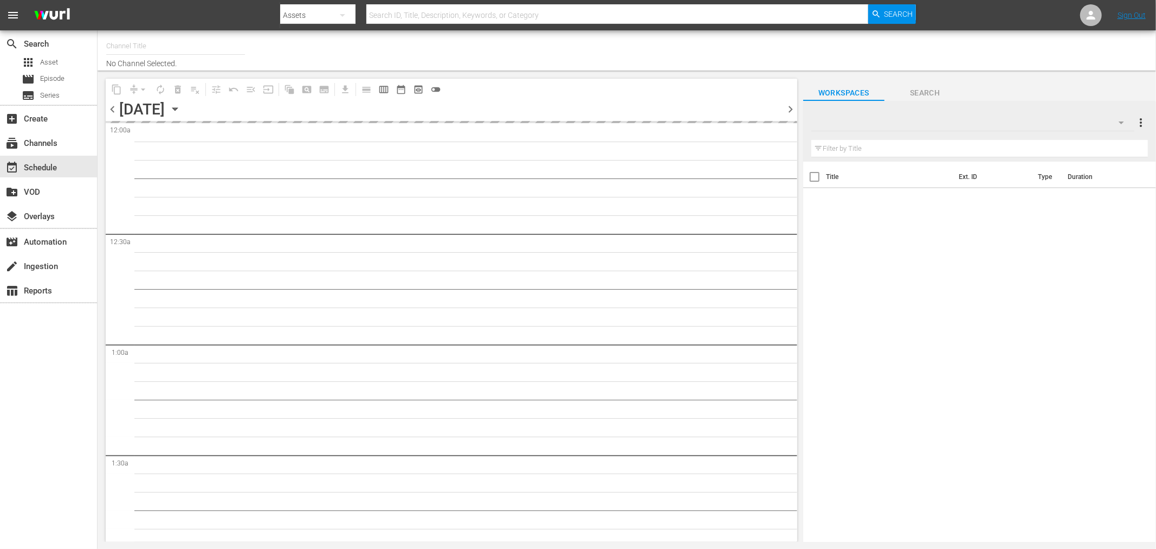
type input "Soul Flix (1949)"
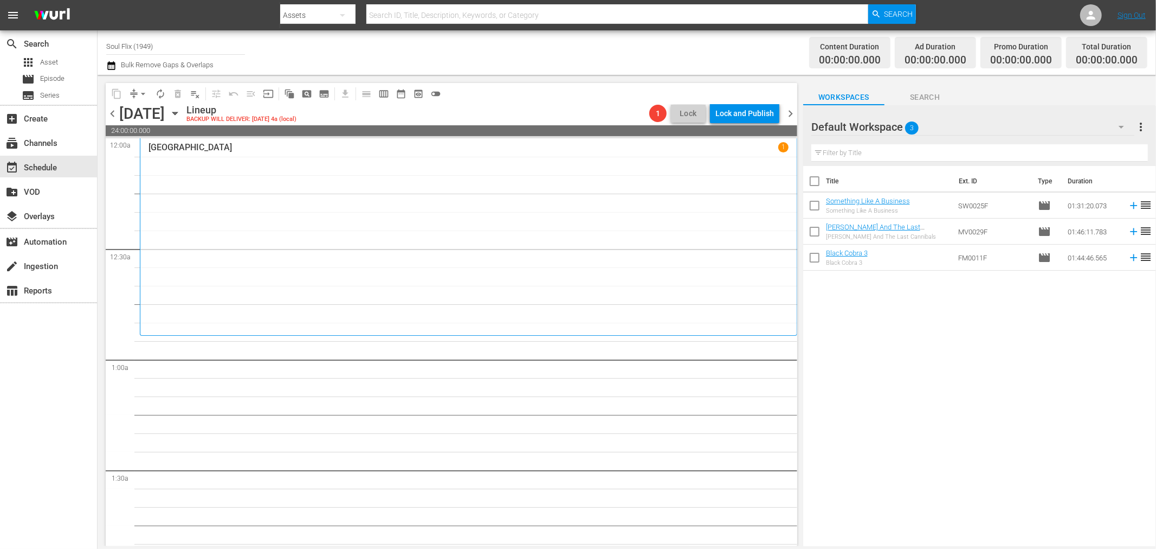
click at [113, 114] on span "chevron_left" at bounding box center [113, 114] width 14 height 14
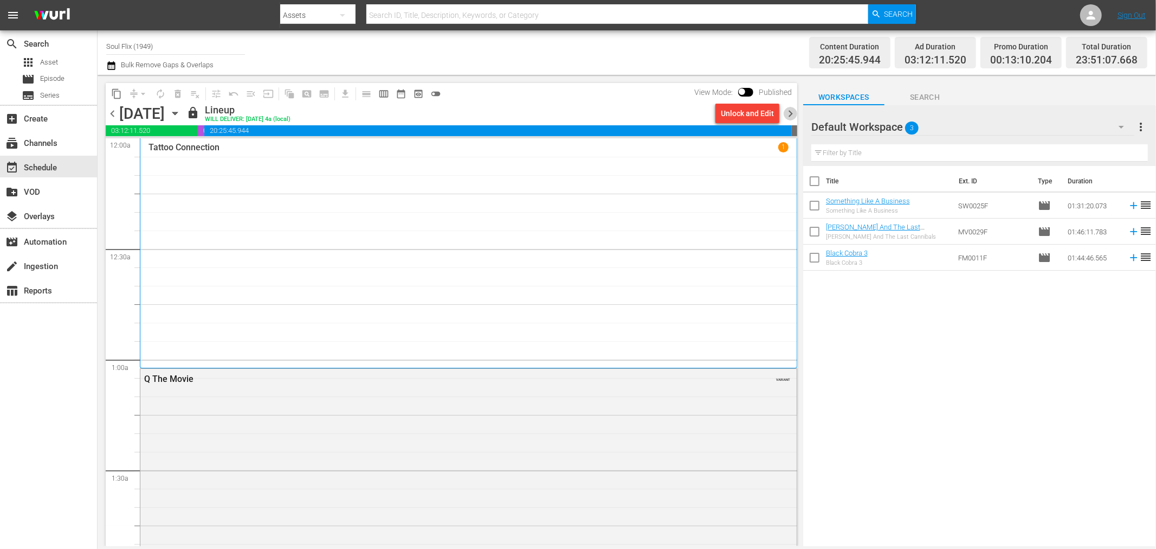
click at [794, 111] on span "chevron_right" at bounding box center [791, 114] width 14 height 14
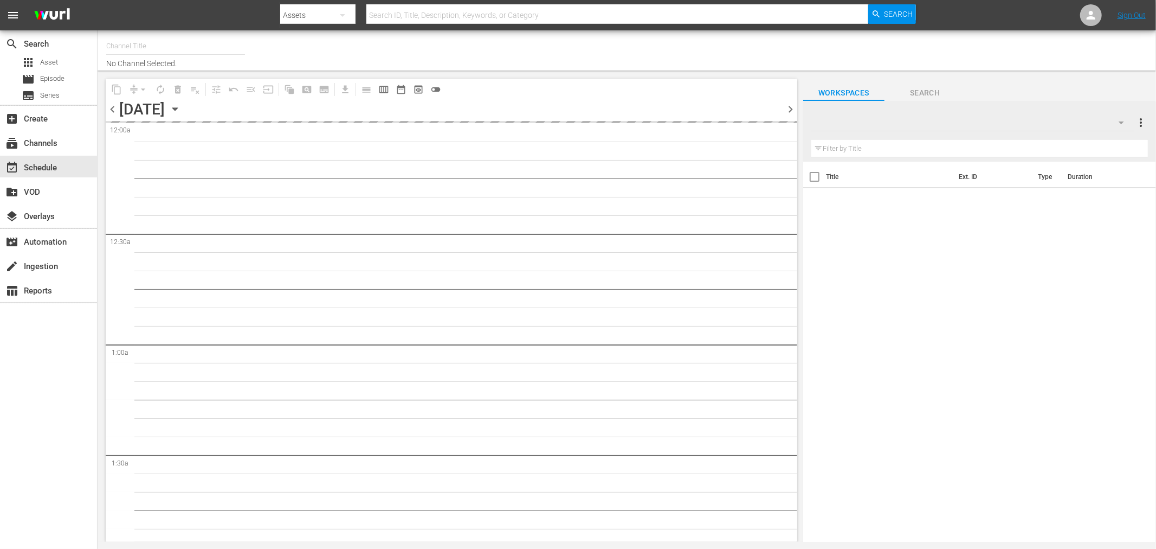
type input "Soul Flix (1949)"
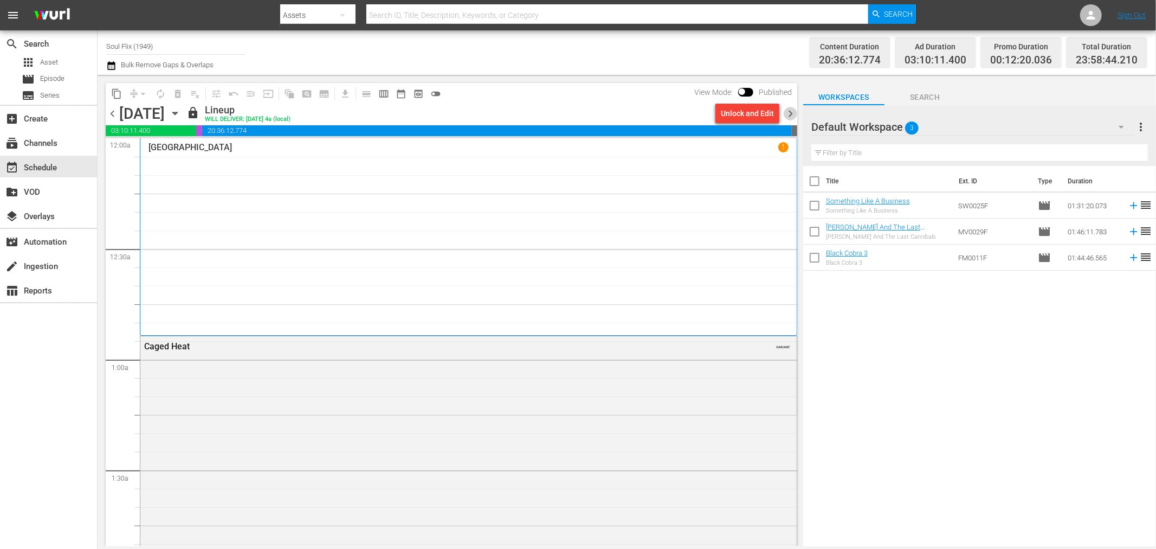
click at [792, 111] on span "chevron_right" at bounding box center [791, 114] width 14 height 14
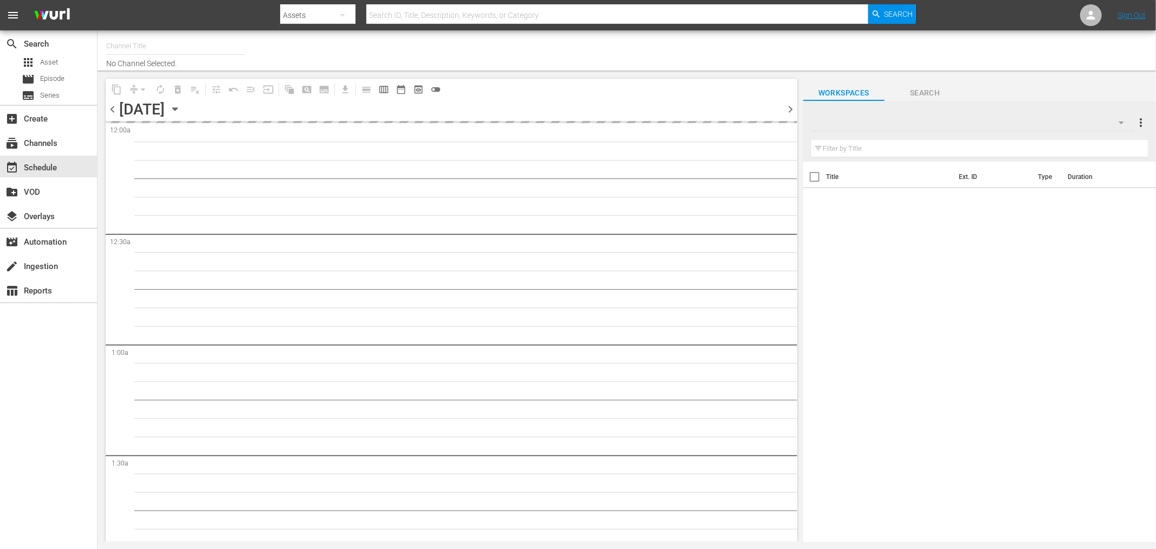
type input "Soul Flix (1949)"
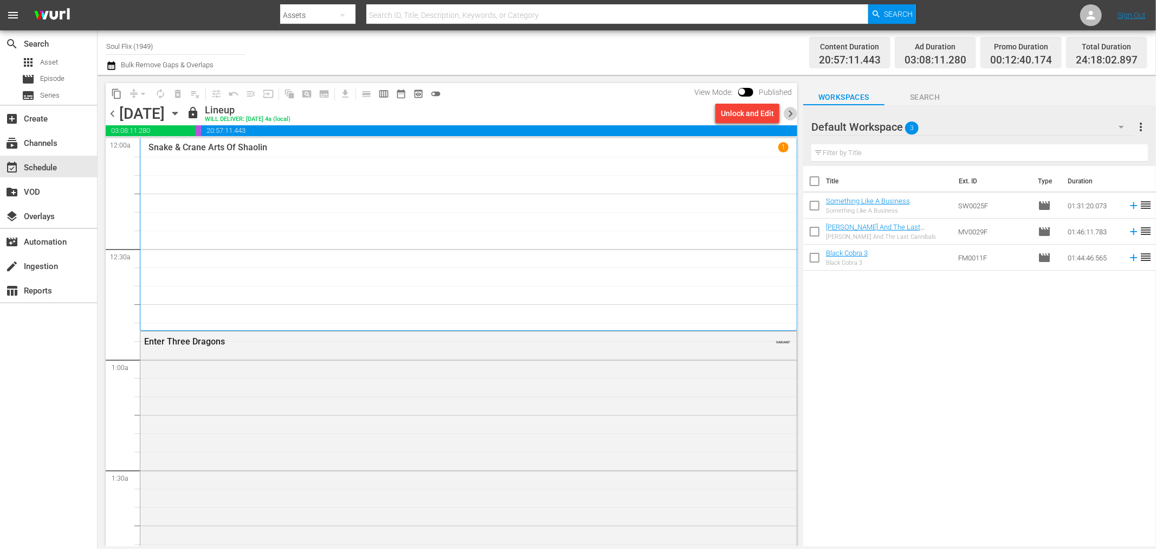
click at [792, 114] on span "chevron_right" at bounding box center [791, 114] width 14 height 14
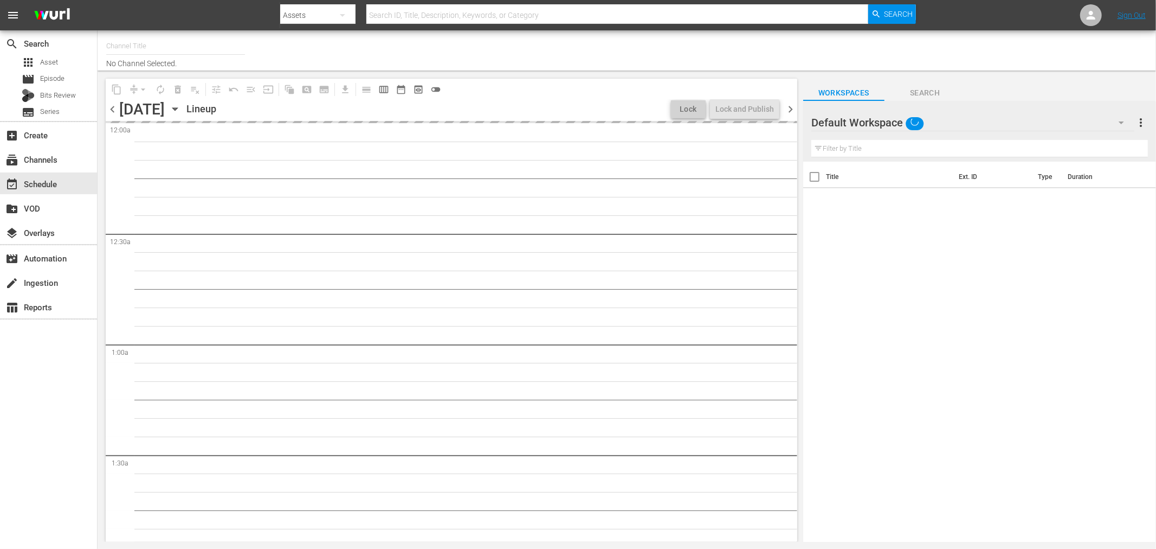
type input "Soul Flix (1949)"
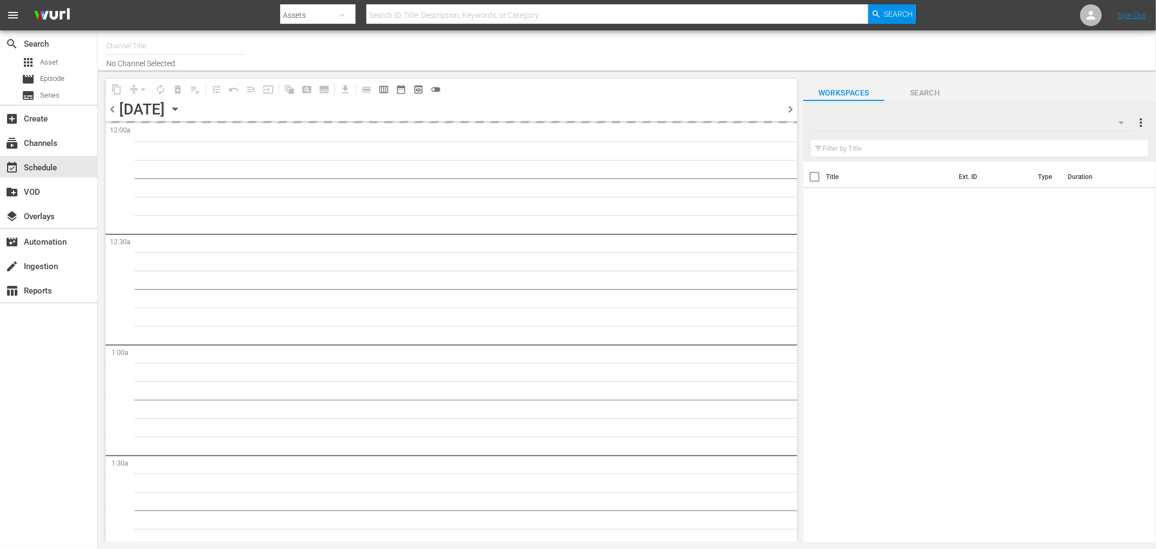
type input "Soul Flix (1949)"
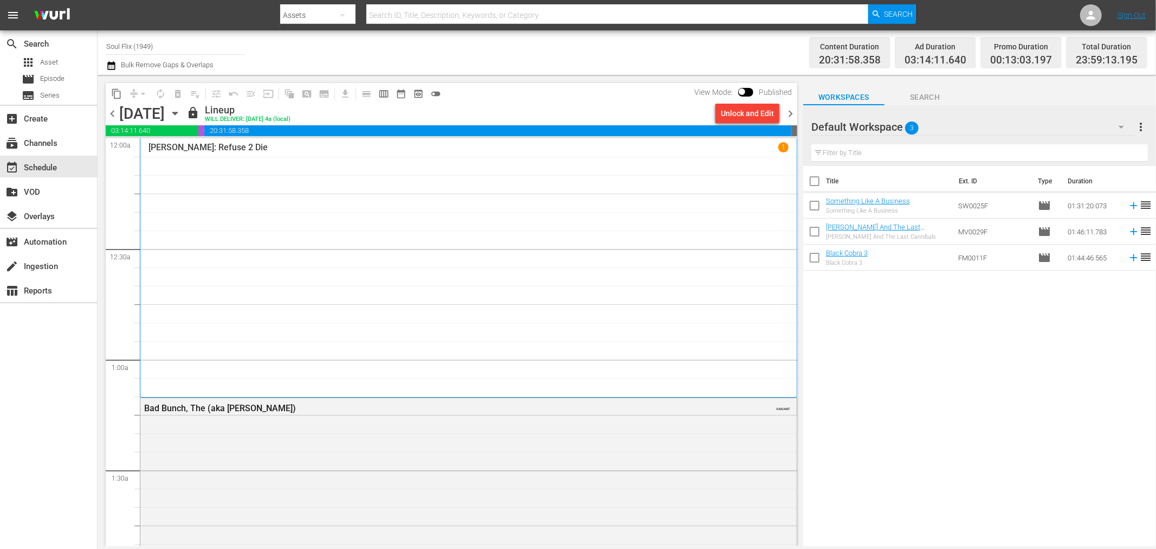
drag, startPoint x: 787, startPoint y: 117, endPoint x: 745, endPoint y: 119, distance: 41.3
click at [787, 117] on span "chevron_right" at bounding box center [791, 114] width 14 height 14
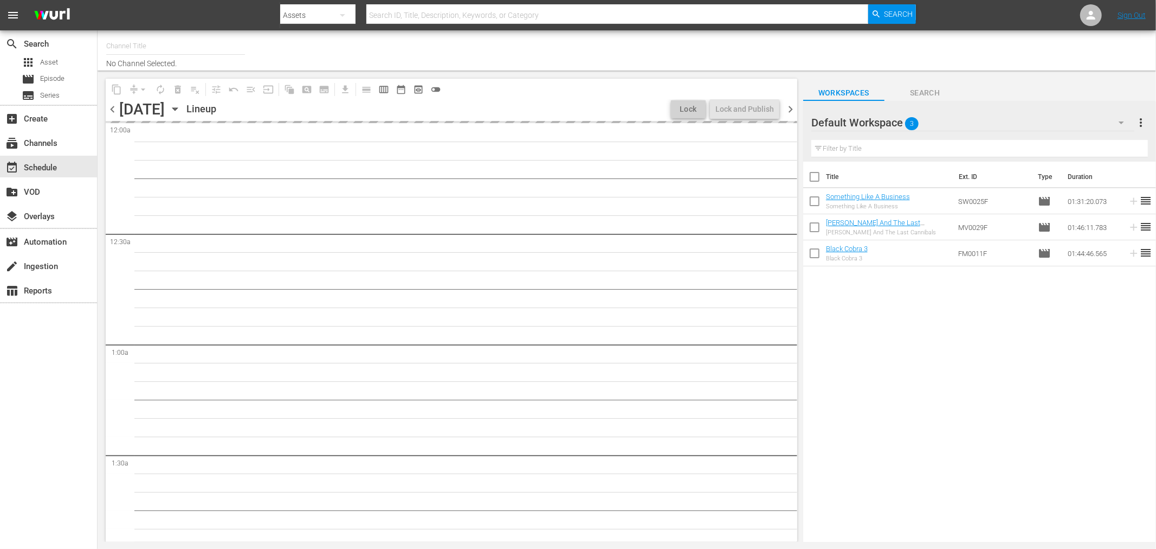
type input "Soul Flix (1949)"
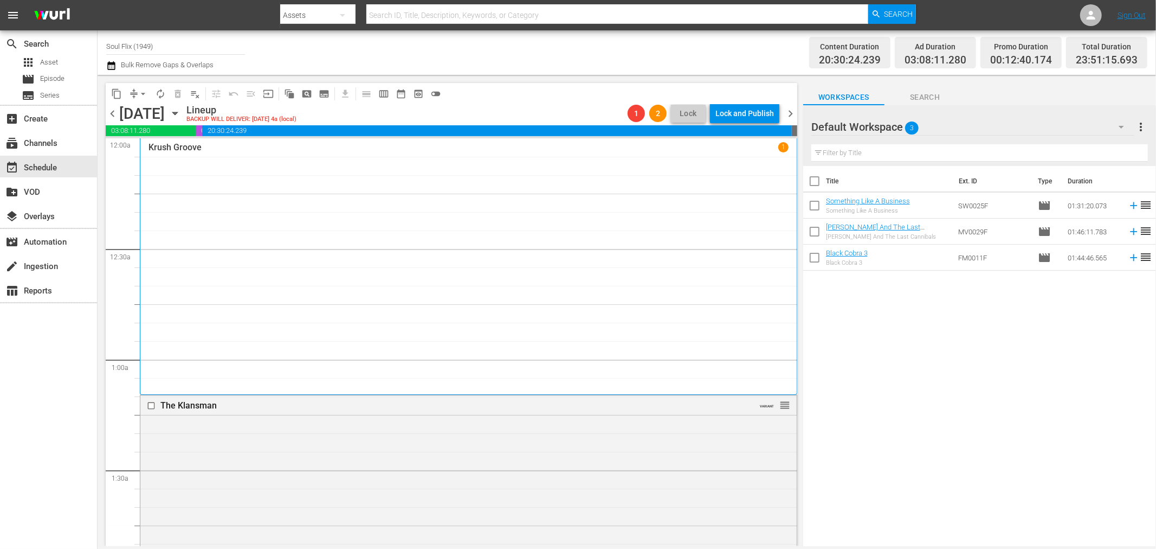
click at [790, 110] on span "chevron_right" at bounding box center [791, 114] width 14 height 14
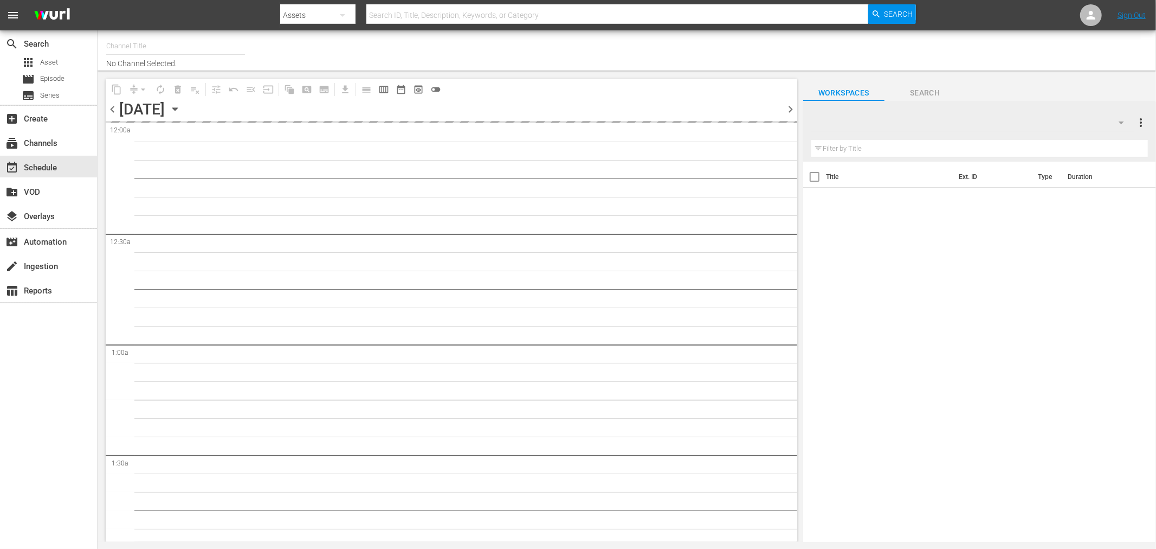
type input "Soul Flix (1949)"
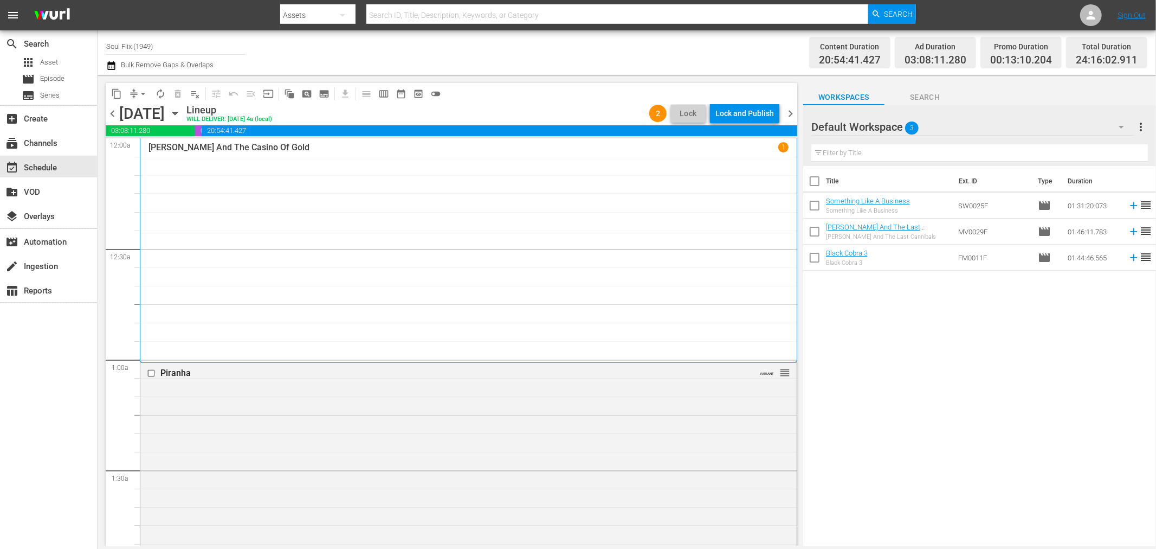
click at [787, 111] on span "chevron_right" at bounding box center [791, 114] width 14 height 14
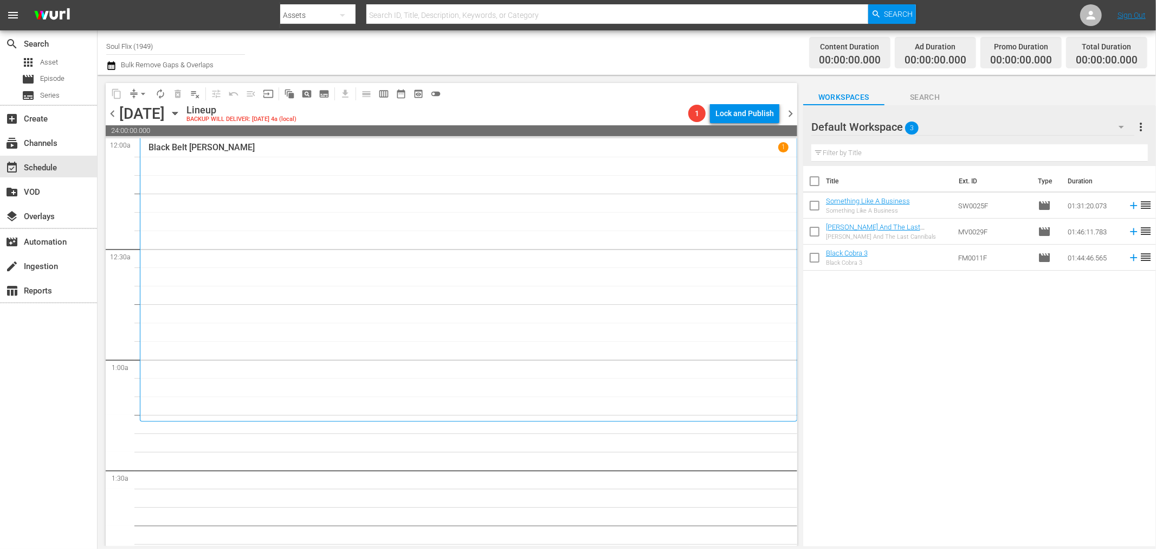
drag, startPoint x: 26, startPoint y: 421, endPoint x: 60, endPoint y: 324, distance: 102.2
click at [26, 420] on div "search Search apps Asset movie Episode subtitles Series add_box Create subscrip…" at bounding box center [49, 304] width 98 height 549
